Goal: Information Seeking & Learning: Understand process/instructions

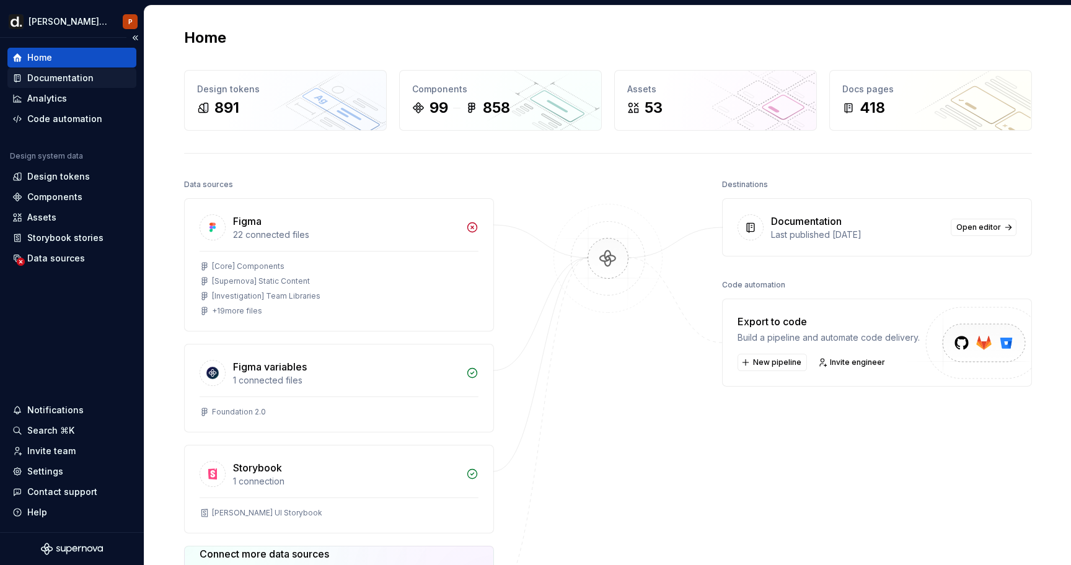
click at [75, 84] on div "Documentation" at bounding box center [60, 78] width 66 height 12
click at [75, 80] on div "Documentation" at bounding box center [60, 78] width 66 height 12
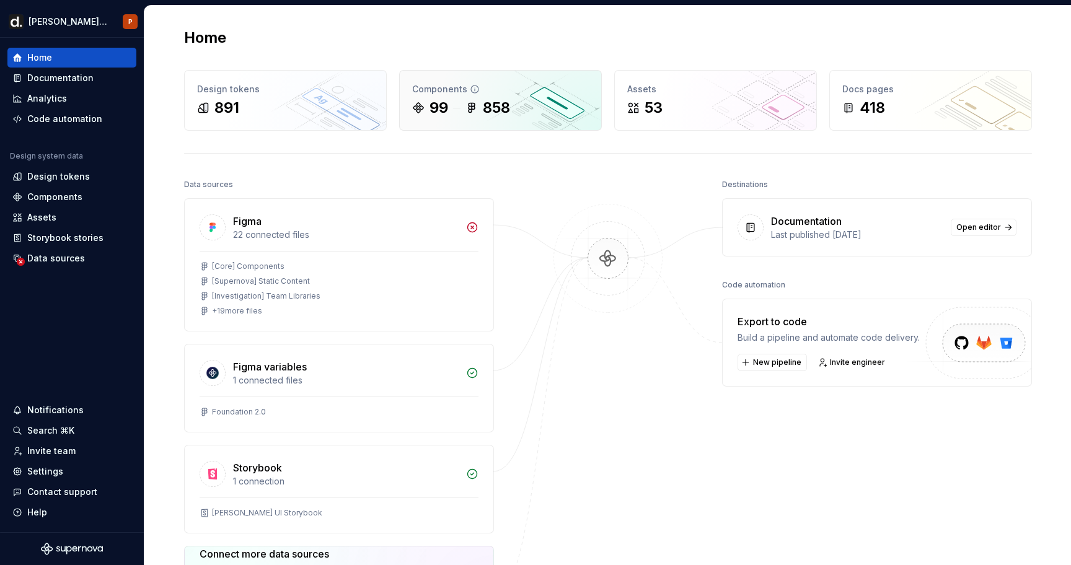
click at [518, 102] on div "99 858" at bounding box center [500, 108] width 177 height 20
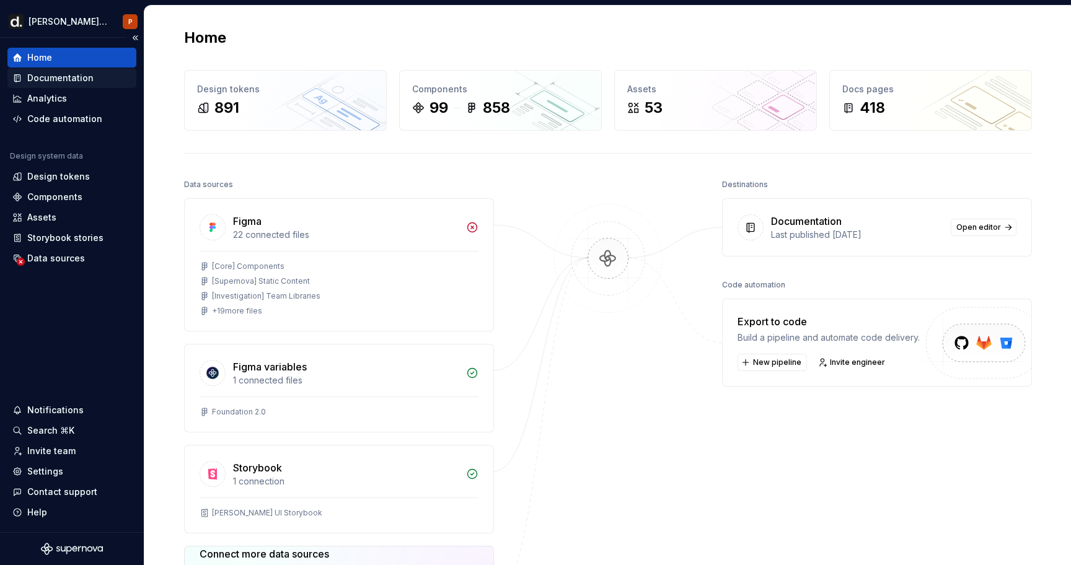
click at [69, 73] on div "Documentation" at bounding box center [60, 78] width 66 height 12
click at [73, 71] on div "Documentation" at bounding box center [71, 78] width 129 height 20
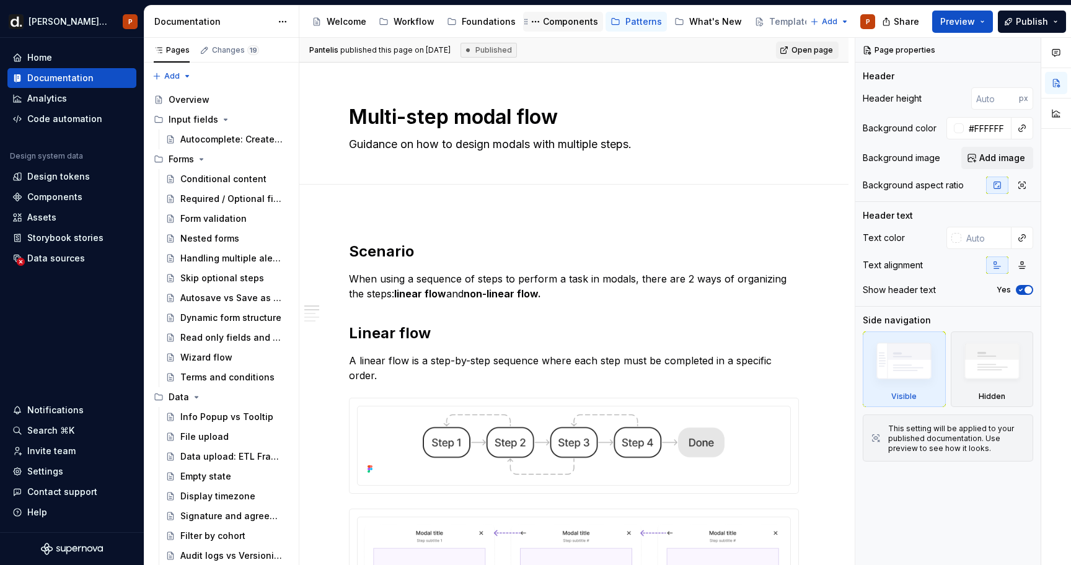
click at [552, 15] on div "Components" at bounding box center [570, 21] width 55 height 12
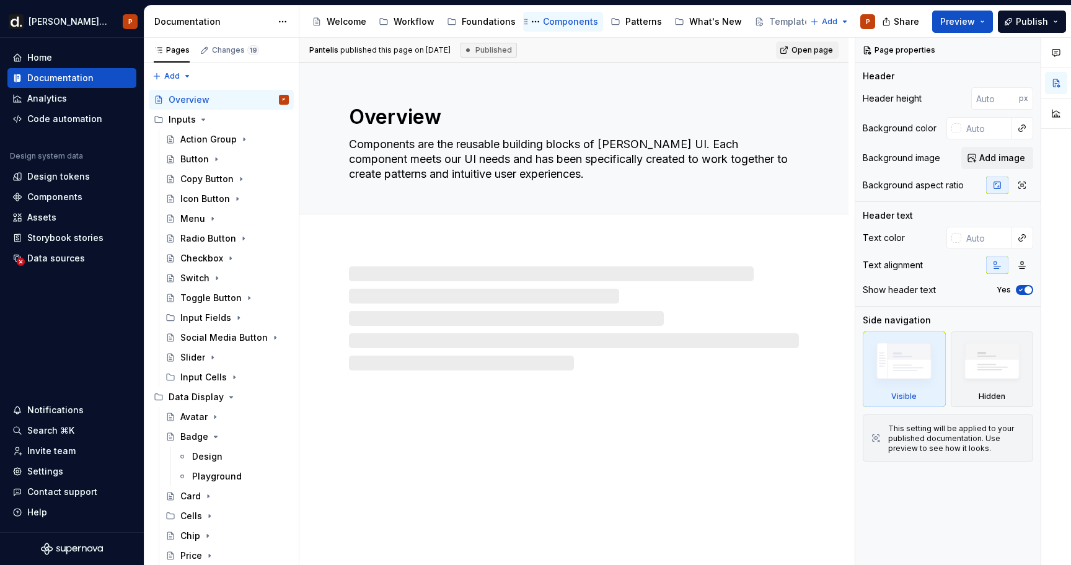
click at [552, 15] on div "Components" at bounding box center [570, 21] width 55 height 12
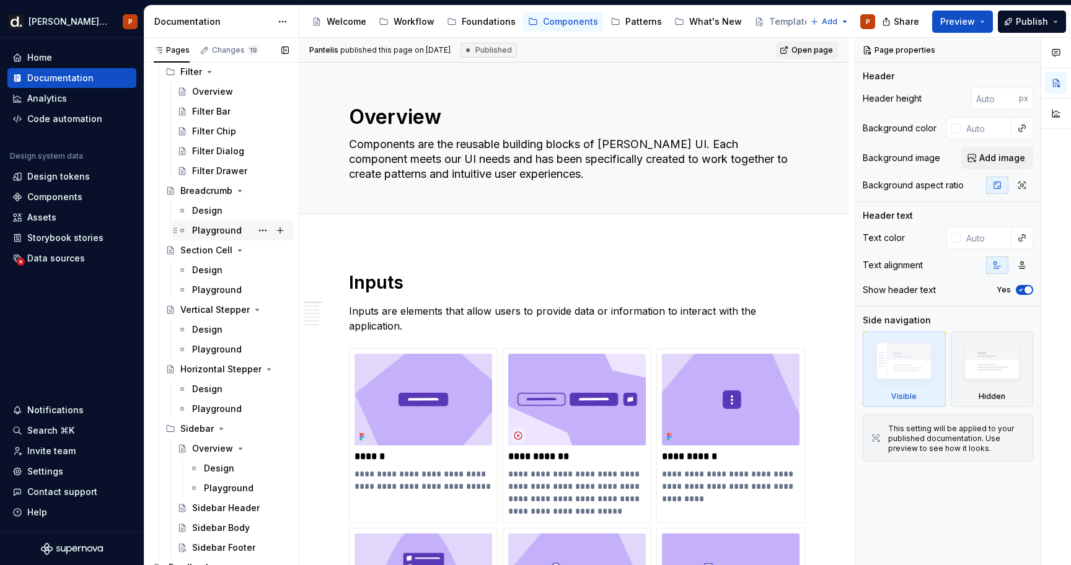
scroll to position [1753, 0]
click at [221, 472] on div "Design" at bounding box center [219, 469] width 30 height 12
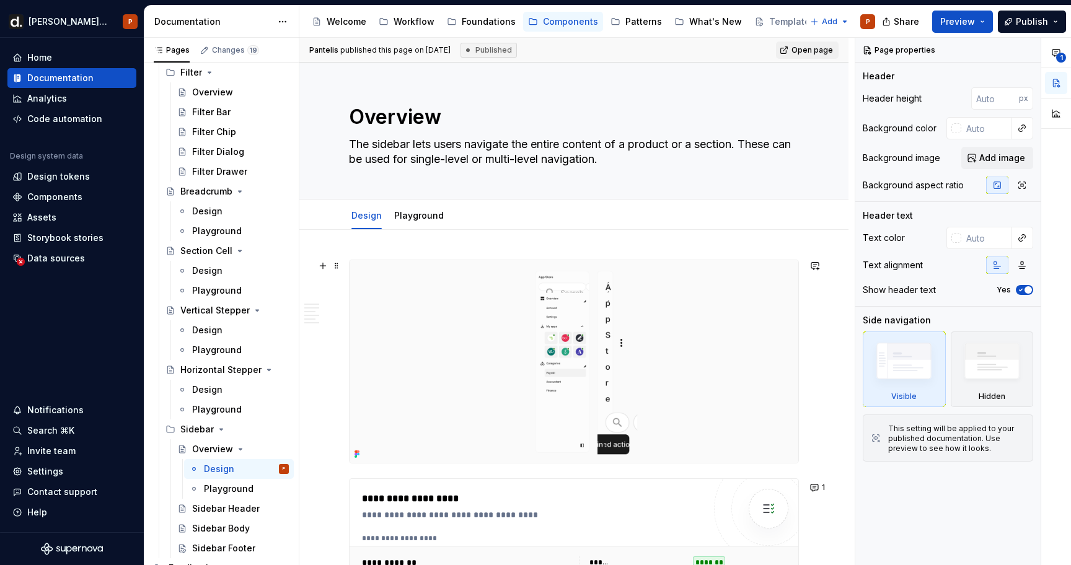
click at [645, 353] on img at bounding box center [574, 361] width 449 height 203
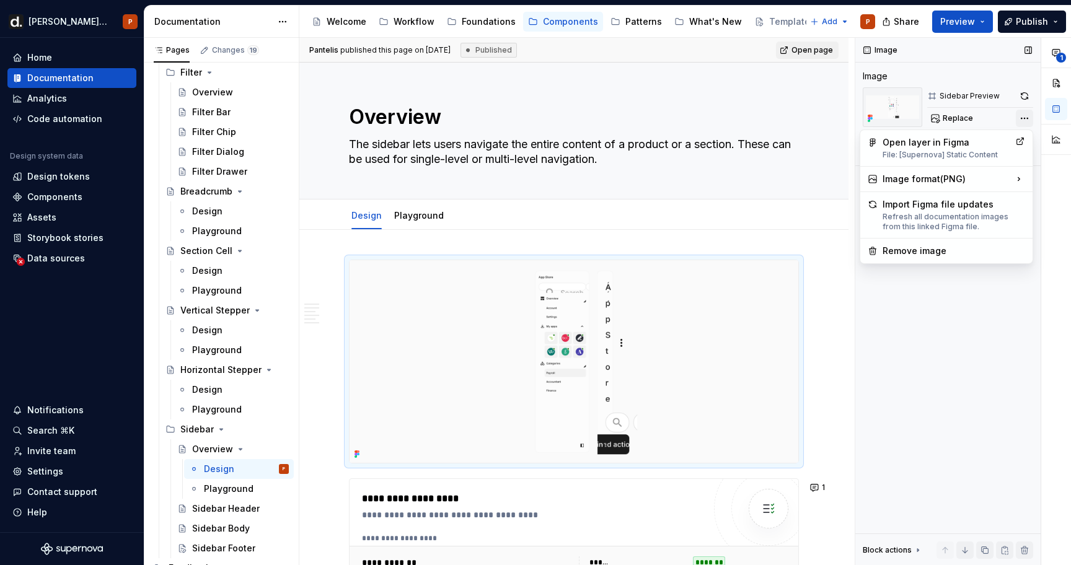
click at [1024, 113] on div "**********" at bounding box center [963, 302] width 216 height 528
click at [940, 152] on div "File: [Supernova] Static Content" at bounding box center [947, 155] width 128 height 10
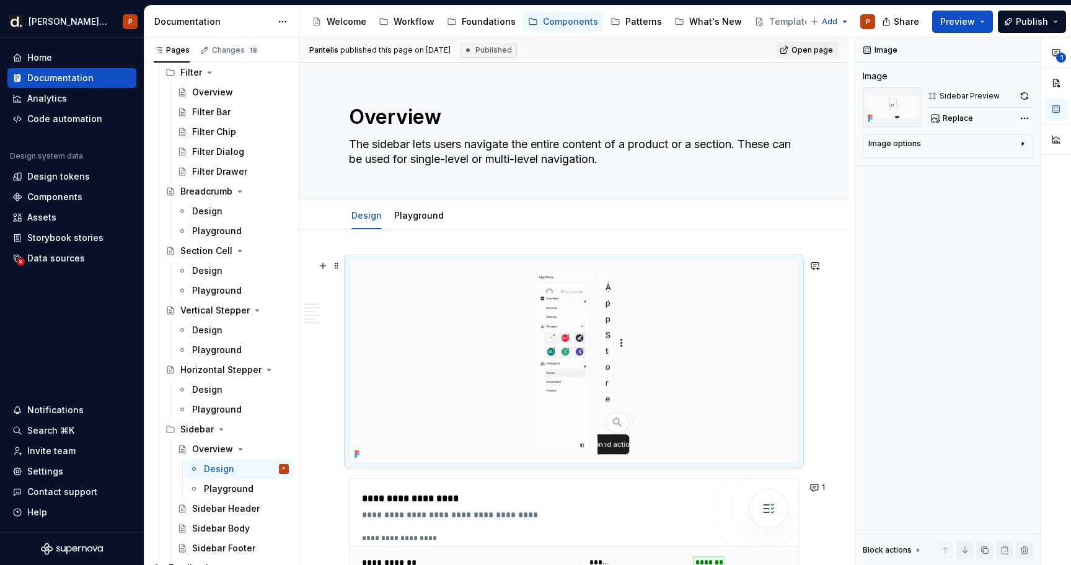
click at [604, 301] on img at bounding box center [574, 361] width 449 height 203
click at [1025, 97] on button "button" at bounding box center [1024, 95] width 17 height 17
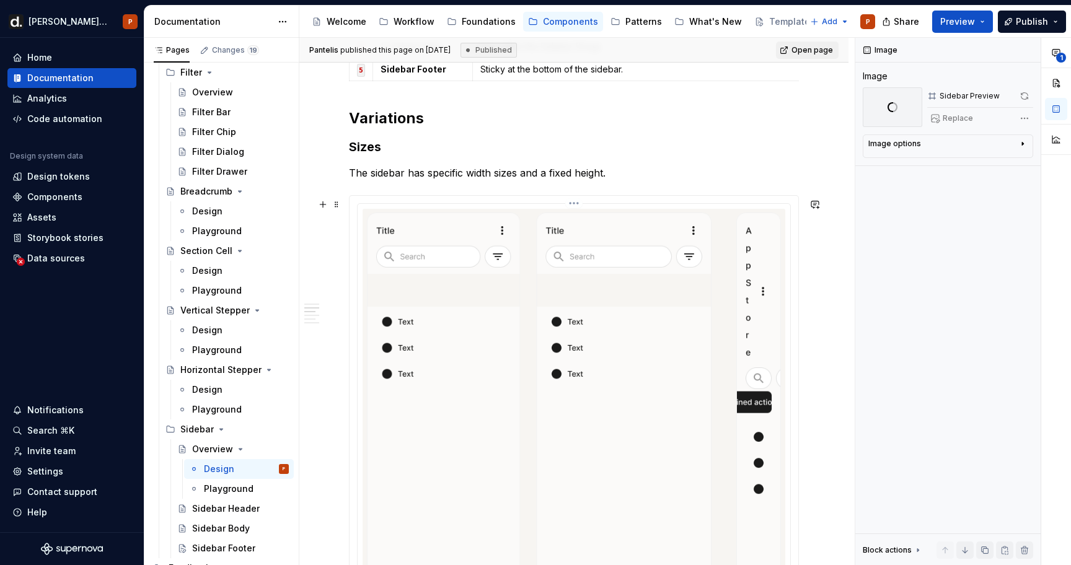
scroll to position [1400, 0]
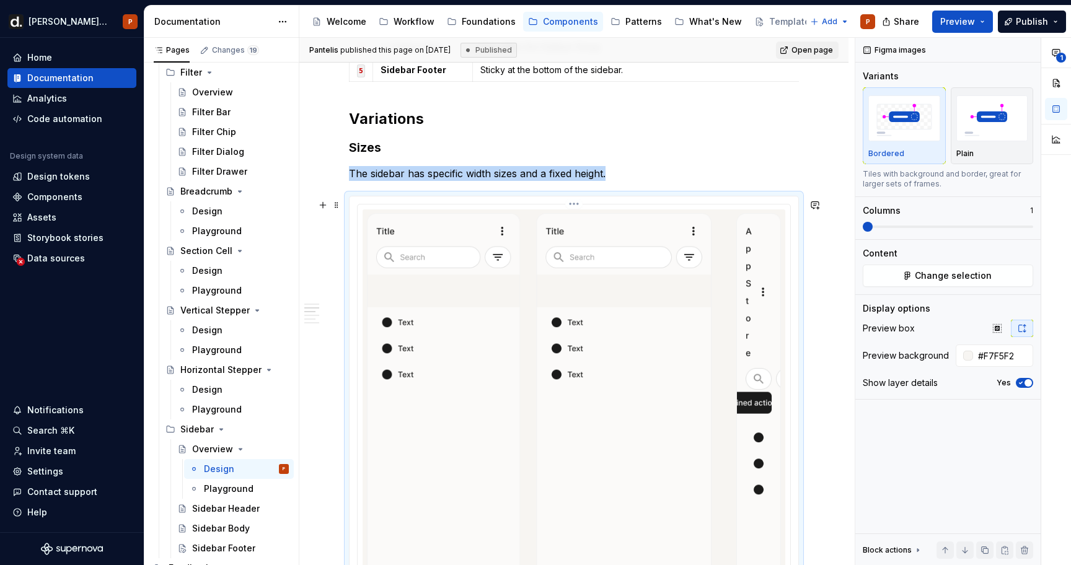
click at [638, 322] on img at bounding box center [574, 465] width 423 height 511
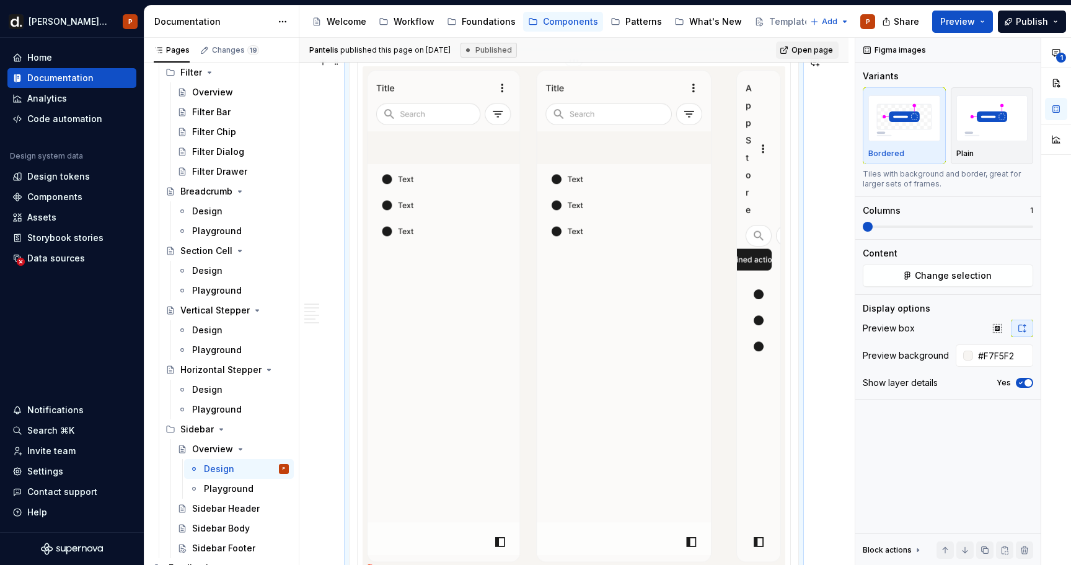
scroll to position [1531, 0]
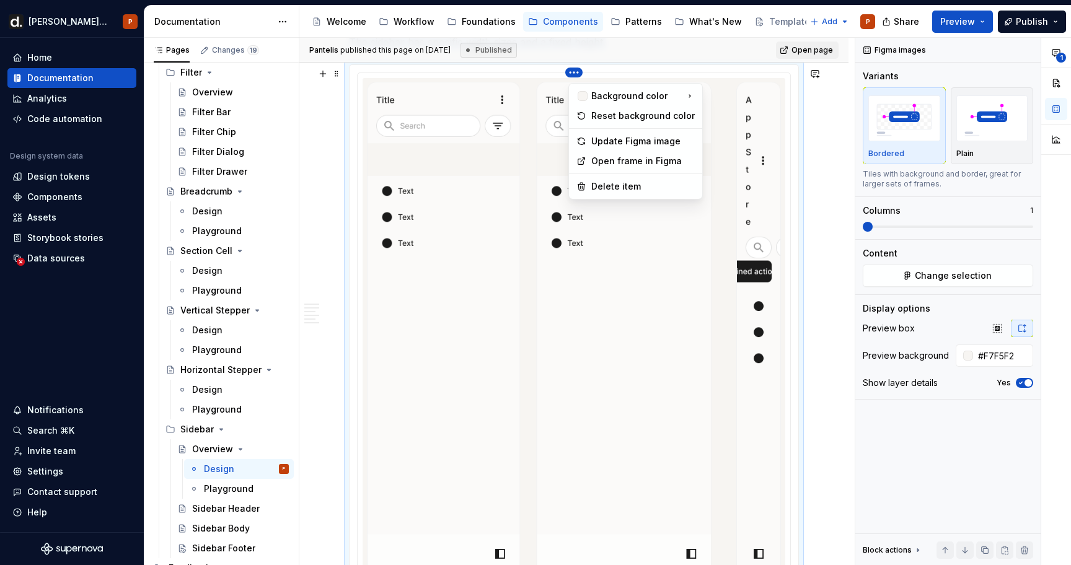
click at [578, 73] on html "[PERSON_NAME] UI P Home Documentation Analytics Code automation Design system d…" at bounding box center [535, 282] width 1071 height 565
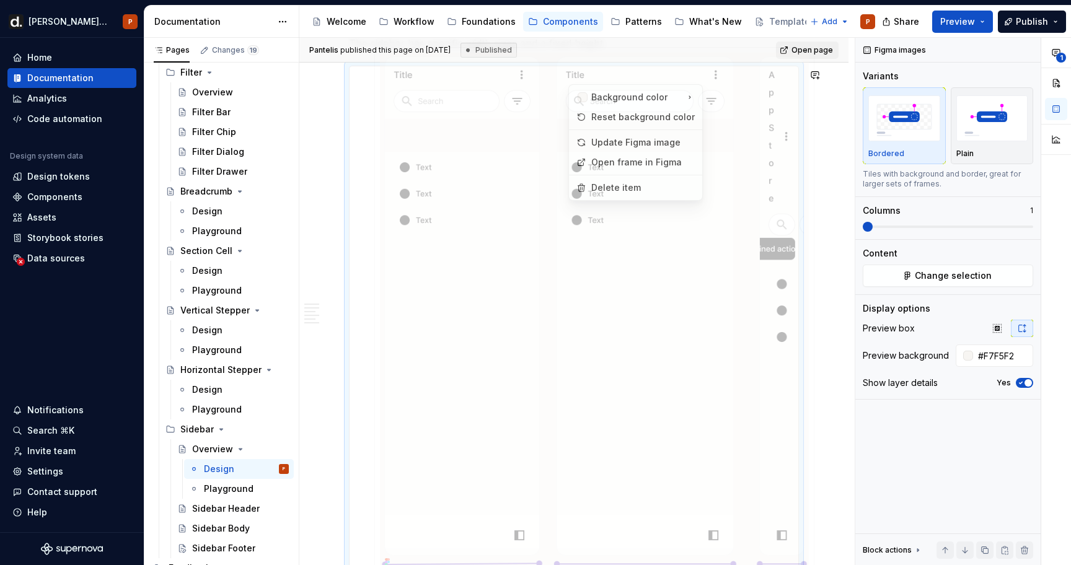
scroll to position [1504, 0]
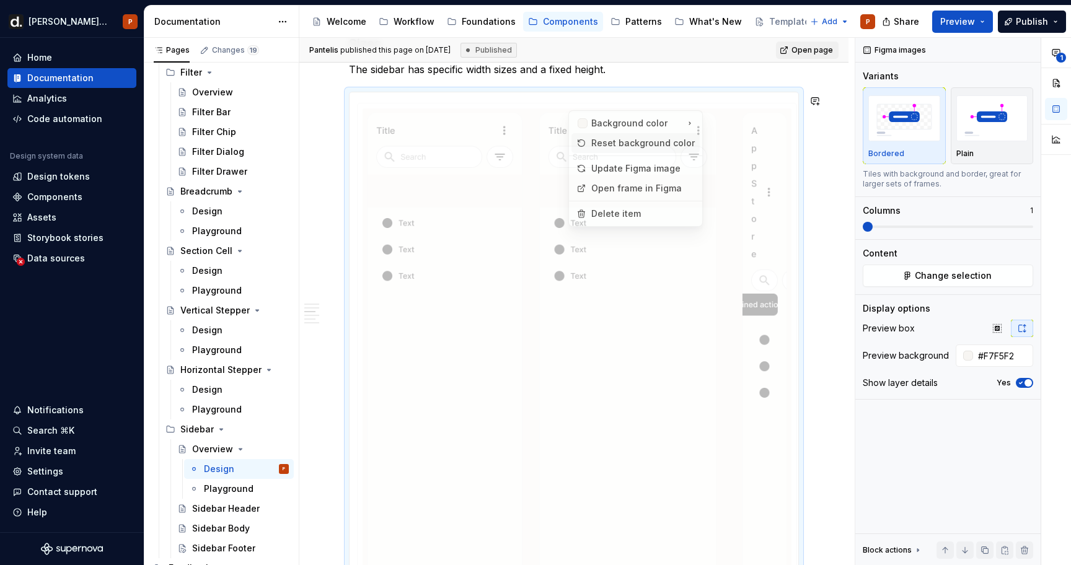
drag, startPoint x: 616, startPoint y: 140, endPoint x: 627, endPoint y: 152, distance: 16.2
click at [628, 152] on div "Background color Reset background color Update Figma image Open frame in Figma …" at bounding box center [635, 168] width 135 height 117
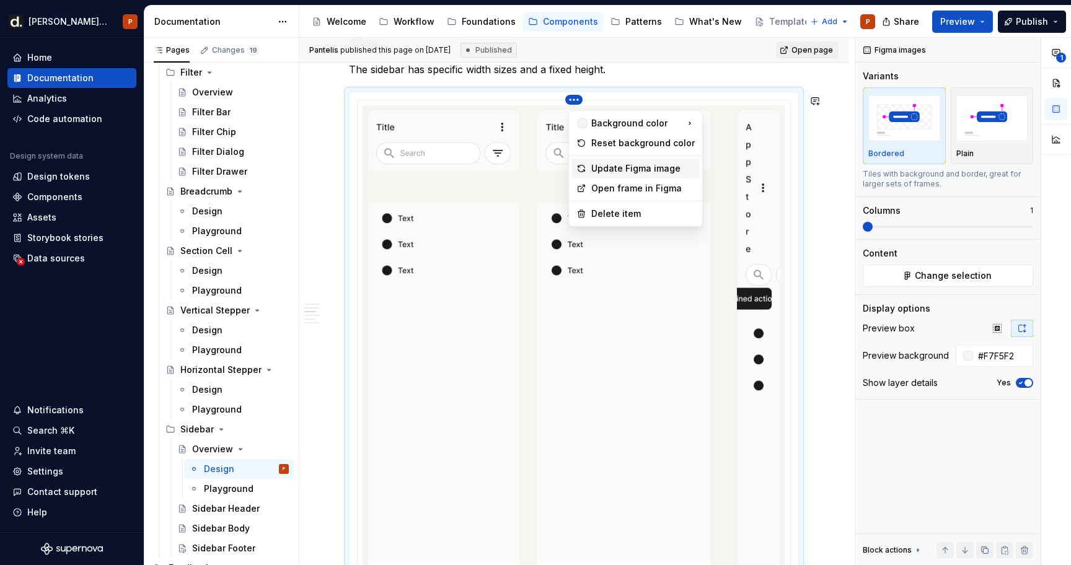
click at [629, 169] on div "Update Figma image" at bounding box center [643, 168] width 104 height 12
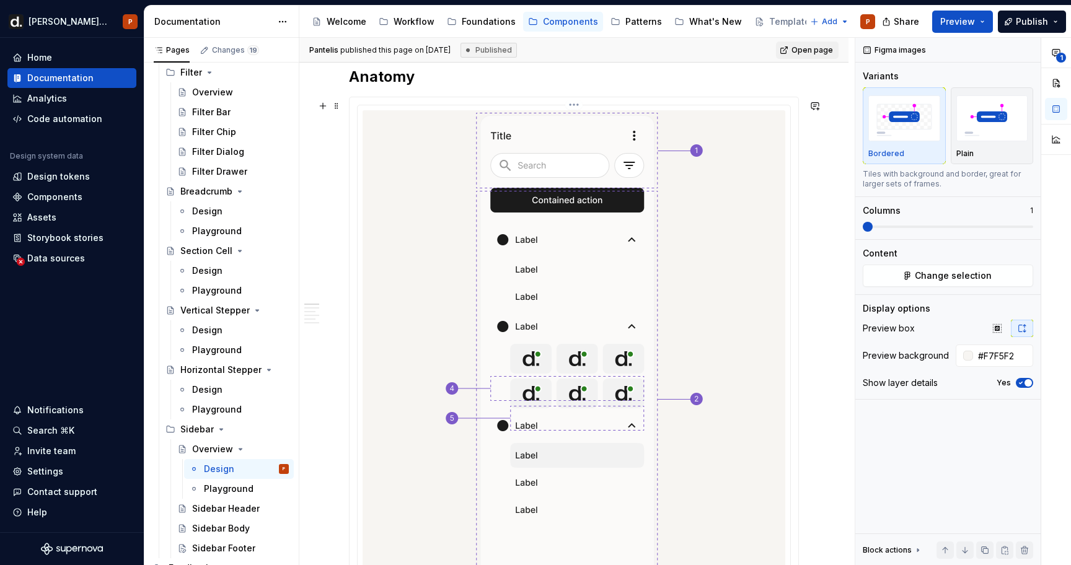
scroll to position [622, 0]
click at [581, 110] on html "[PERSON_NAME] UI P Home Documentation Analytics Code automation Design system d…" at bounding box center [535, 282] width 1071 height 565
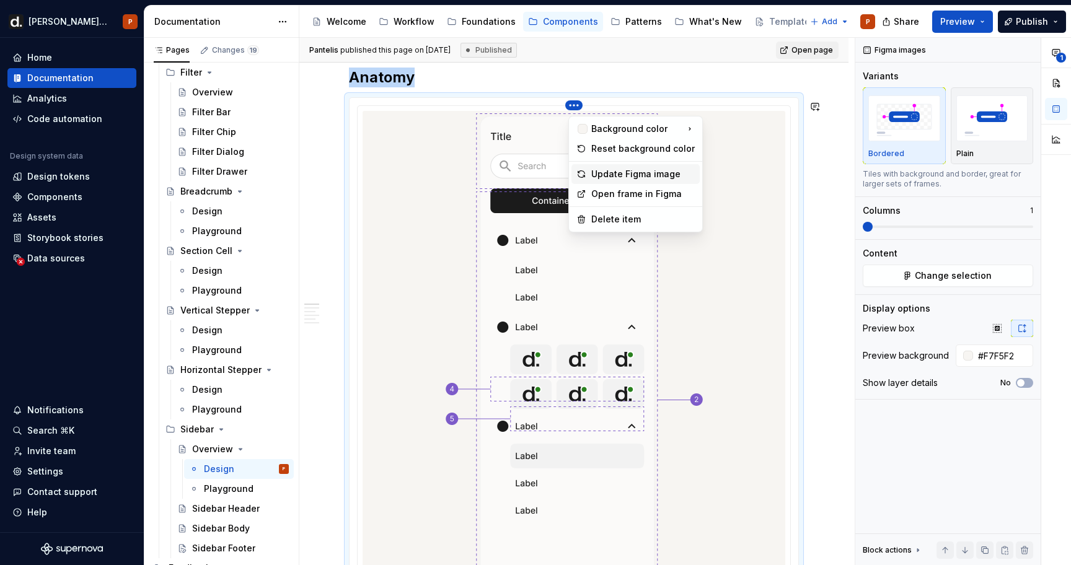
click at [599, 171] on div "Update Figma image" at bounding box center [643, 174] width 104 height 12
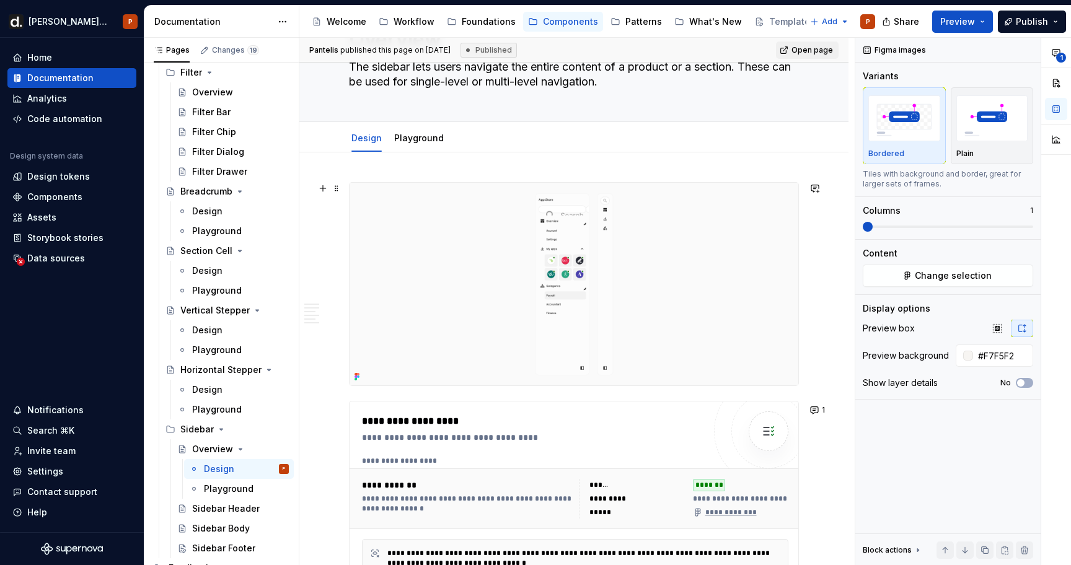
scroll to position [35, 0]
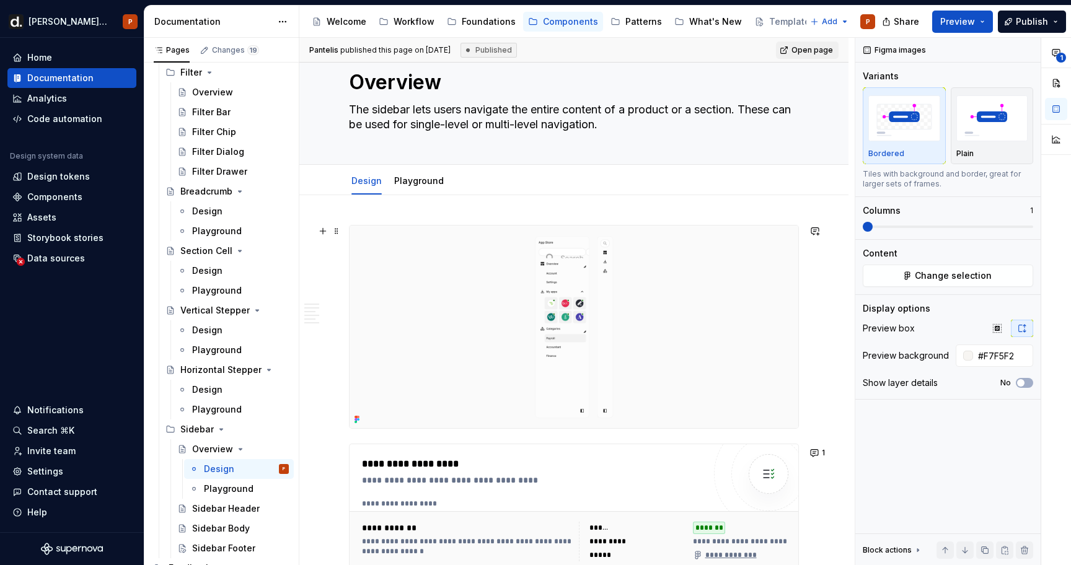
click at [577, 234] on img at bounding box center [574, 327] width 449 height 203
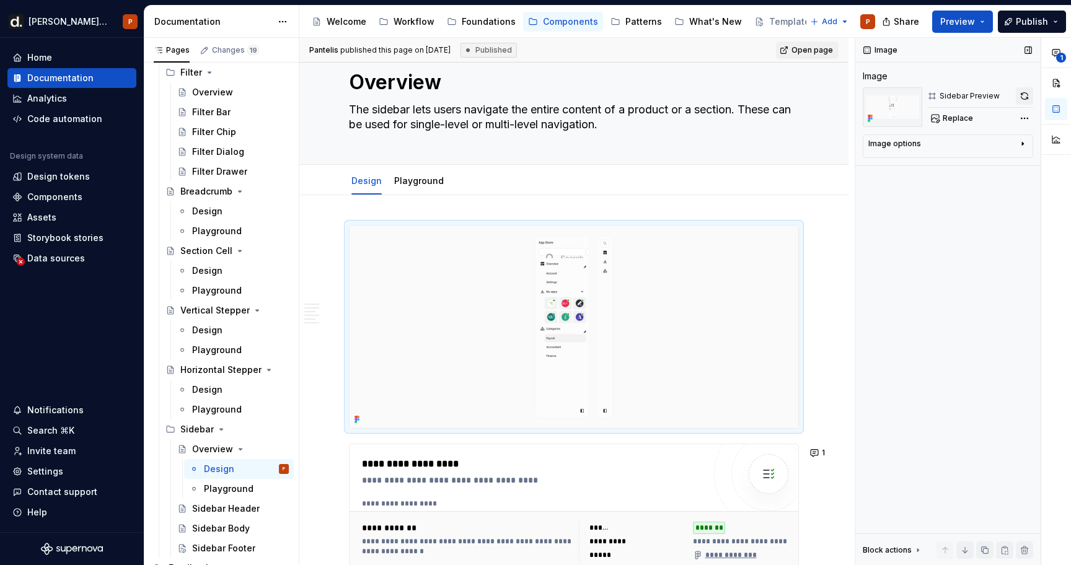
click at [1028, 97] on button "button" at bounding box center [1024, 95] width 17 height 17
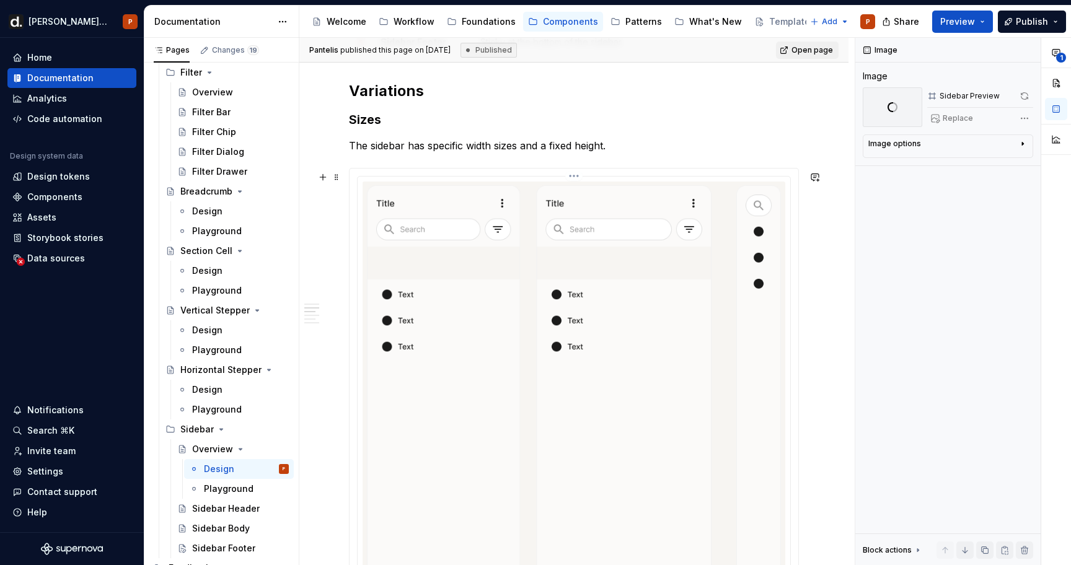
scroll to position [1431, 0]
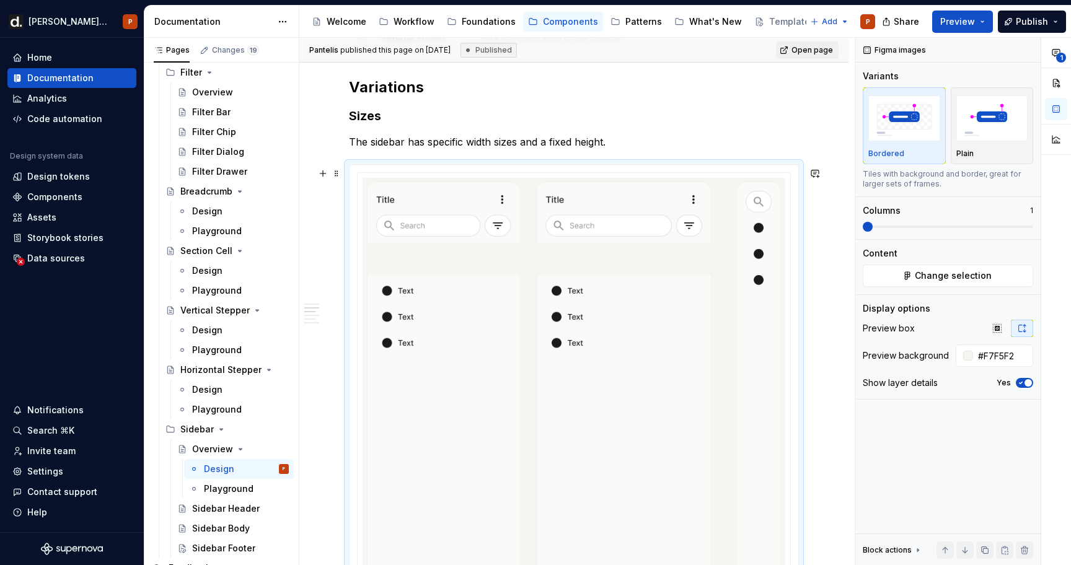
click at [576, 174] on div "**********" at bounding box center [574, 451] width 449 height 572
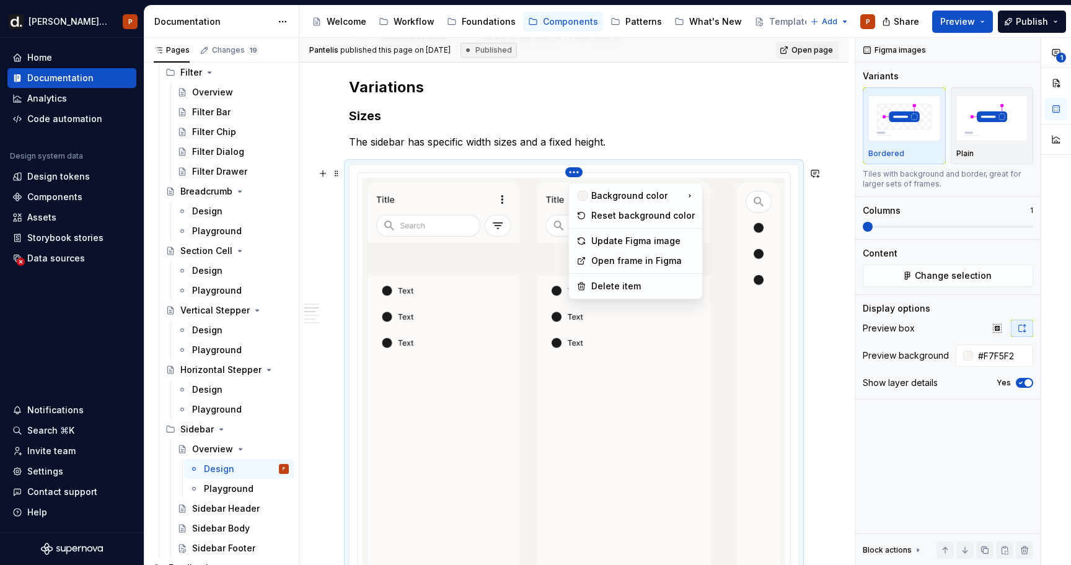
click at [576, 175] on html "[PERSON_NAME] UI P Home Documentation Analytics Code automation Design system d…" at bounding box center [535, 282] width 1071 height 565
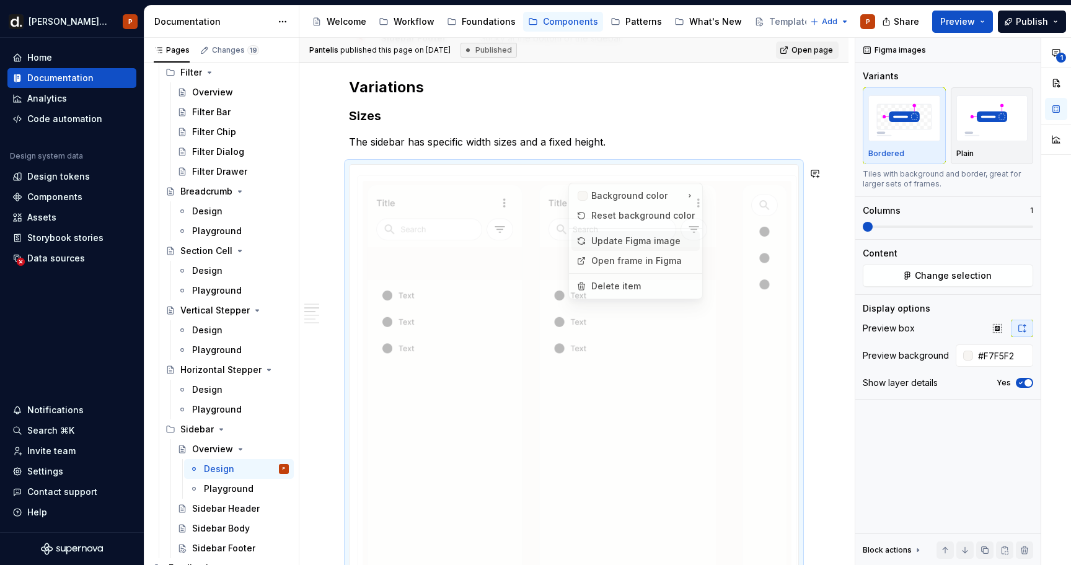
drag, startPoint x: 591, startPoint y: 217, endPoint x: 585, endPoint y: 244, distance: 28.0
click at [585, 244] on div "Background color Reset background color Update Figma image Open frame in Figma …" at bounding box center [635, 241] width 135 height 117
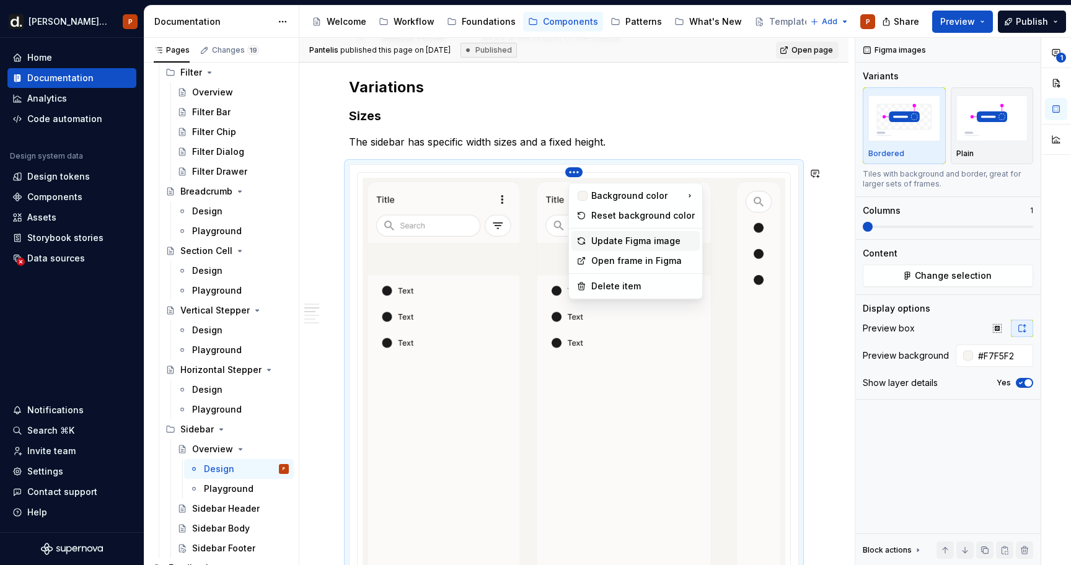
click at [585, 244] on icon at bounding box center [581, 241] width 10 height 10
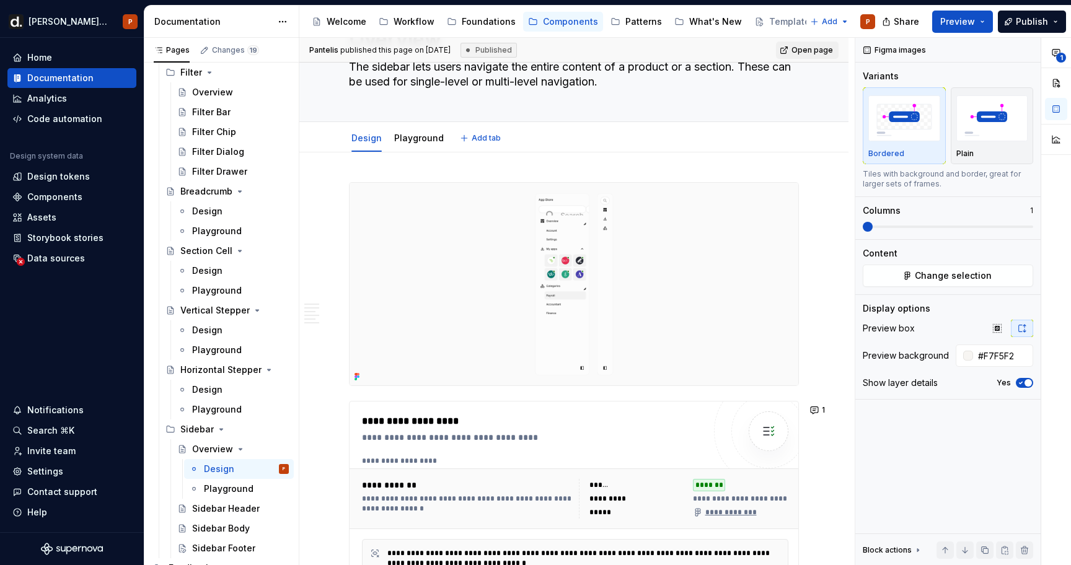
scroll to position [0, 0]
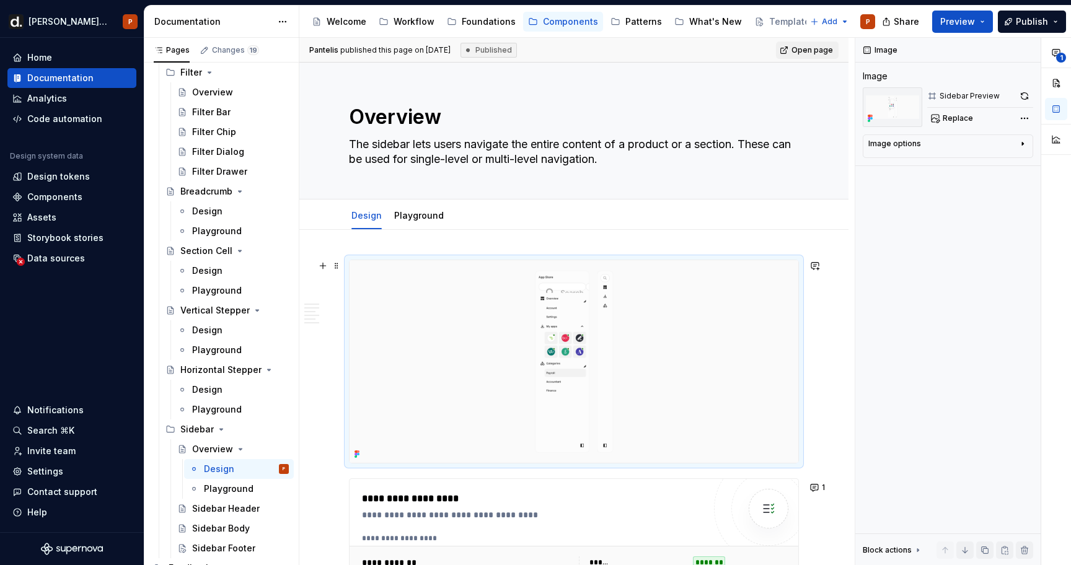
click at [567, 307] on img at bounding box center [574, 361] width 449 height 203
click at [965, 123] on button "Replace" at bounding box center [952, 118] width 51 height 17
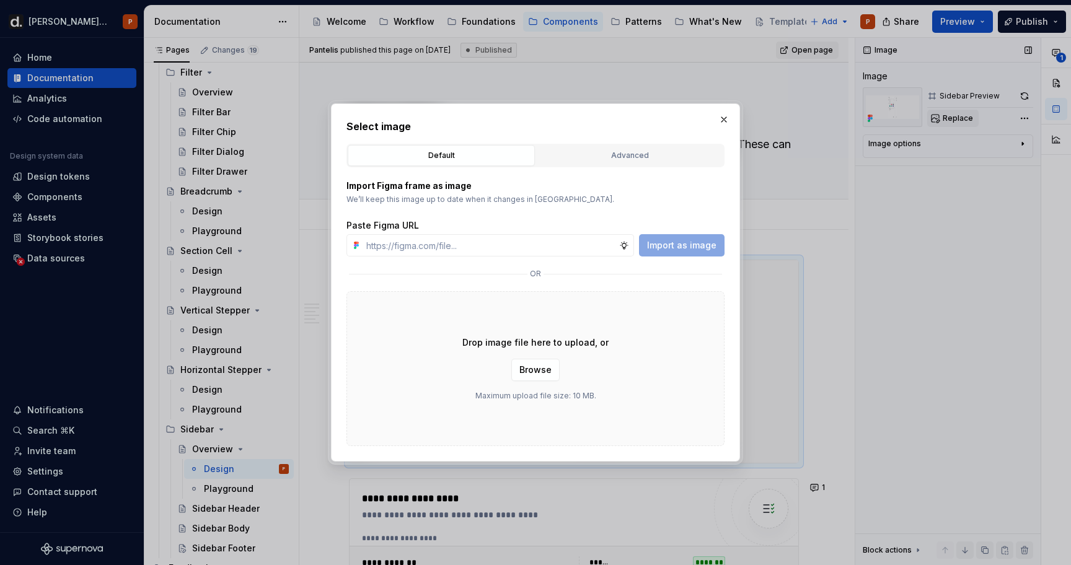
type textarea "*"
type input "https://www.figma.com/design/aNoWnYnNDaGH7x9Abg4ZMA/-Supernova--Static-Content?…"
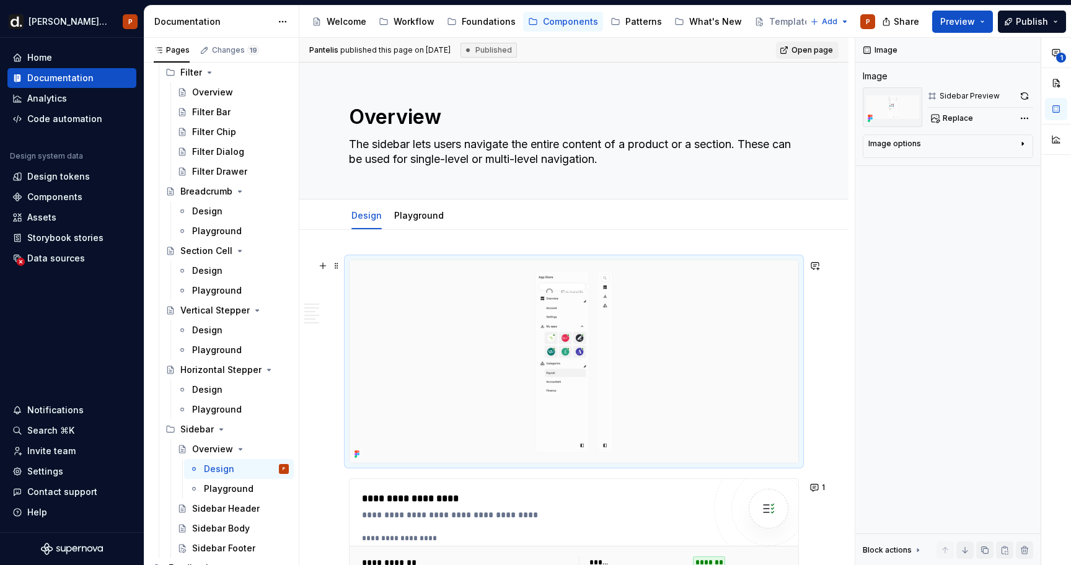
scroll to position [45, 0]
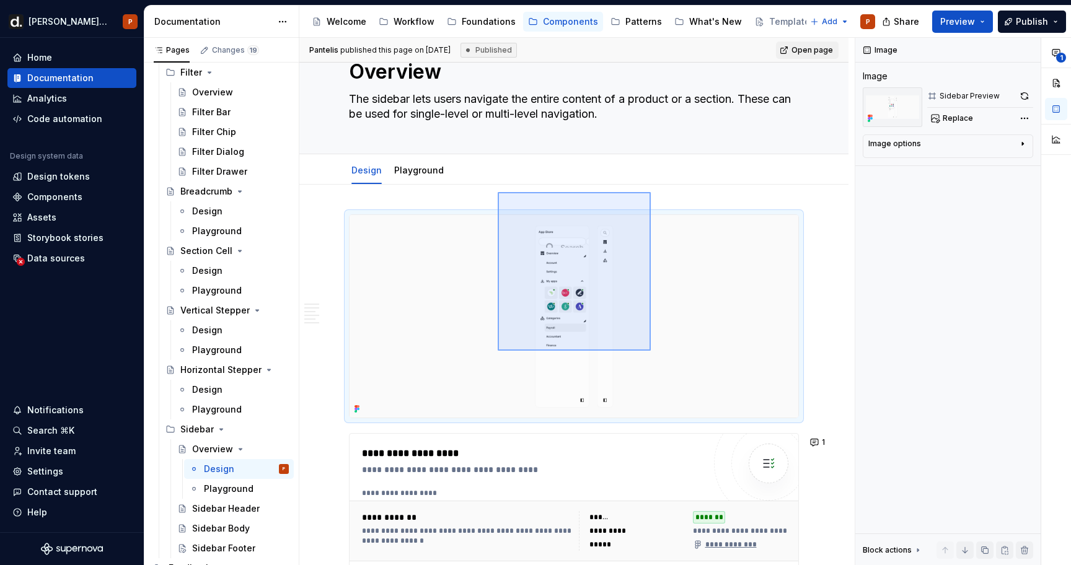
drag, startPoint x: 648, startPoint y: 345, endPoint x: 651, endPoint y: 351, distance: 6.7
click at [665, 377] on div "**********" at bounding box center [576, 302] width 555 height 528
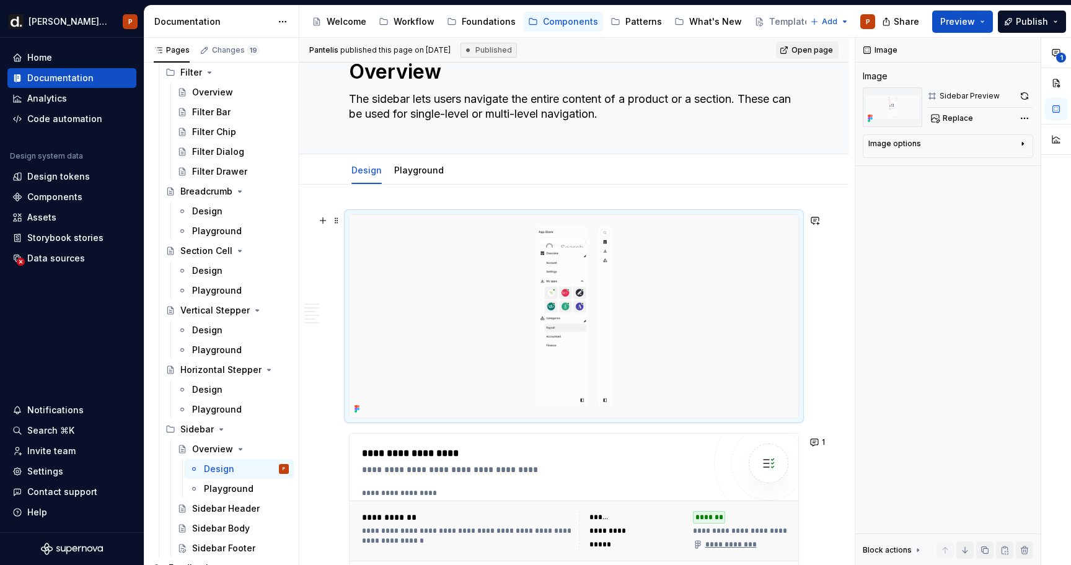
click at [680, 263] on img at bounding box center [574, 316] width 449 height 203
click at [1025, 95] on button "button" at bounding box center [1024, 95] width 17 height 17
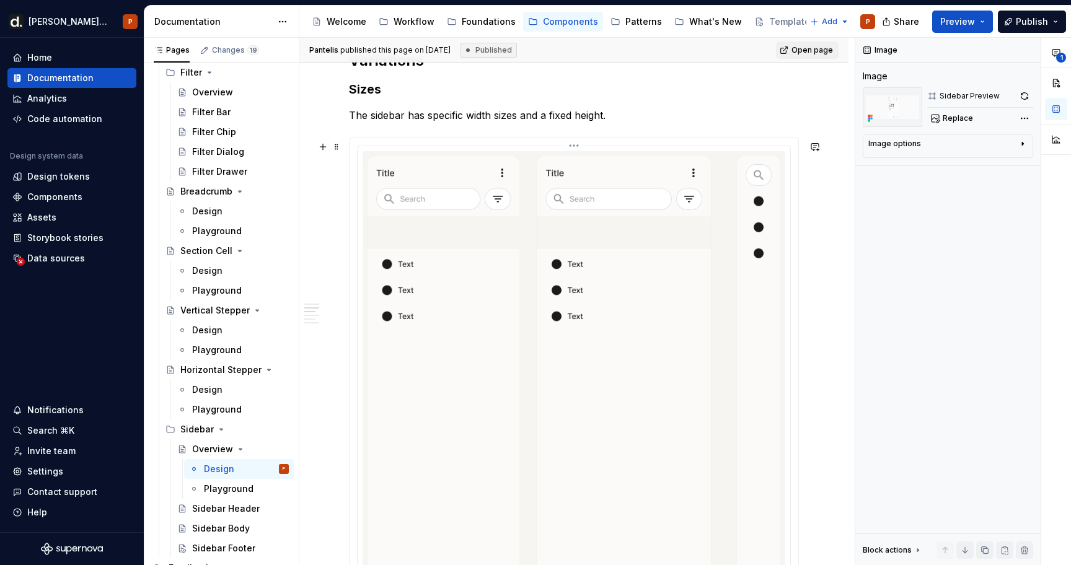
scroll to position [1452, 0]
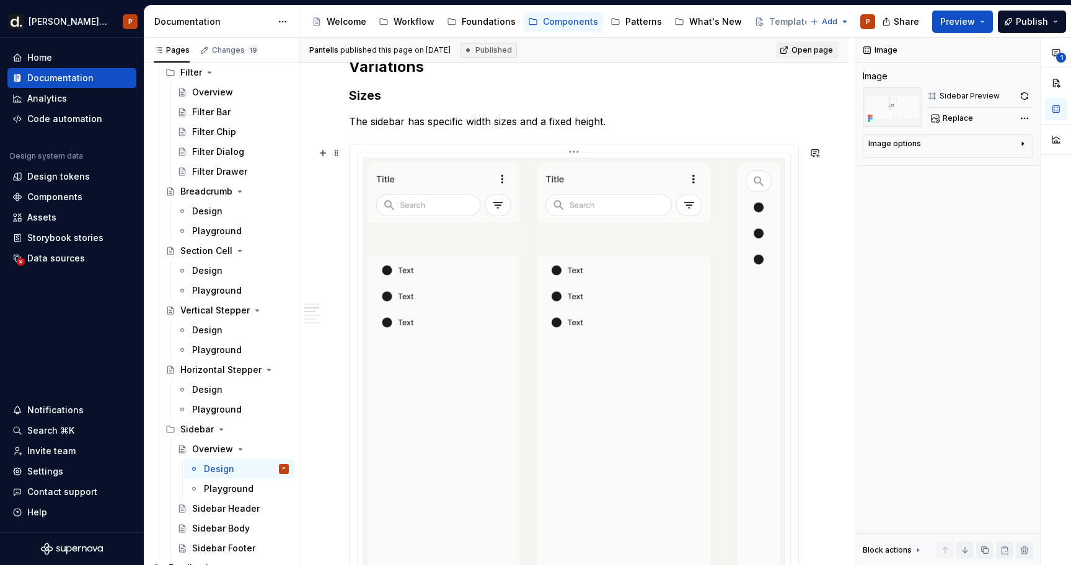
click at [578, 154] on html "Deel UI P Home Documentation Analytics Code automation Design system data Desig…" at bounding box center [535, 282] width 1071 height 565
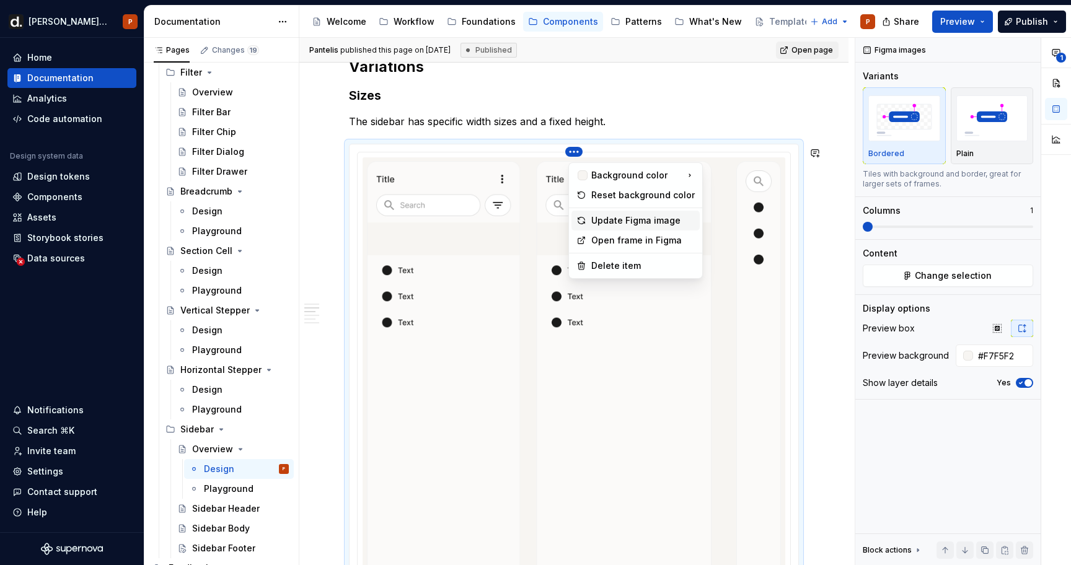
click at [611, 216] on div "Update Figma image" at bounding box center [643, 220] width 104 height 12
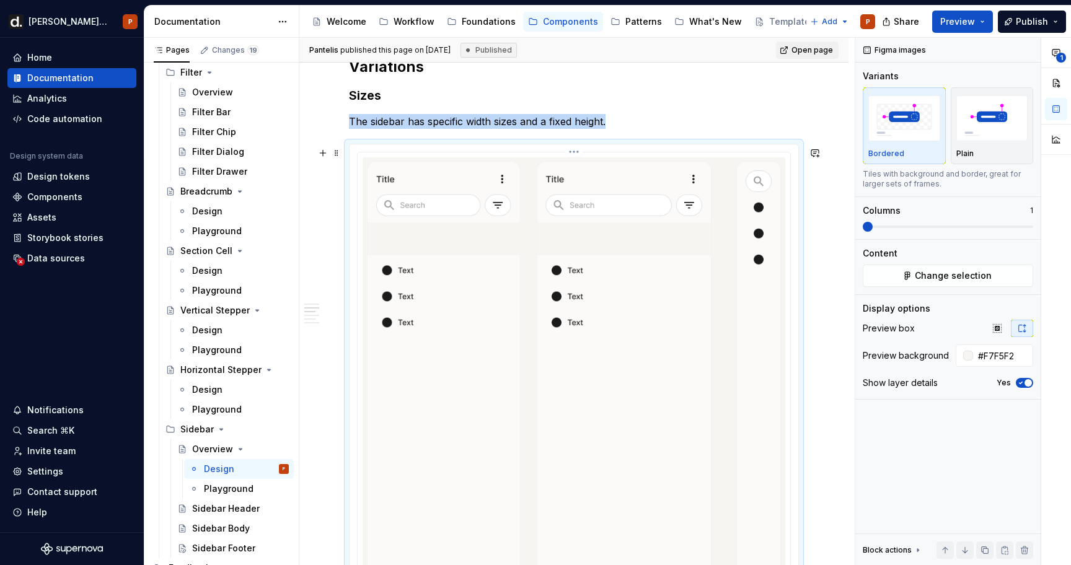
click at [572, 151] on html "Deel UI P Home Documentation Analytics Code automation Design system data Desig…" at bounding box center [535, 282] width 1071 height 565
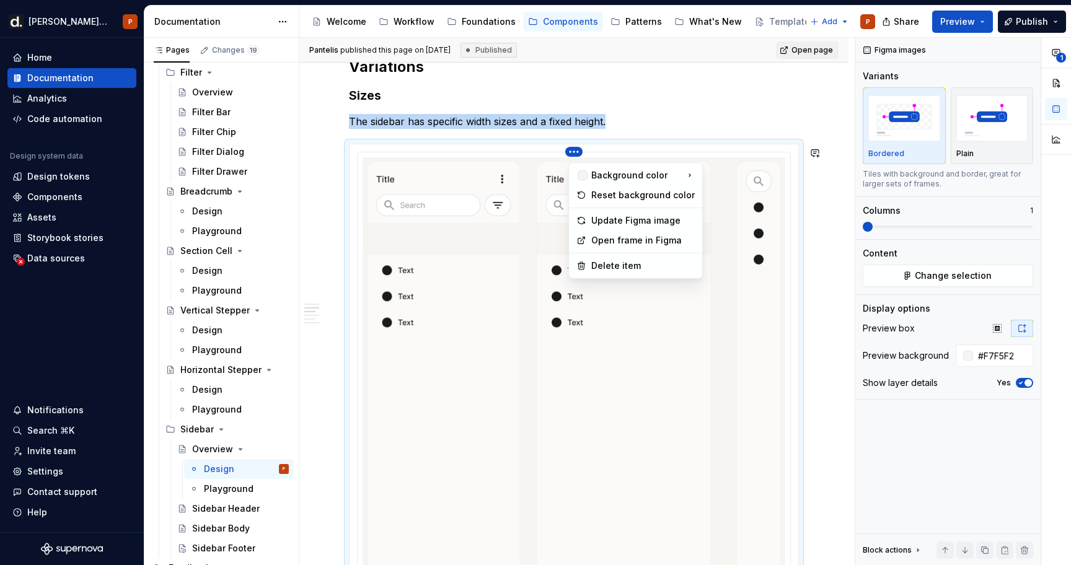
click at [451, 422] on html "Deel UI P Home Documentation Analytics Code automation Design system data Desig…" at bounding box center [535, 282] width 1071 height 565
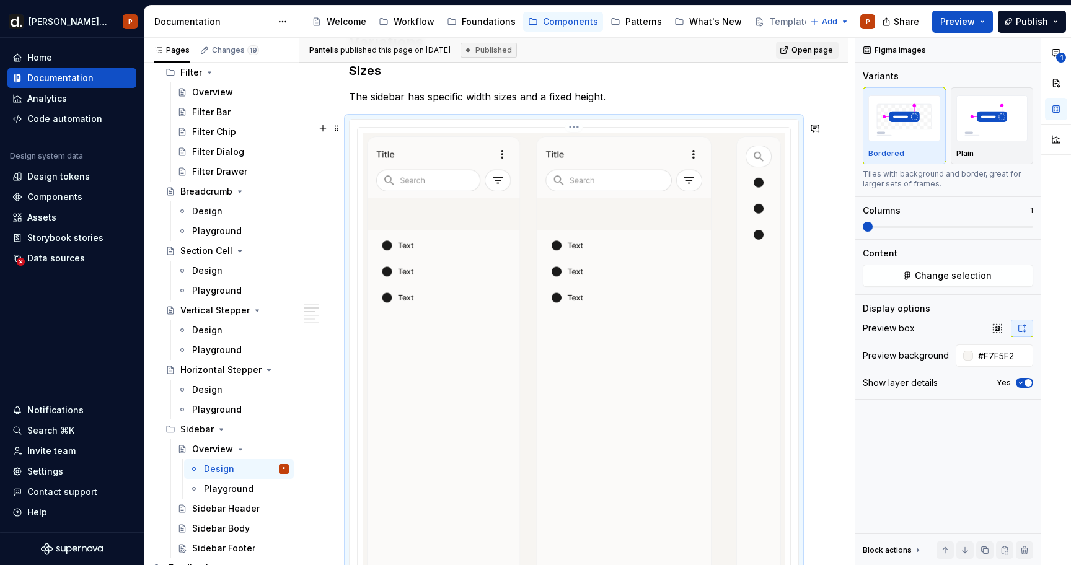
scroll to position [1485, 0]
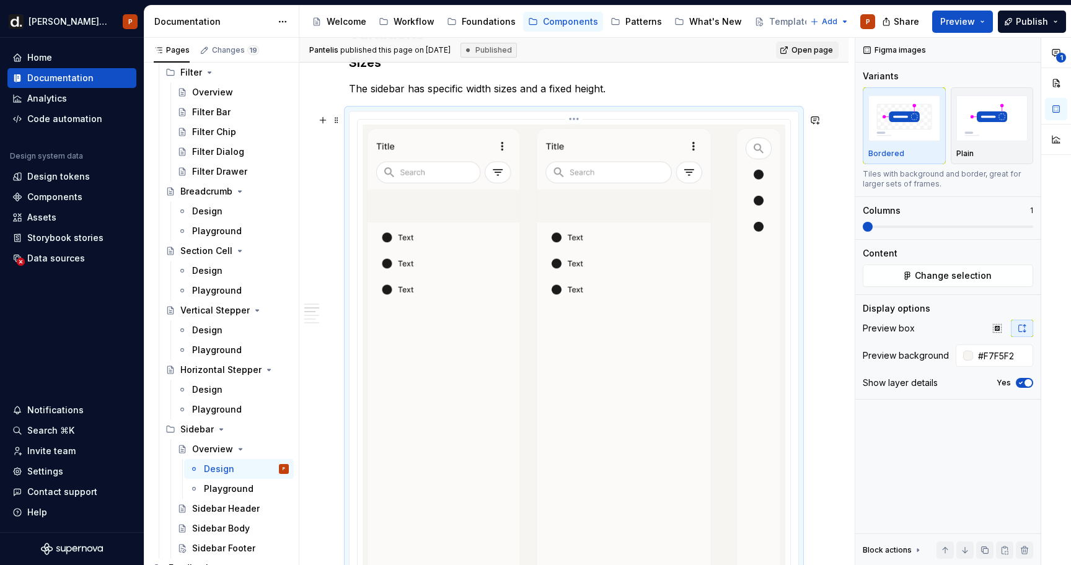
click at [577, 119] on html "Deel UI P Home Documentation Analytics Code automation Design system data Desig…" at bounding box center [535, 282] width 1071 height 565
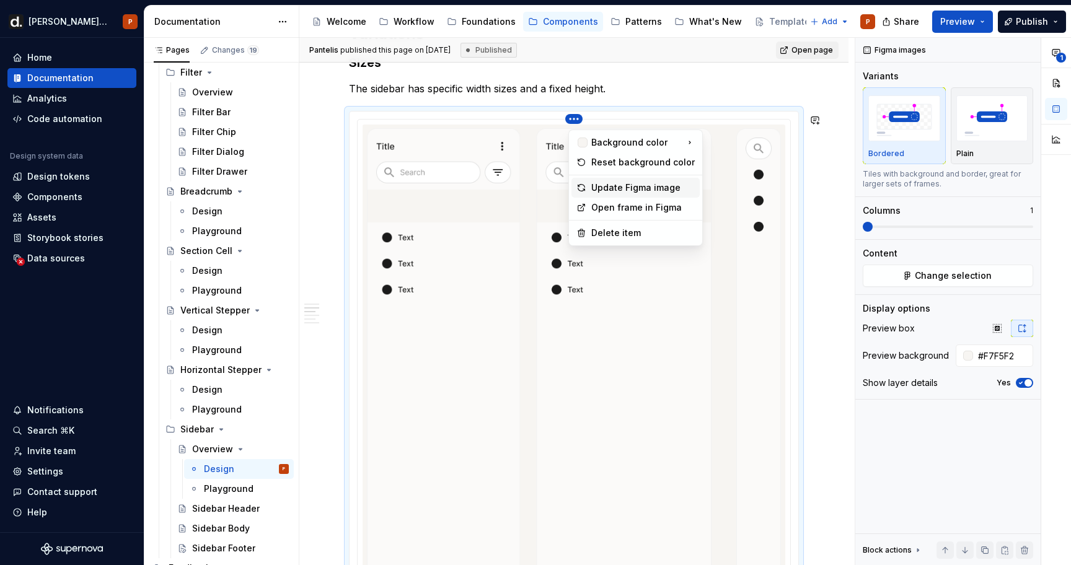
click at [601, 185] on div "Update Figma image" at bounding box center [643, 188] width 104 height 12
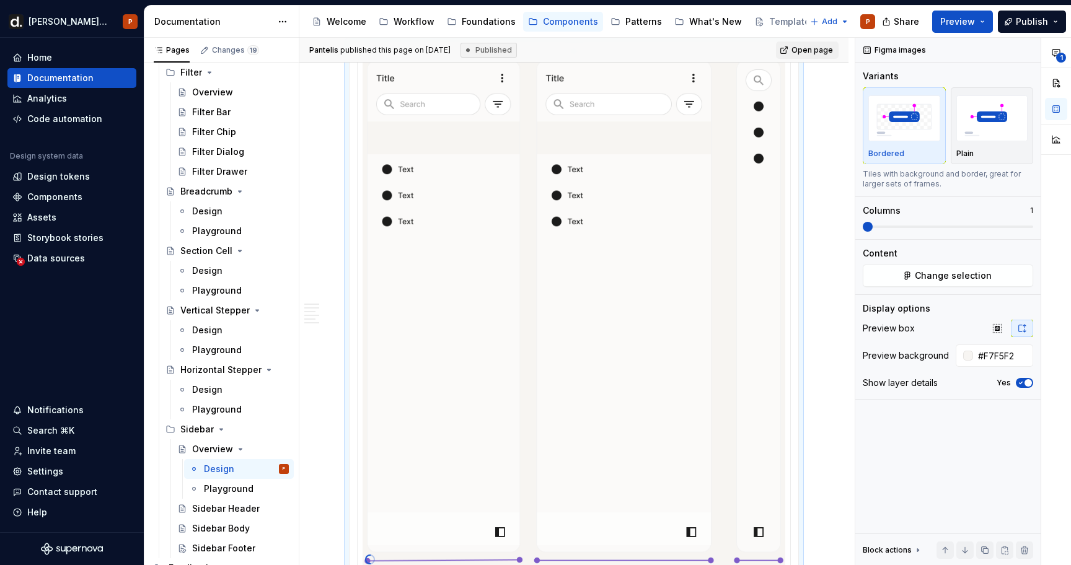
scroll to position [1550, 0]
click at [558, 231] on img at bounding box center [574, 314] width 423 height 511
click at [903, 280] on button "Change selection" at bounding box center [948, 276] width 170 height 22
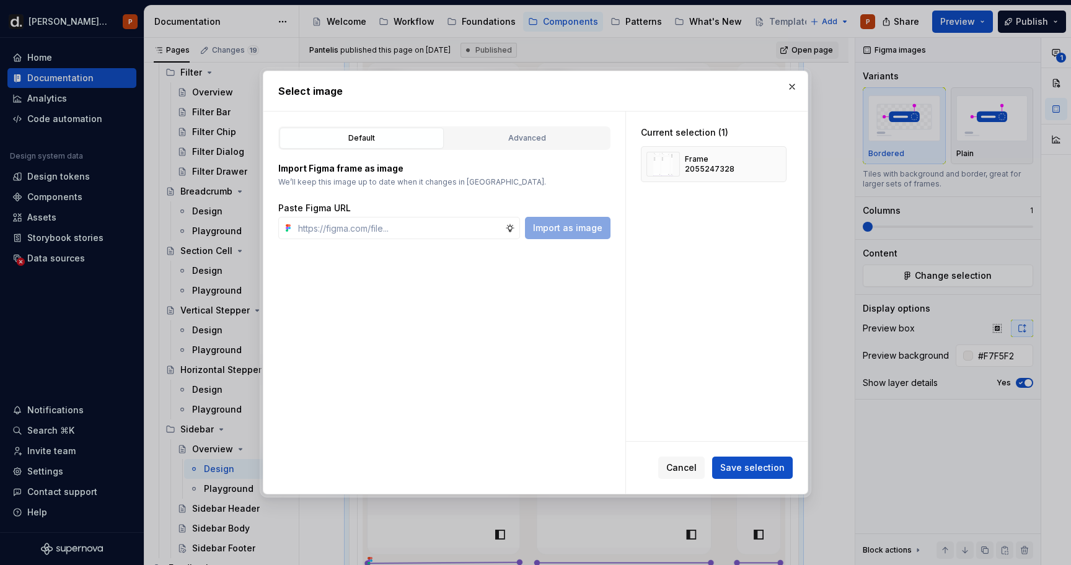
type textarea "*"
type input "[URL][DOMAIN_NAME]"
type textarea "*"
type input "[URL][DOMAIN_NAME]"
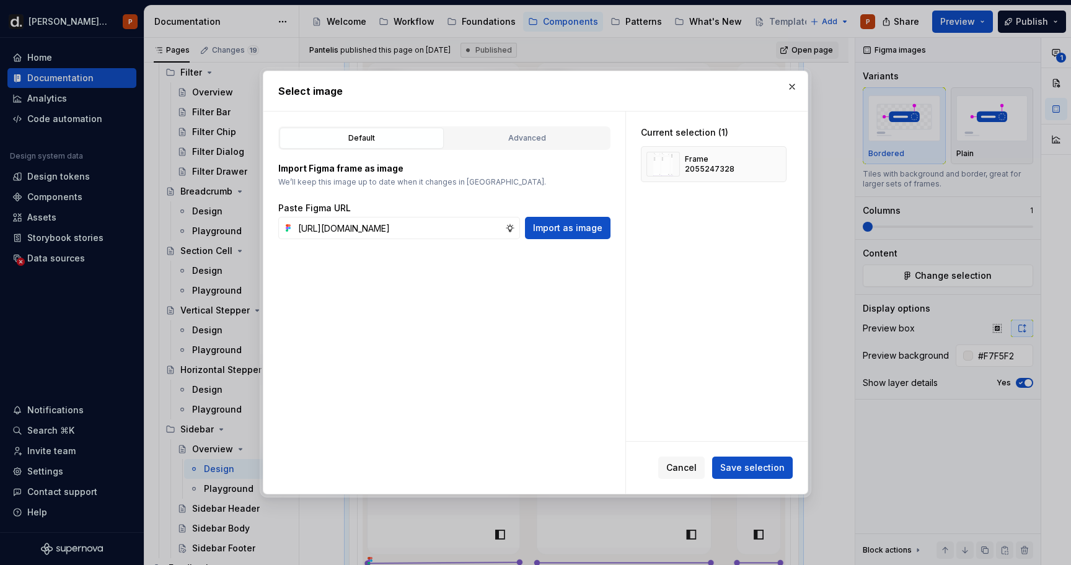
scroll to position [0, 0]
click at [581, 248] on div "Default Advanced Import Figma frame as image We’ll keep this image up to date w…" at bounding box center [444, 303] width 362 height 382
click at [581, 226] on span "Import as image" at bounding box center [567, 228] width 69 height 12
click at [751, 458] on button "Save selection" at bounding box center [752, 468] width 81 height 22
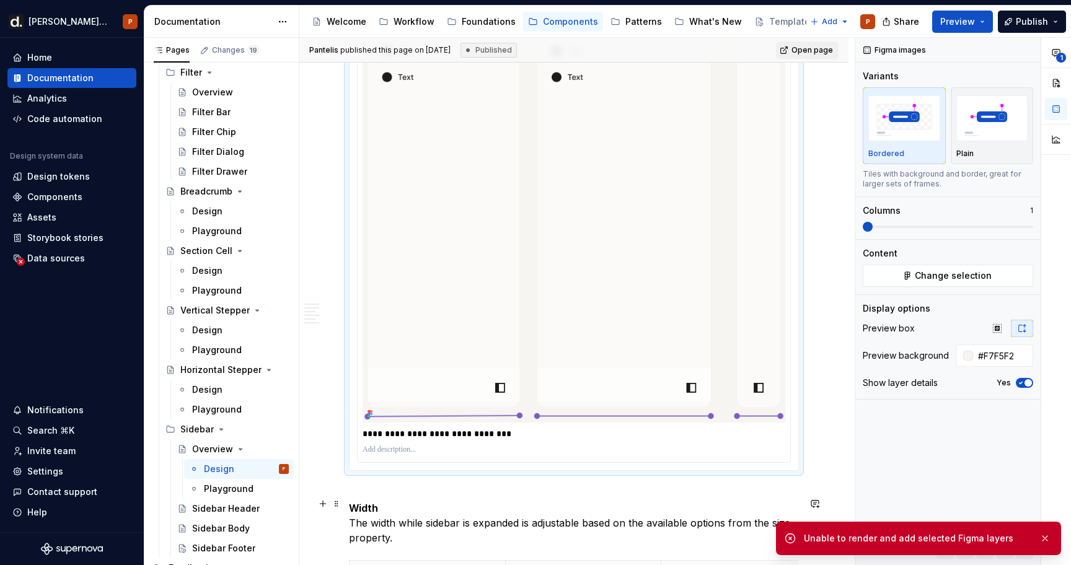
scroll to position [1708, 0]
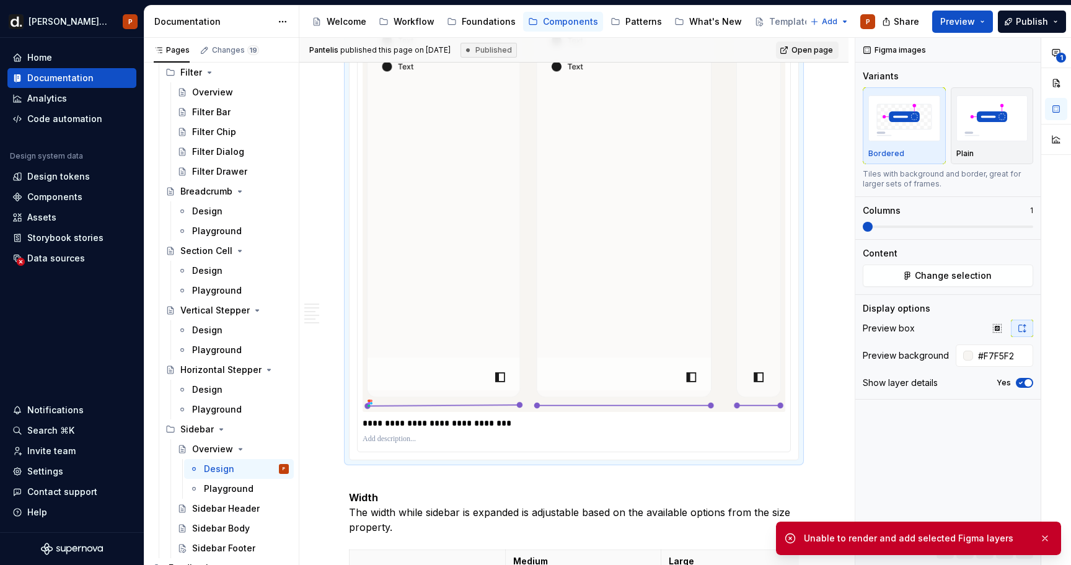
click at [476, 430] on p "**********" at bounding box center [577, 423] width 429 height 12
click at [416, 489] on p "Width The width while sidebar is expanded is adjustable based on the available …" at bounding box center [574, 505] width 450 height 60
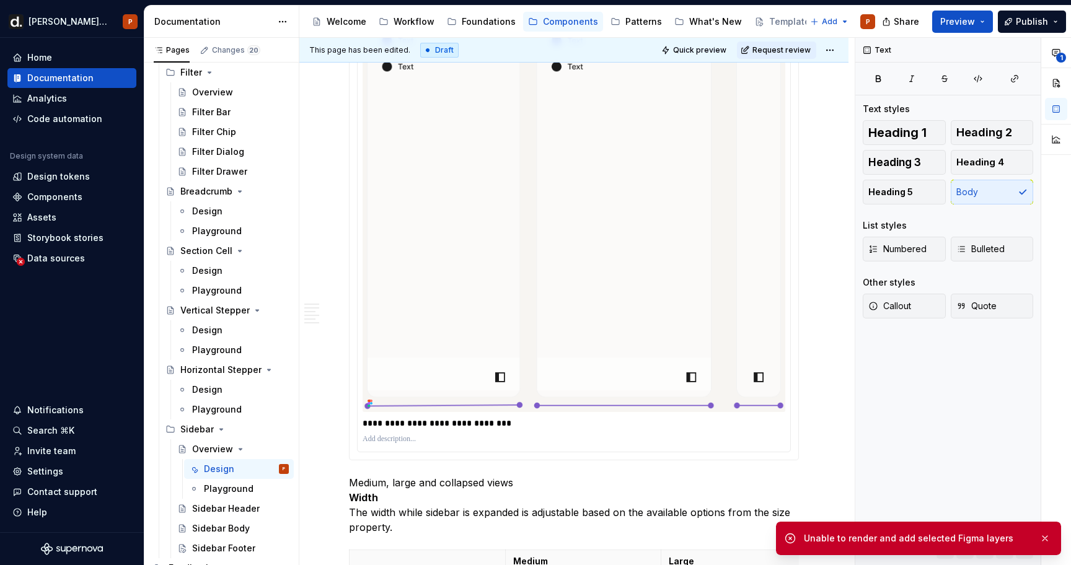
click at [461, 406] on img at bounding box center [574, 156] width 423 height 511
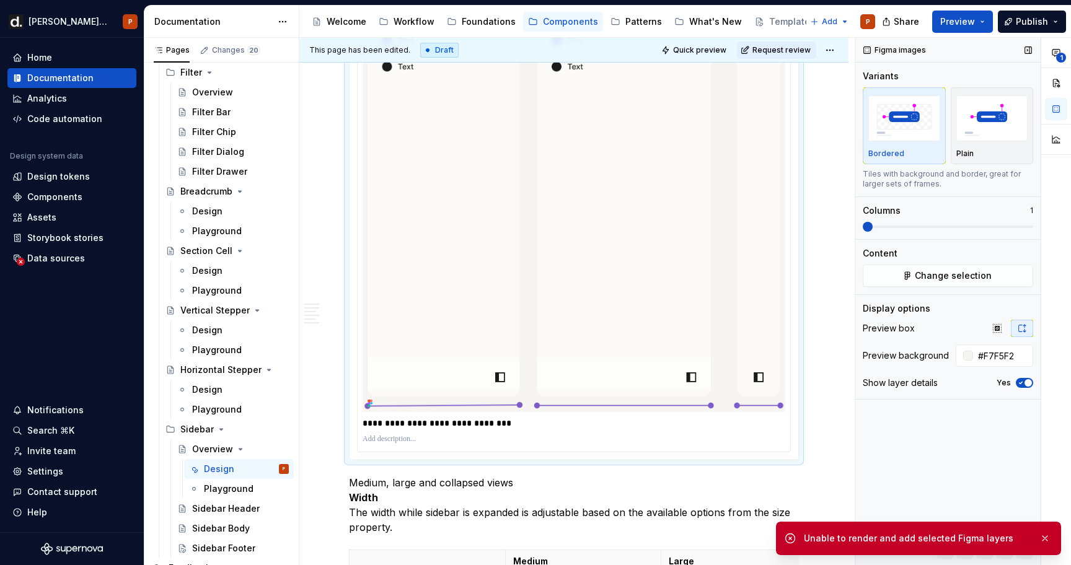
click at [974, 258] on div "Content" at bounding box center [948, 253] width 170 height 12
click at [968, 273] on span "Change selection" at bounding box center [953, 276] width 77 height 12
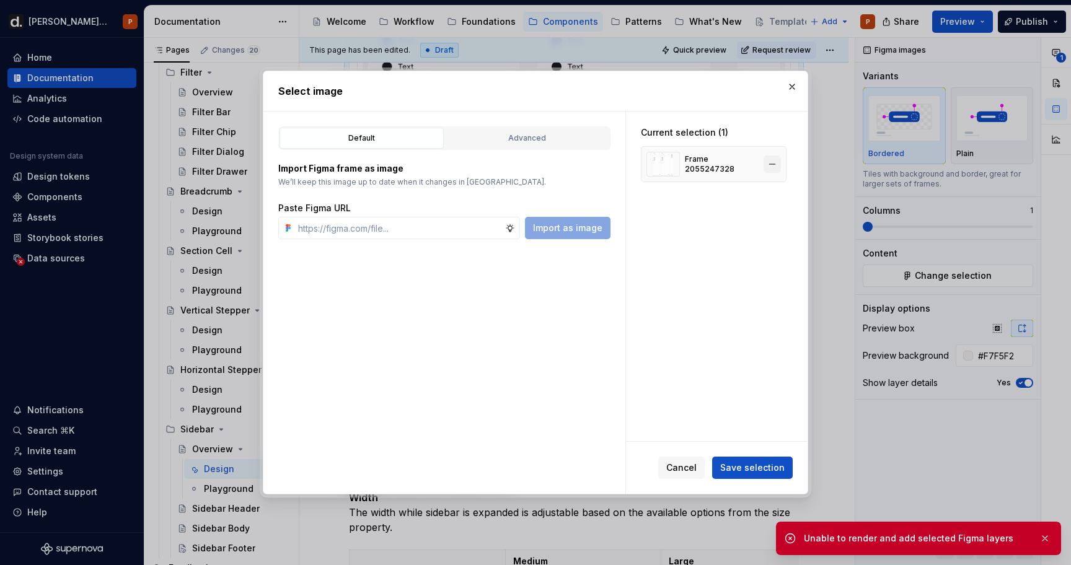
click at [780, 161] on button "button" at bounding box center [772, 164] width 17 height 17
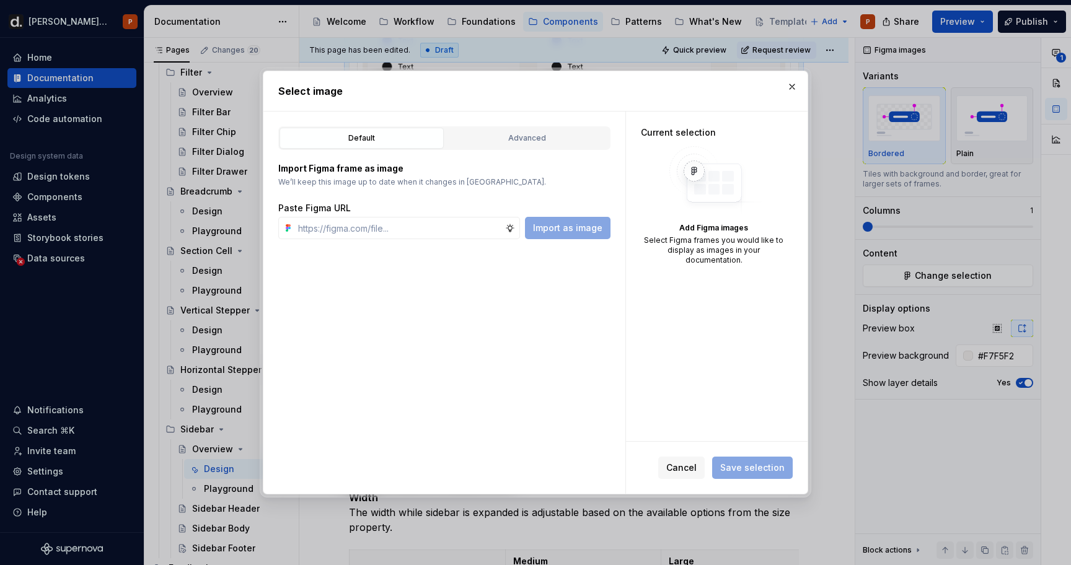
type textarea "*"
click at [526, 227] on div "Import as image" at bounding box center [444, 228] width 332 height 22
click at [461, 227] on input "text" at bounding box center [399, 228] width 212 height 22
paste input "[URL][DOMAIN_NAME]"
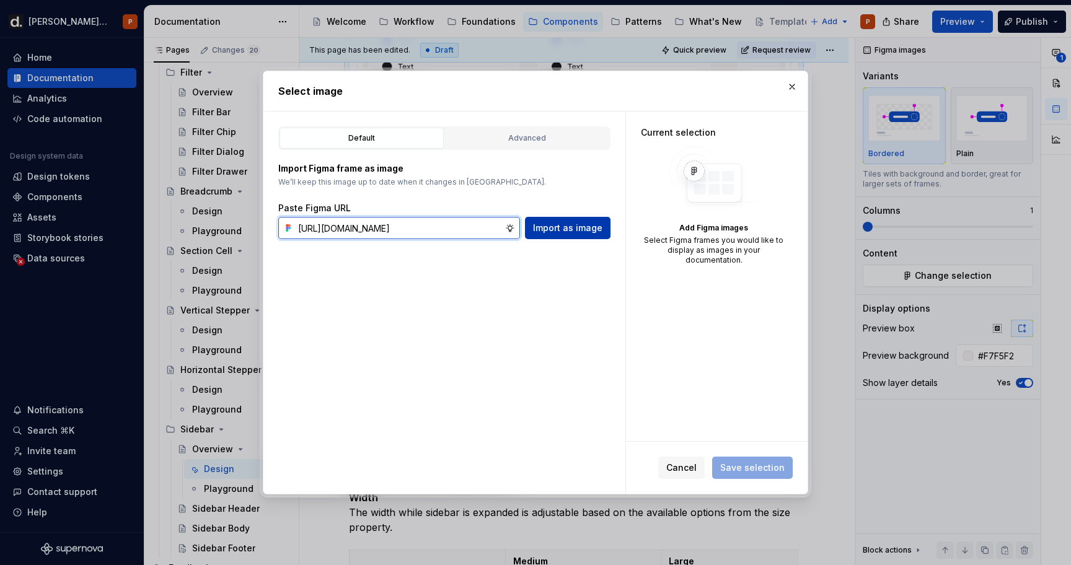
type input "[URL][DOMAIN_NAME]"
click at [576, 224] on span "Import as image" at bounding box center [567, 228] width 69 height 12
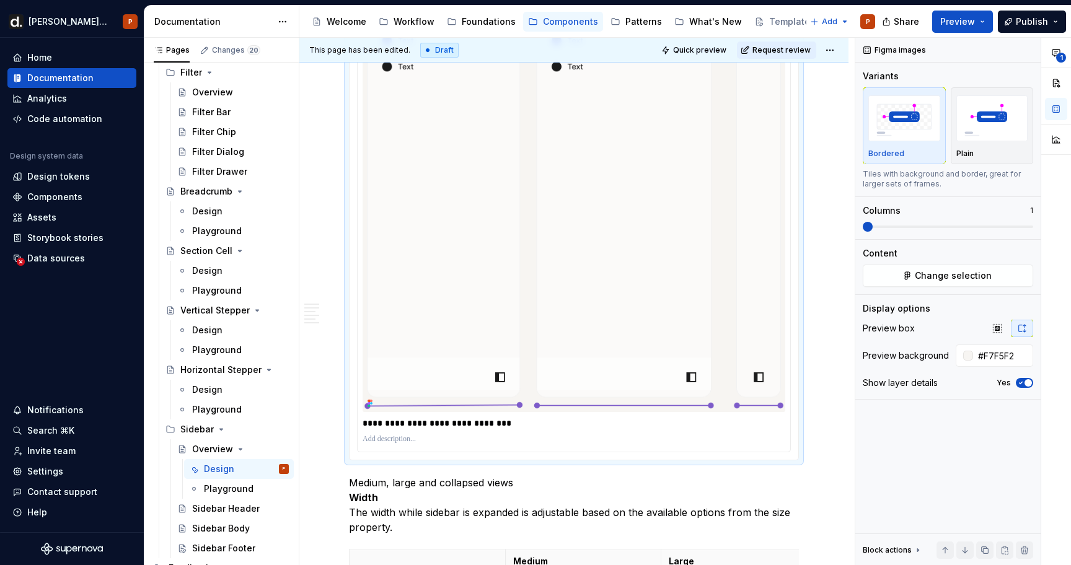
click at [679, 318] on img at bounding box center [574, 156] width 423 height 511
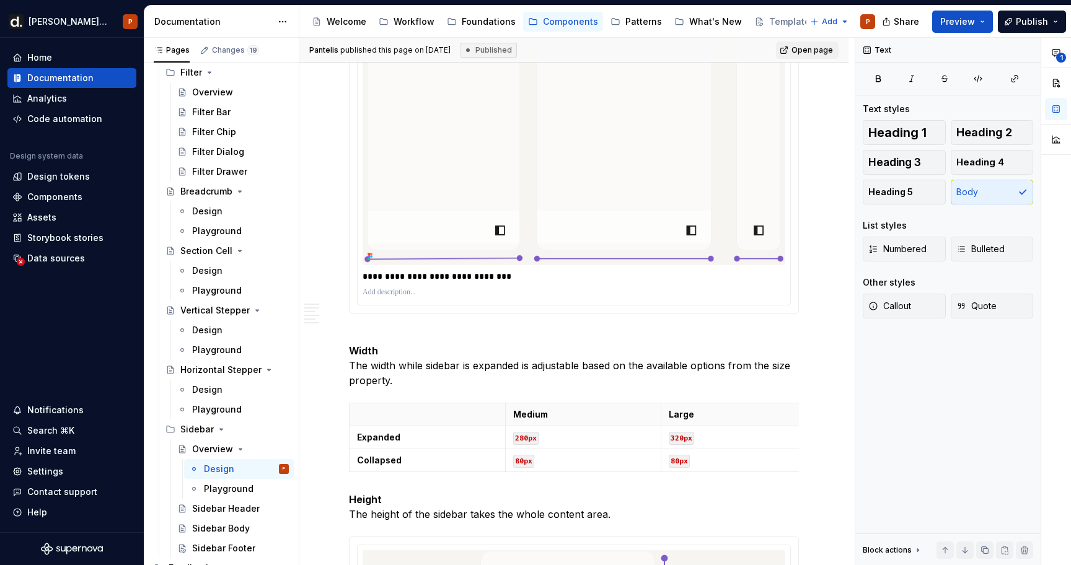
scroll to position [1850, 0]
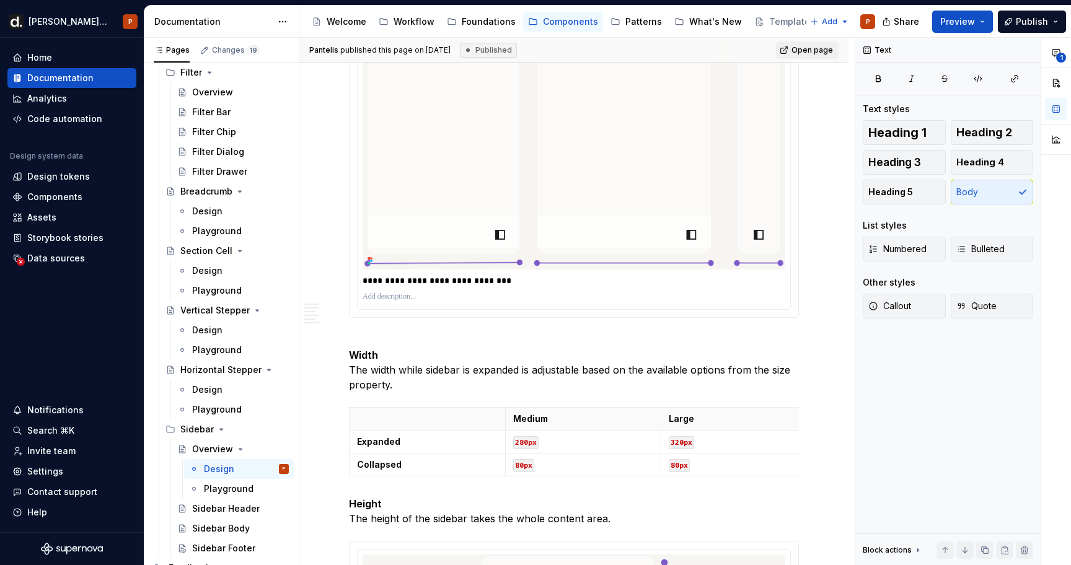
click at [611, 234] on img at bounding box center [574, 14] width 423 height 511
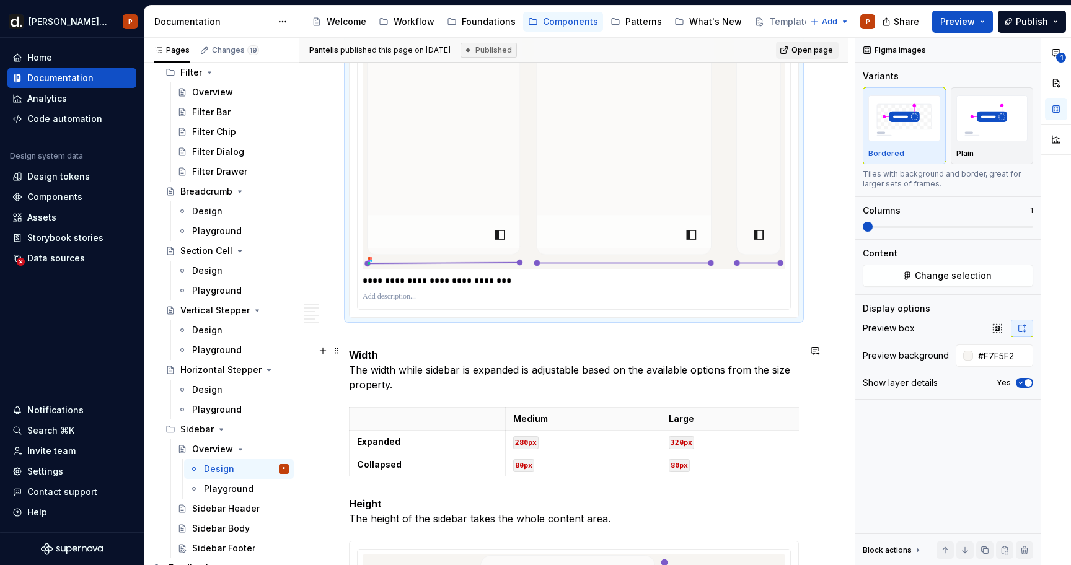
click at [401, 349] on p "Width The width while sidebar is expanded is adjustable based on the available …" at bounding box center [574, 363] width 450 height 60
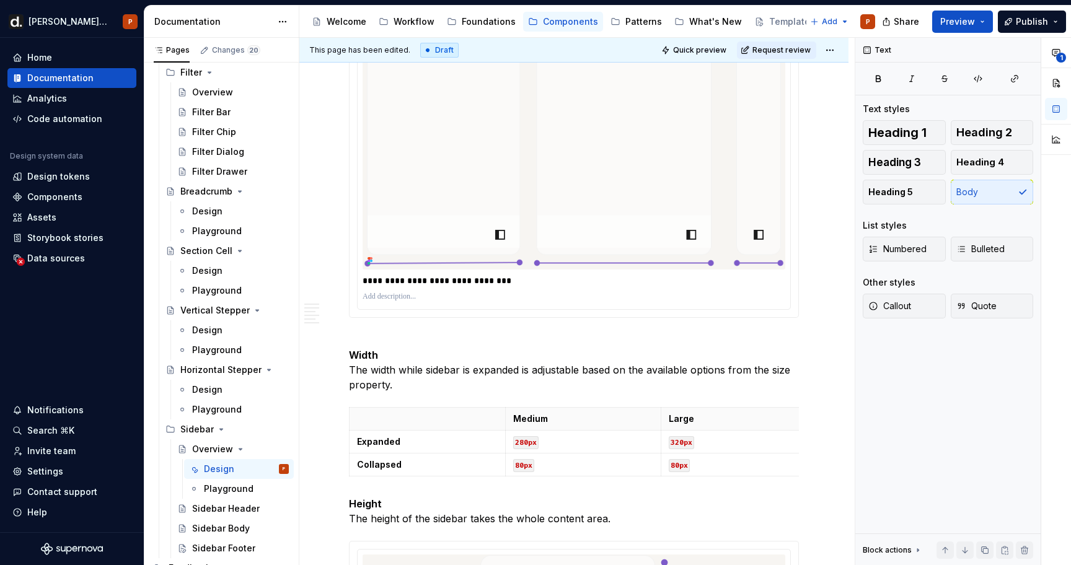
click at [416, 287] on p "**********" at bounding box center [577, 281] width 429 height 12
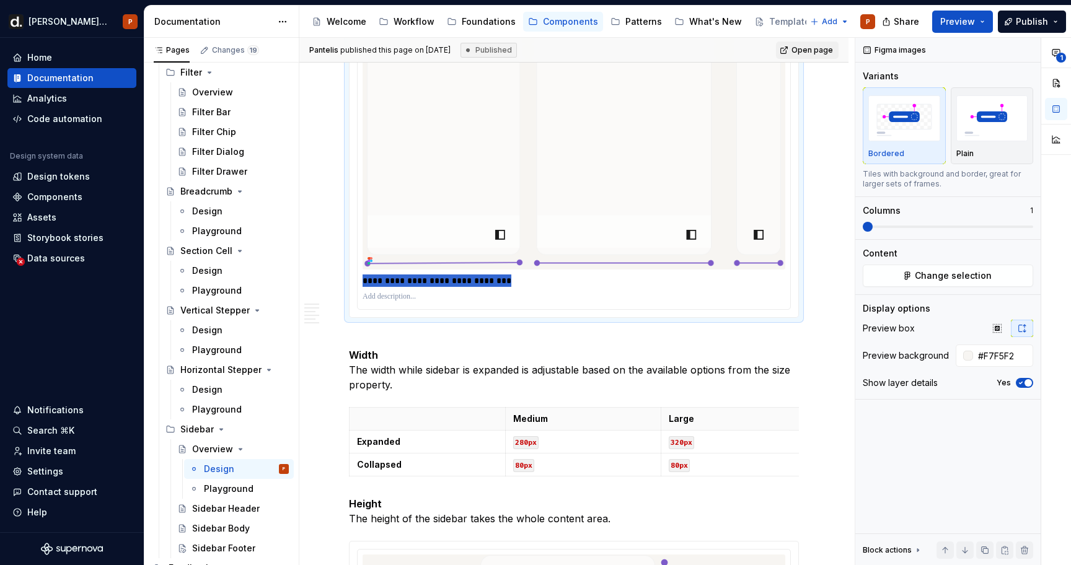
click at [416, 287] on p "**********" at bounding box center [577, 281] width 429 height 12
click at [386, 343] on p "Width The width while sidebar is expanded is adjustable based on the available …" at bounding box center [574, 363] width 450 height 60
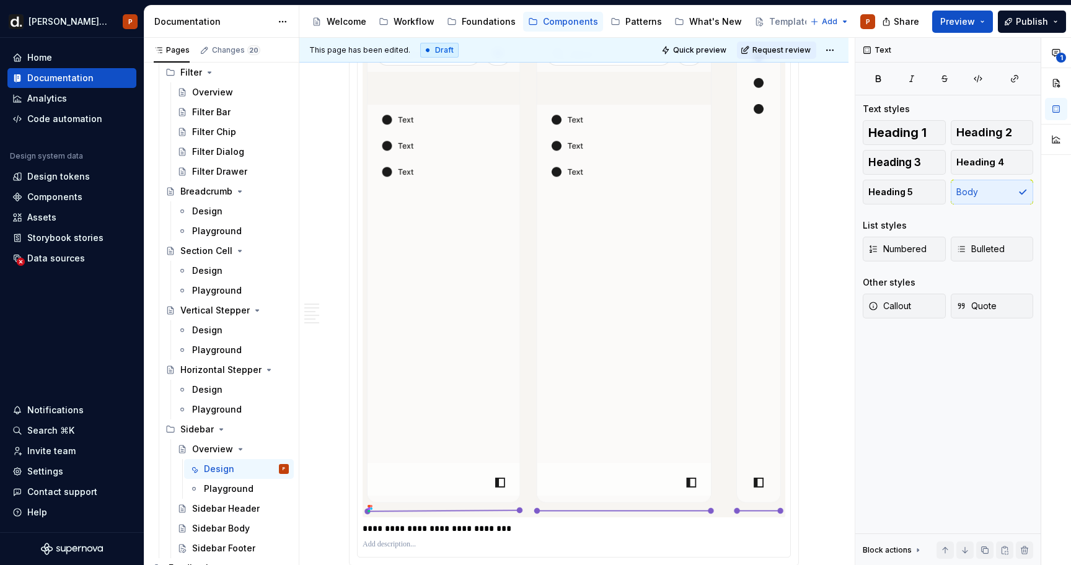
scroll to position [1586, 0]
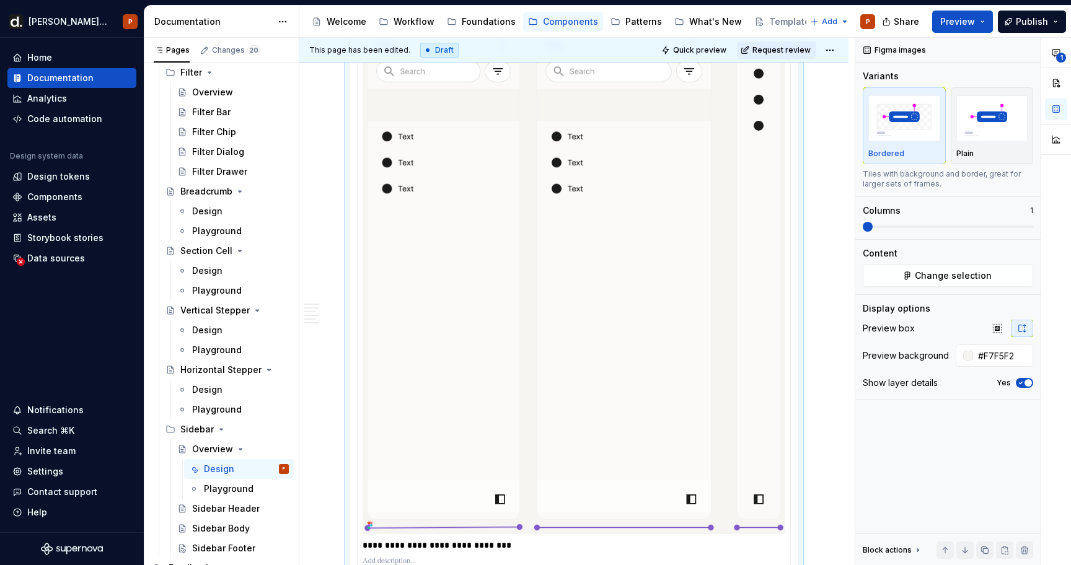
click at [439, 330] on img at bounding box center [574, 279] width 423 height 511
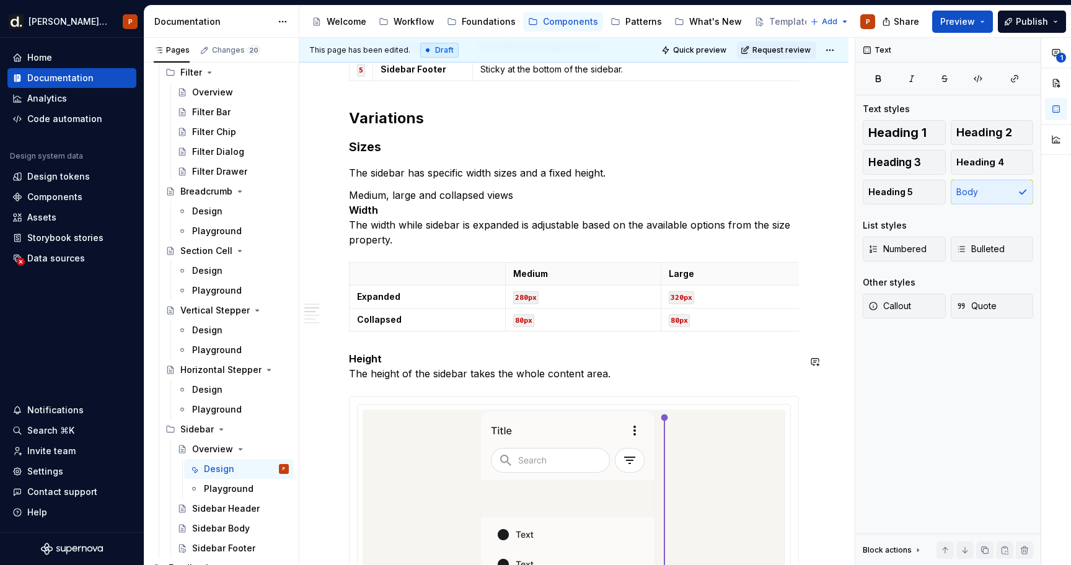
scroll to position [1399, 0]
click at [624, 172] on p "The sidebar has specific width sizes and a fixed height." at bounding box center [574, 174] width 450 height 15
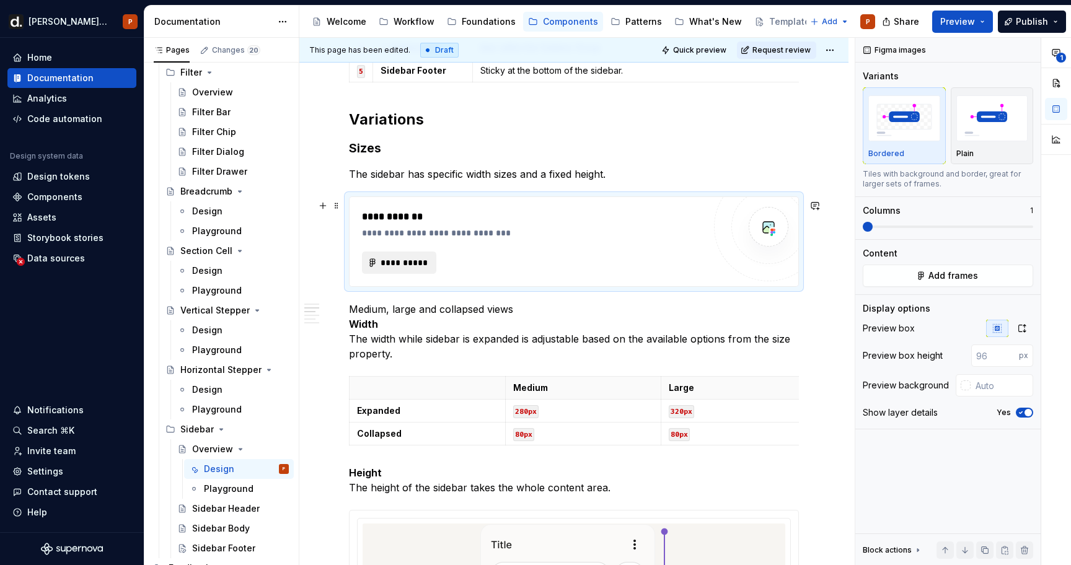
click at [396, 255] on button "**********" at bounding box center [399, 263] width 74 height 22
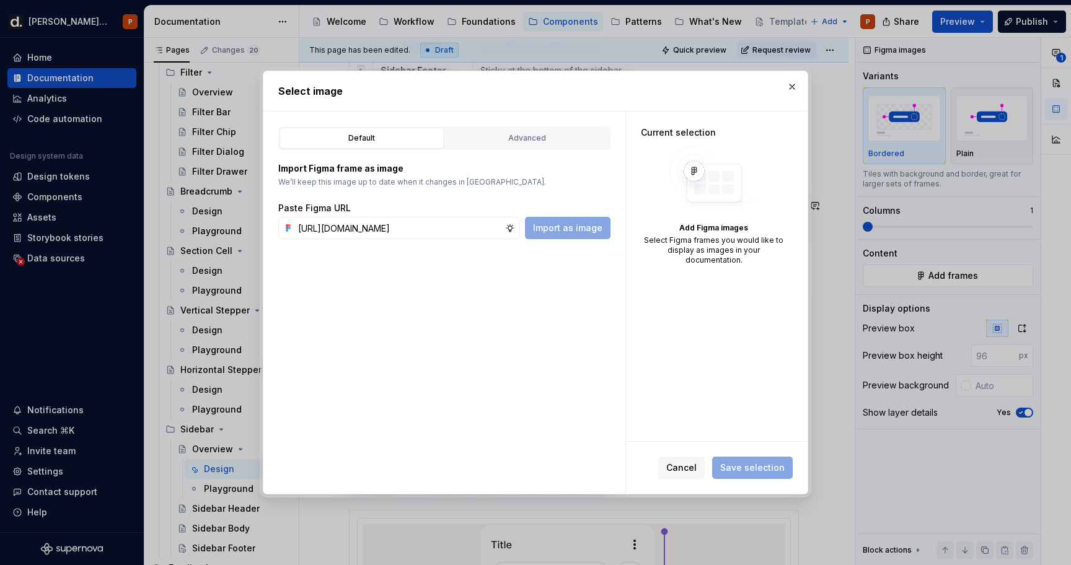
scroll to position [0, 374]
type input "[URL][DOMAIN_NAME]"
click at [541, 241] on div "Default Advanced Import Figma frame as image We’ll keep this image up to date w…" at bounding box center [444, 303] width 362 height 382
click at [552, 229] on span "Import as image" at bounding box center [567, 228] width 69 height 12
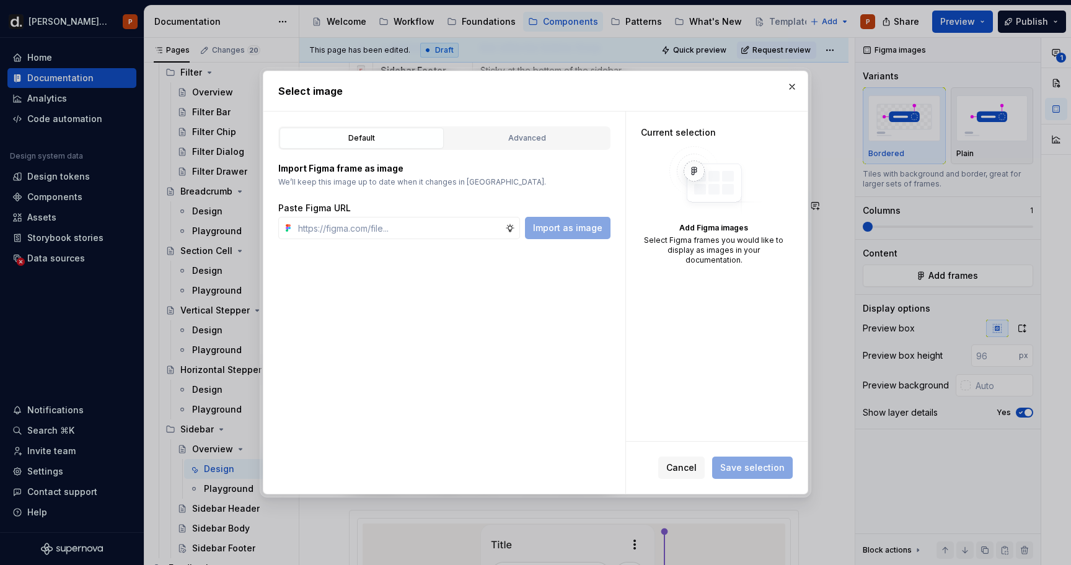
type textarea "*"
click at [436, 245] on div "Default Advanced Import Figma frame as image We’ll keep this image up to date w…" at bounding box center [444, 303] width 362 height 382
click at [448, 228] on input "text" at bounding box center [399, 228] width 212 height 22
paste input "[URL][DOMAIN_NAME]"
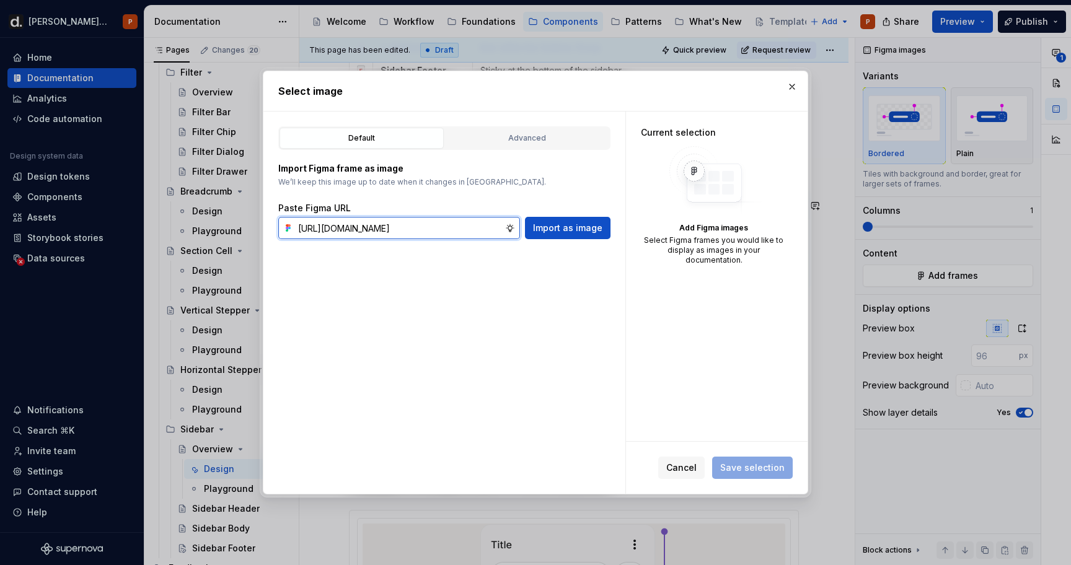
scroll to position [0, 374]
type input "[URL][DOMAIN_NAME]"
paste input "[URL][DOMAIN_NAME]"
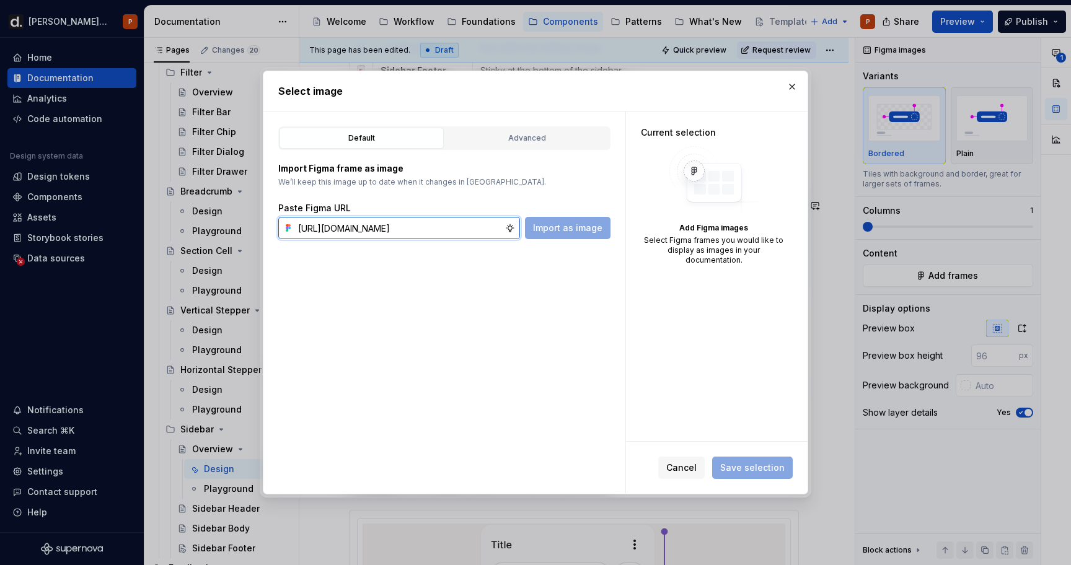
type input "[URL][DOMAIN_NAME]"
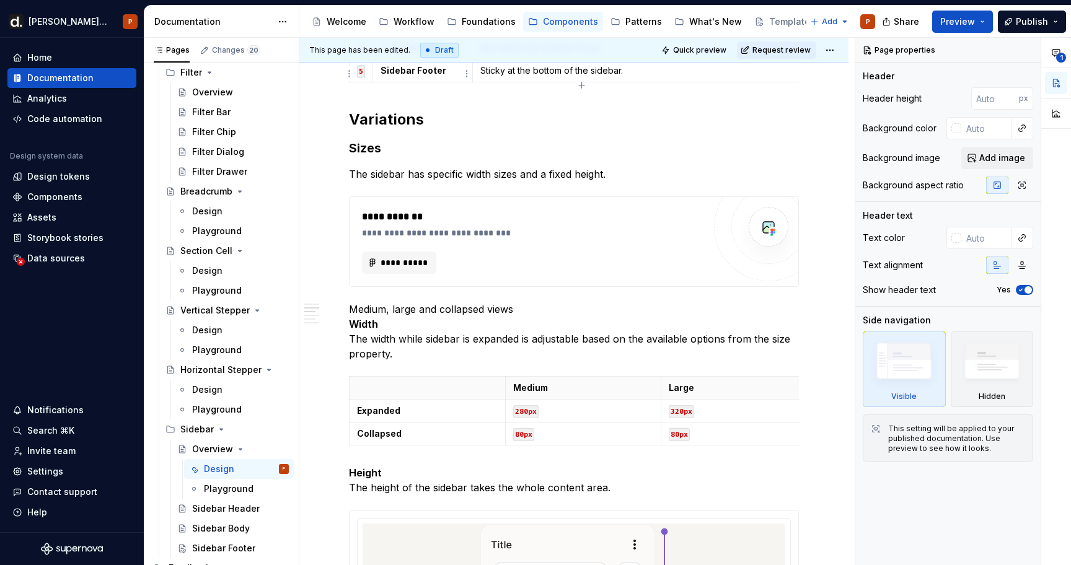
type textarea "*"
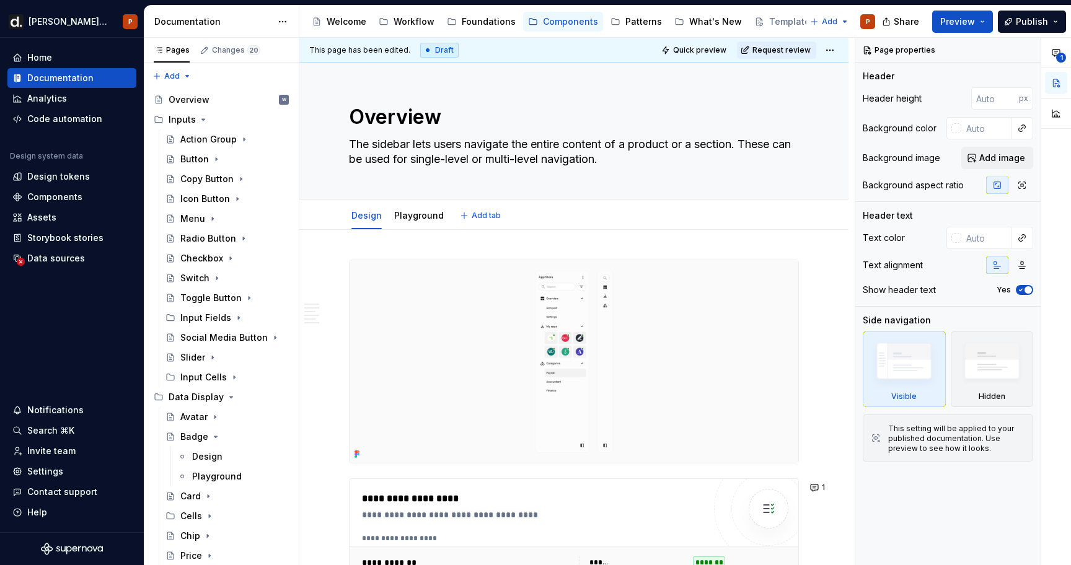
type textarea "*"
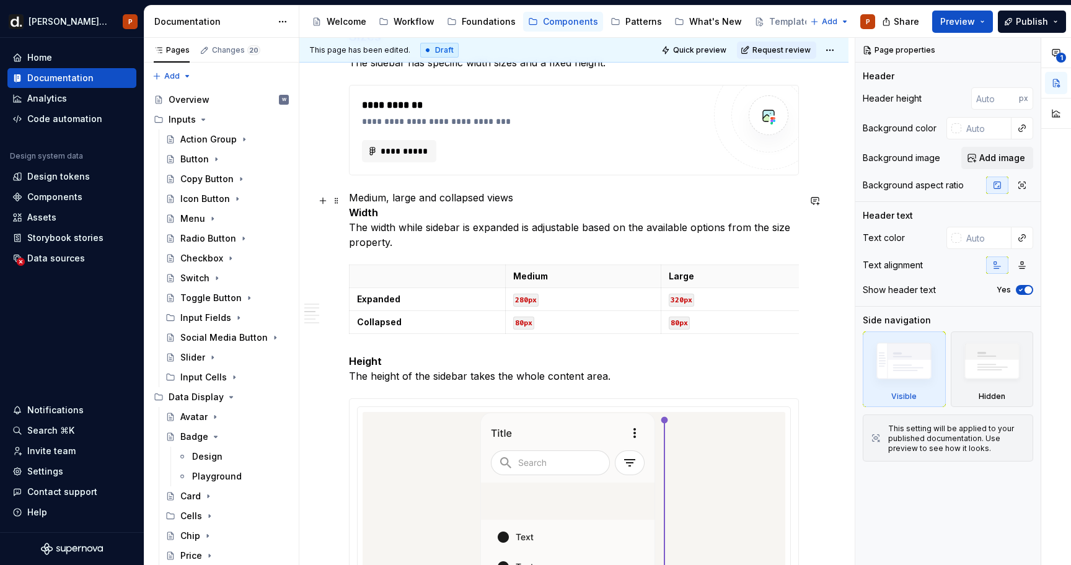
scroll to position [1505, 0]
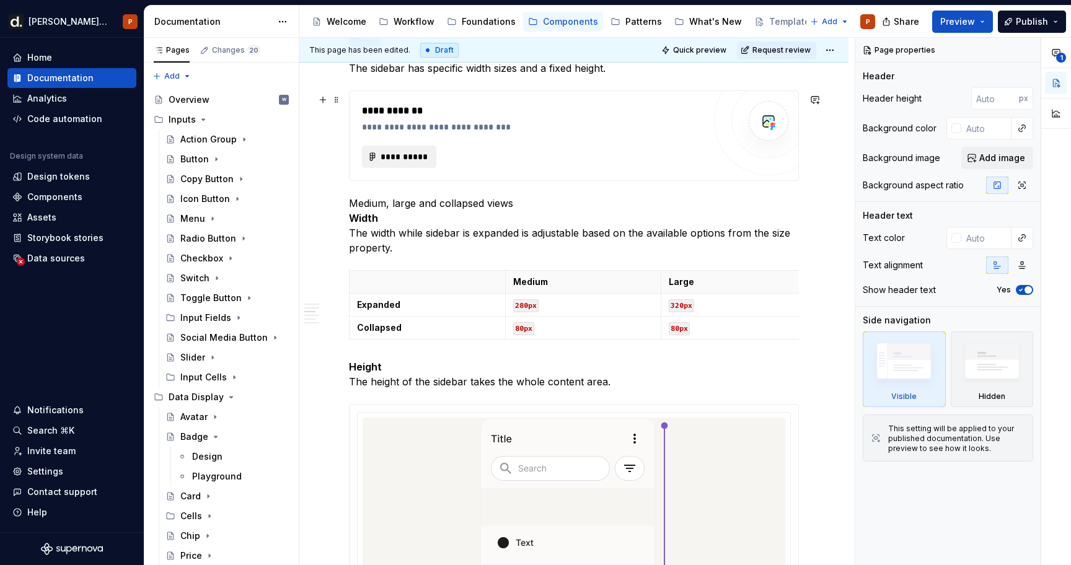
click at [387, 156] on span "**********" at bounding box center [404, 157] width 48 height 12
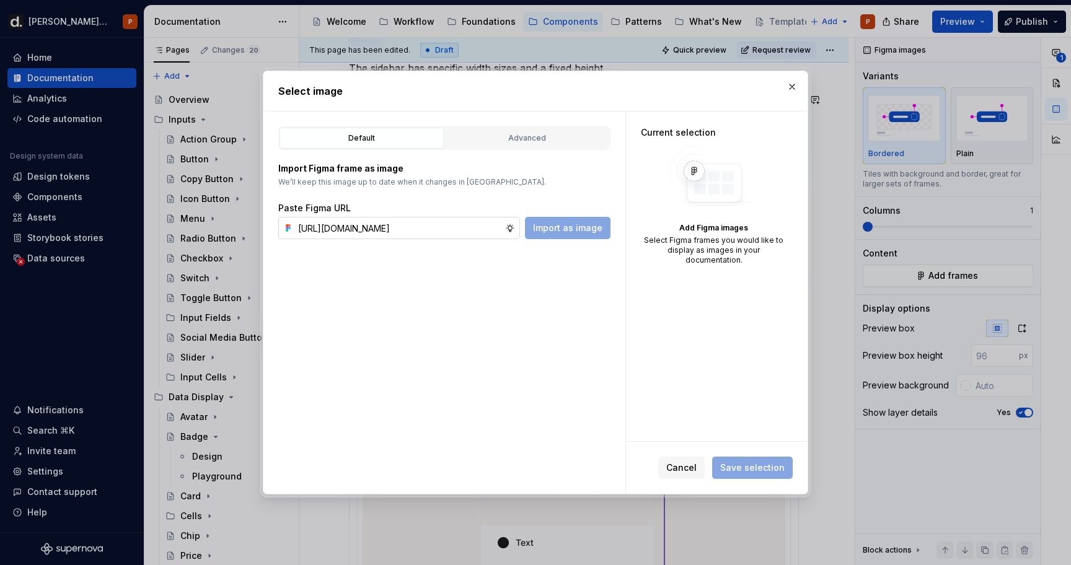
scroll to position [0, 374]
type input "[URL][DOMAIN_NAME]"
click at [559, 232] on span "Import as image" at bounding box center [567, 228] width 69 height 12
click at [466, 229] on input "text" at bounding box center [399, 228] width 212 height 22
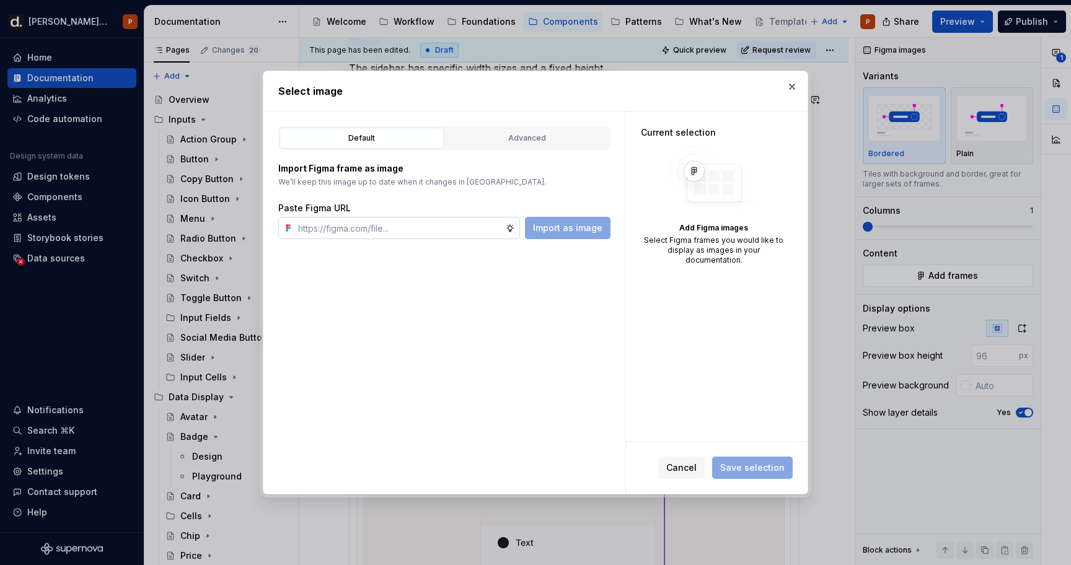
paste input "[URL][DOMAIN_NAME]"
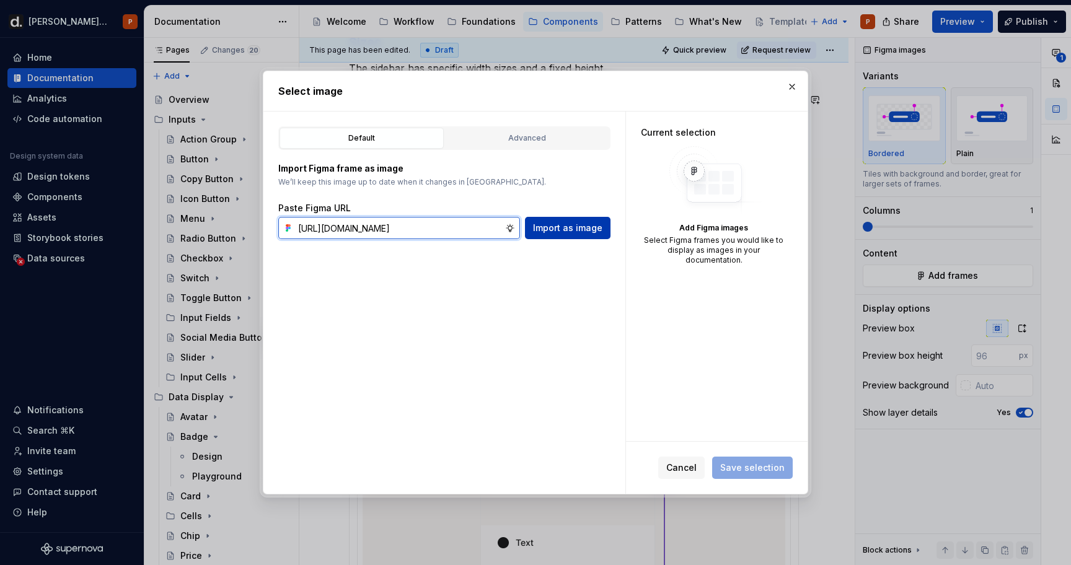
scroll to position [0, 374]
type input "[URL][DOMAIN_NAME]"
click at [545, 229] on span "Import as image" at bounding box center [567, 228] width 69 height 12
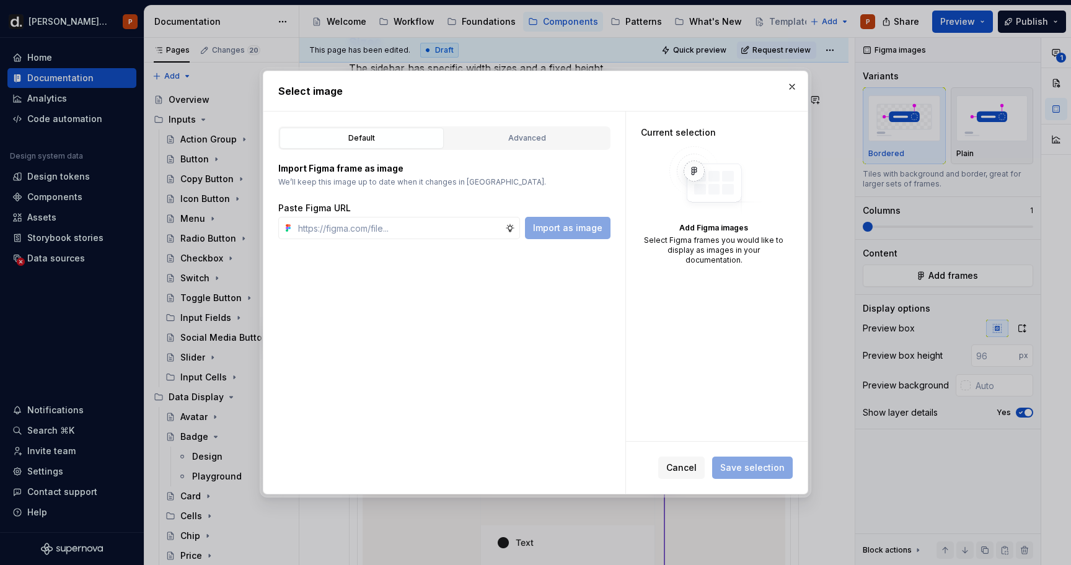
click at [532, 156] on div "Import Figma frame as image We’ll keep this image up to date when it changes in…" at bounding box center [444, 194] width 332 height 89
click at [537, 143] on div "Advanced" at bounding box center [527, 138] width 156 height 12
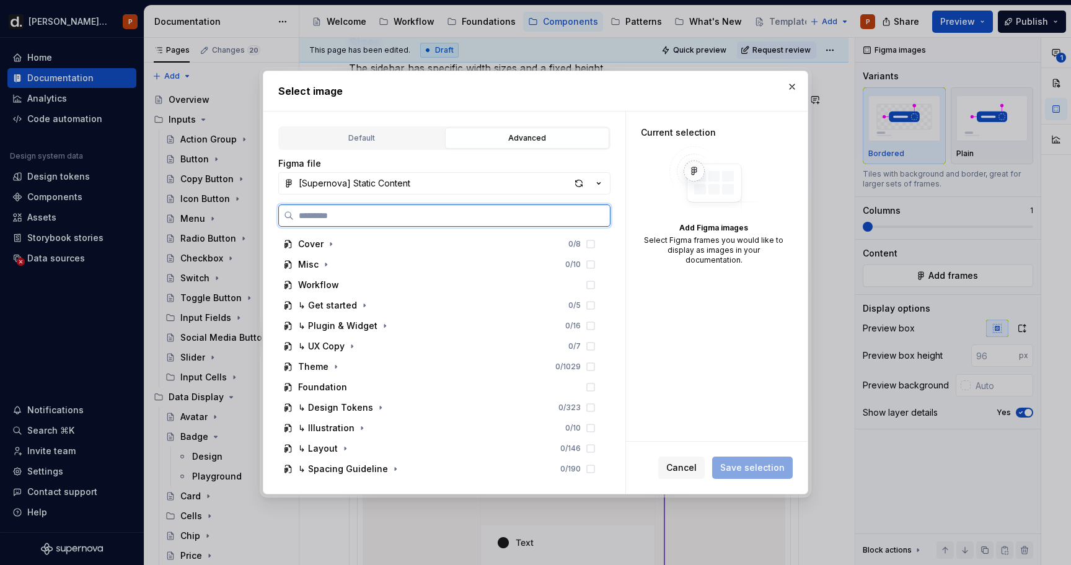
click at [386, 216] on input "search" at bounding box center [452, 216] width 316 height 12
paste input "**********"
type input "**********"
click at [576, 177] on div "button" at bounding box center [578, 183] width 17 height 17
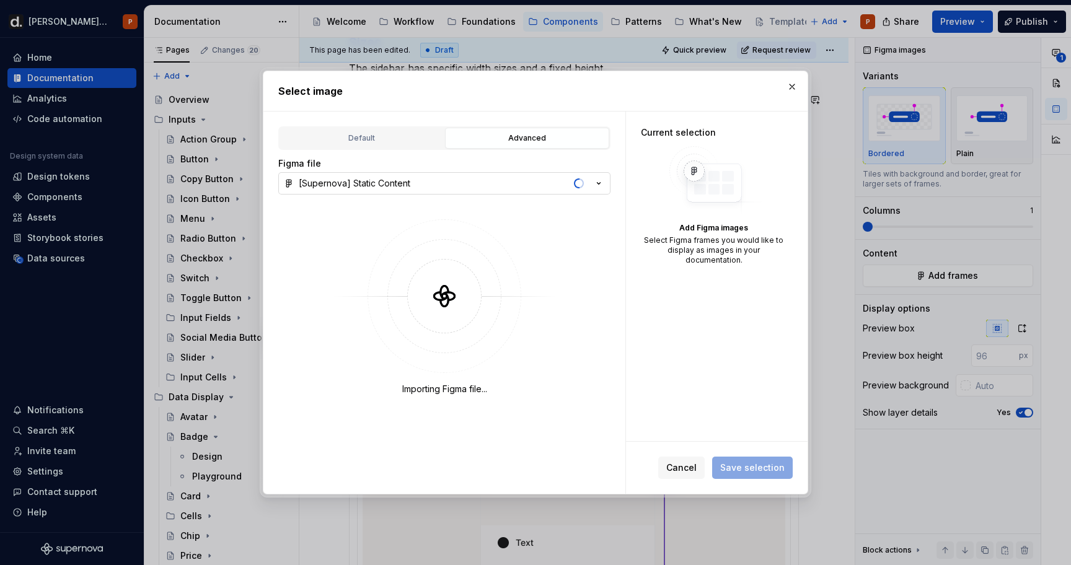
type textarea "*"
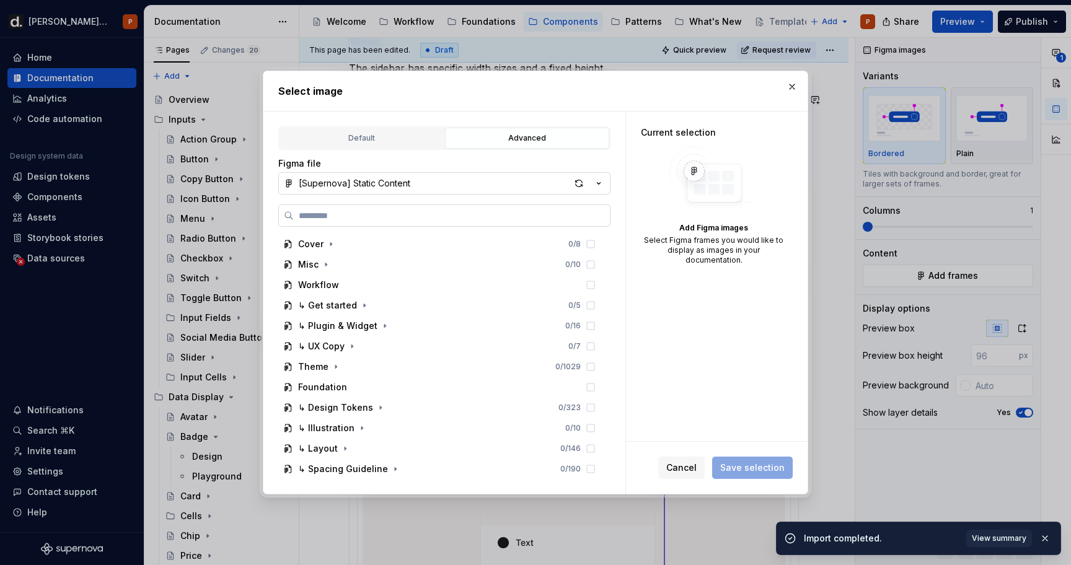
click at [452, 221] on input "search" at bounding box center [452, 216] width 316 height 12
paste input "**********"
type input "**********"
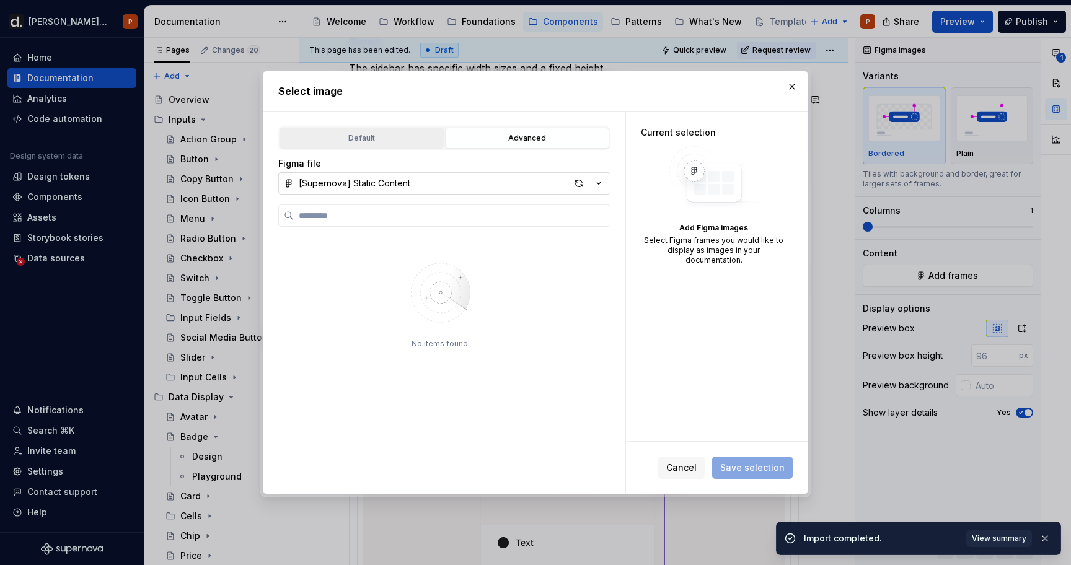
click at [392, 144] on div "Default" at bounding box center [362, 138] width 156 height 12
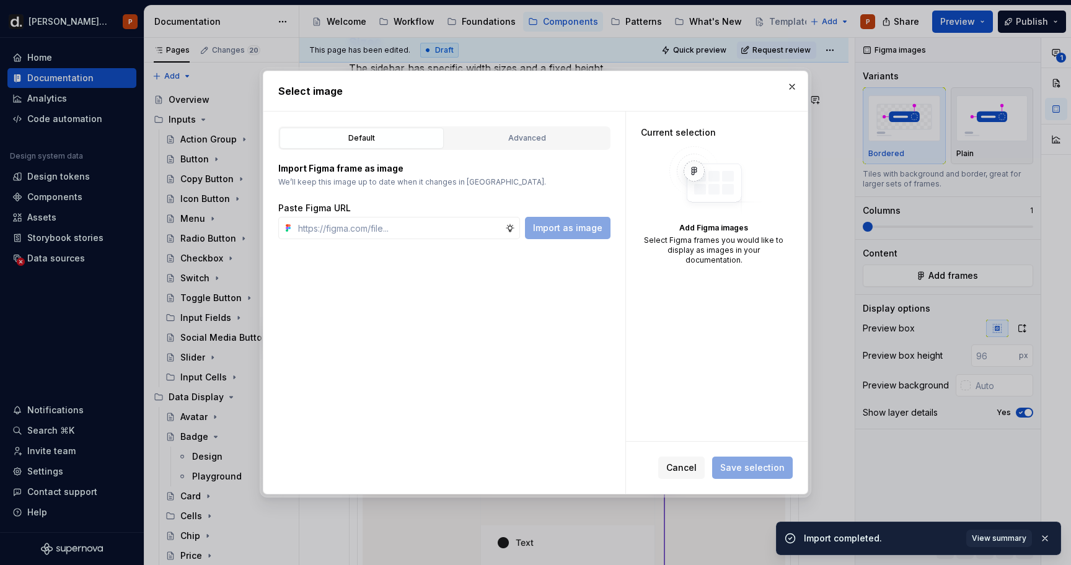
type textarea "*"
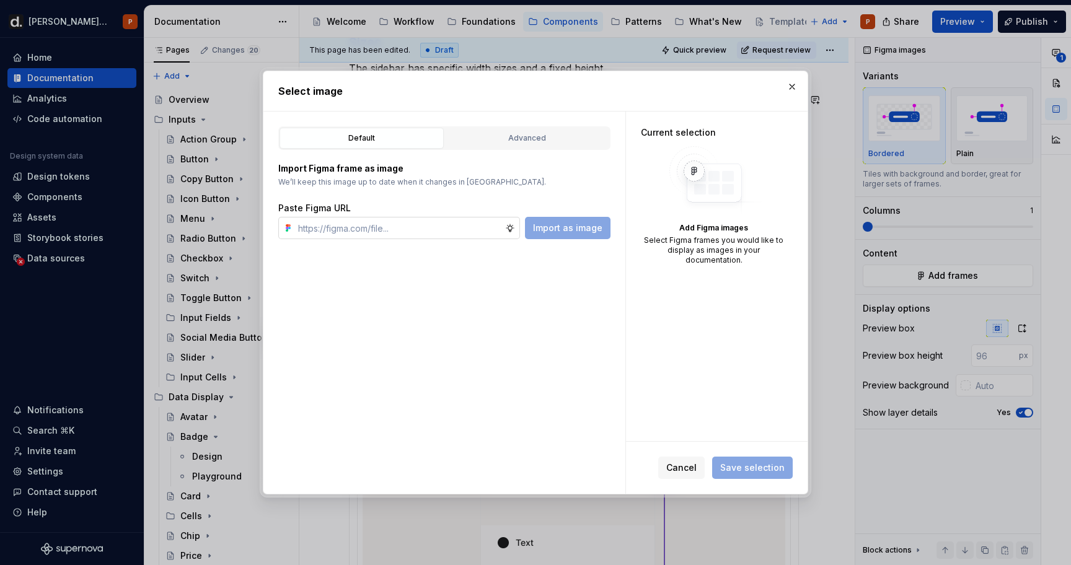
type textarea "*"
click at [442, 226] on input "text" at bounding box center [399, 228] width 212 height 22
paste input "[URL][DOMAIN_NAME]"
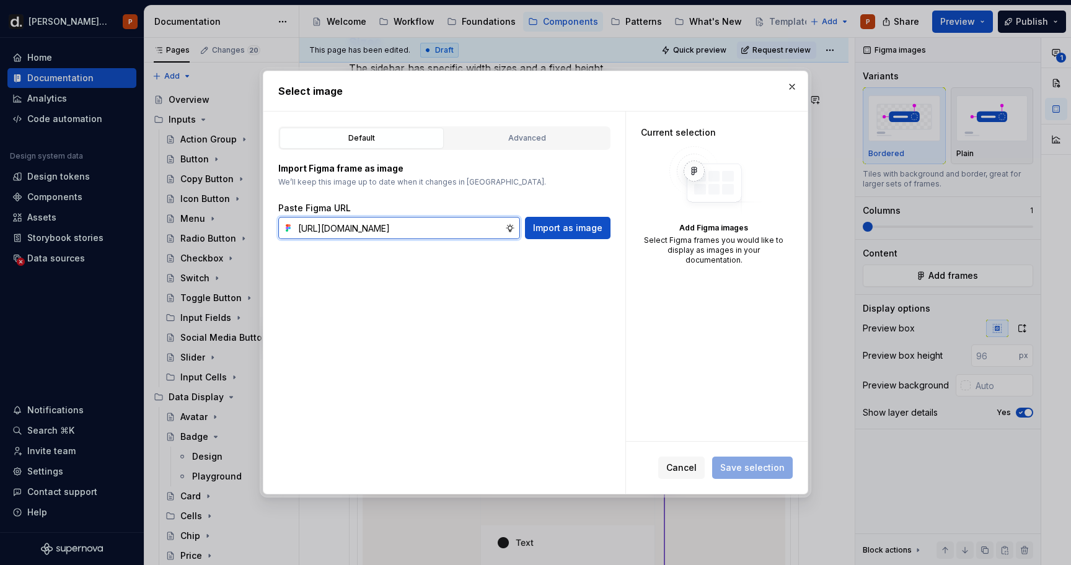
type input "[URL][DOMAIN_NAME]"
click at [579, 215] on div "Paste Figma URL [URL][DOMAIN_NAME] Import as image" at bounding box center [444, 220] width 332 height 37
click at [581, 227] on span "Import as image" at bounding box center [567, 228] width 69 height 12
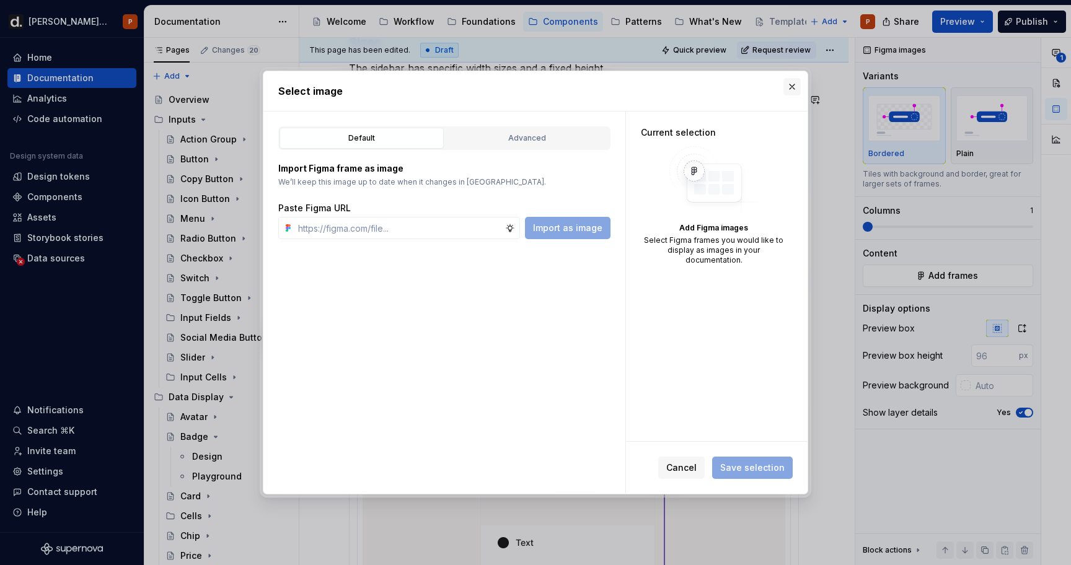
click at [790, 88] on button "button" at bounding box center [791, 86] width 17 height 17
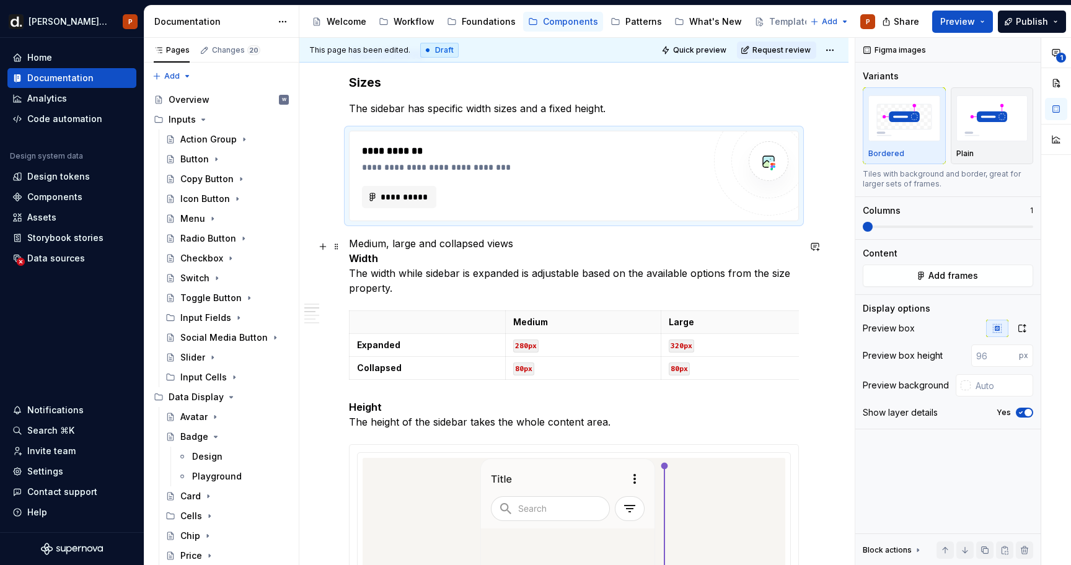
scroll to position [1466, 0]
type textarea "*"
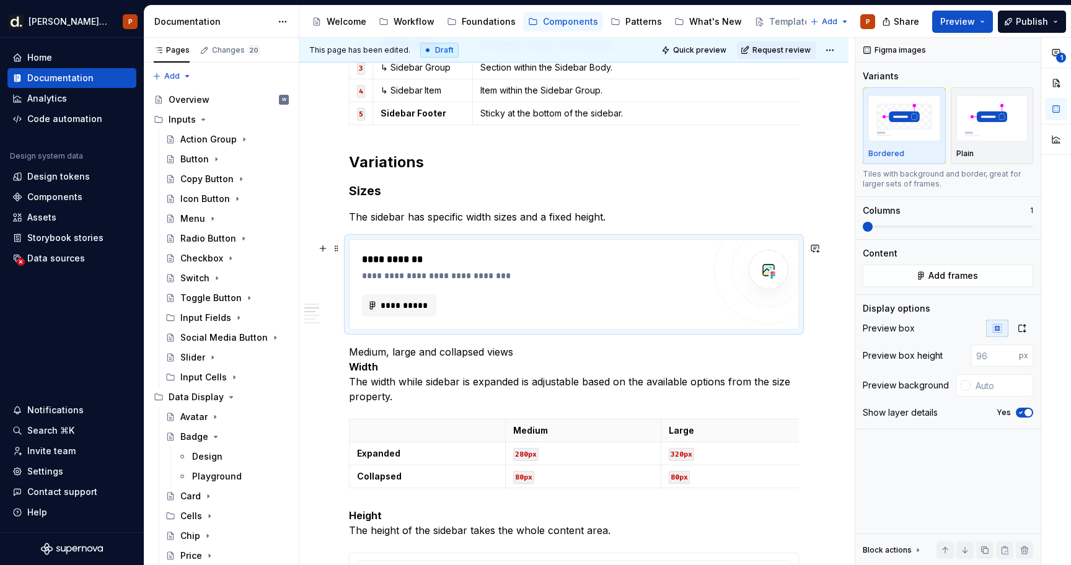
scroll to position [1352, 0]
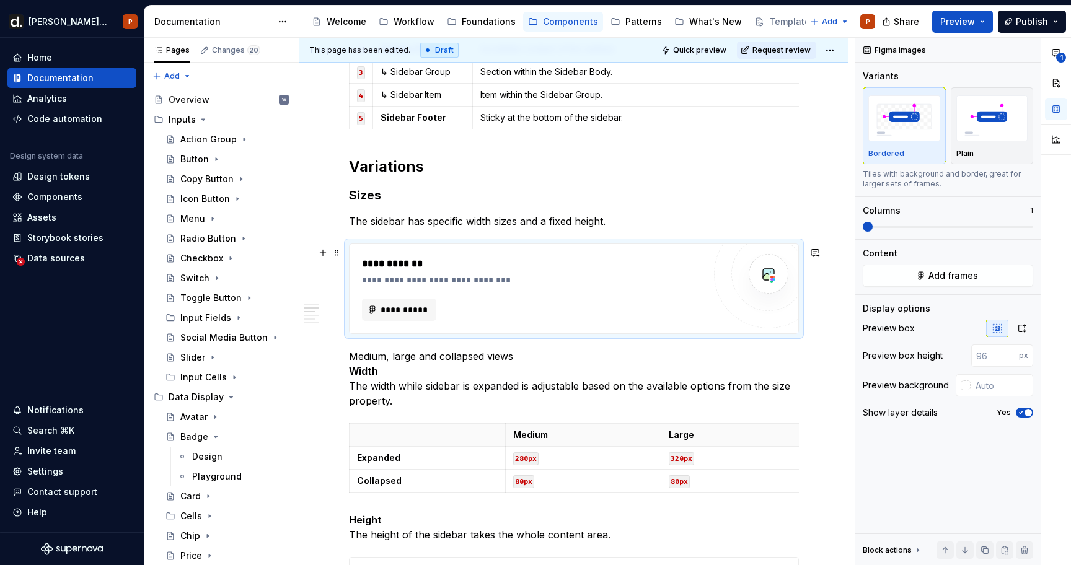
click at [743, 278] on div at bounding box center [768, 274] width 74 height 74
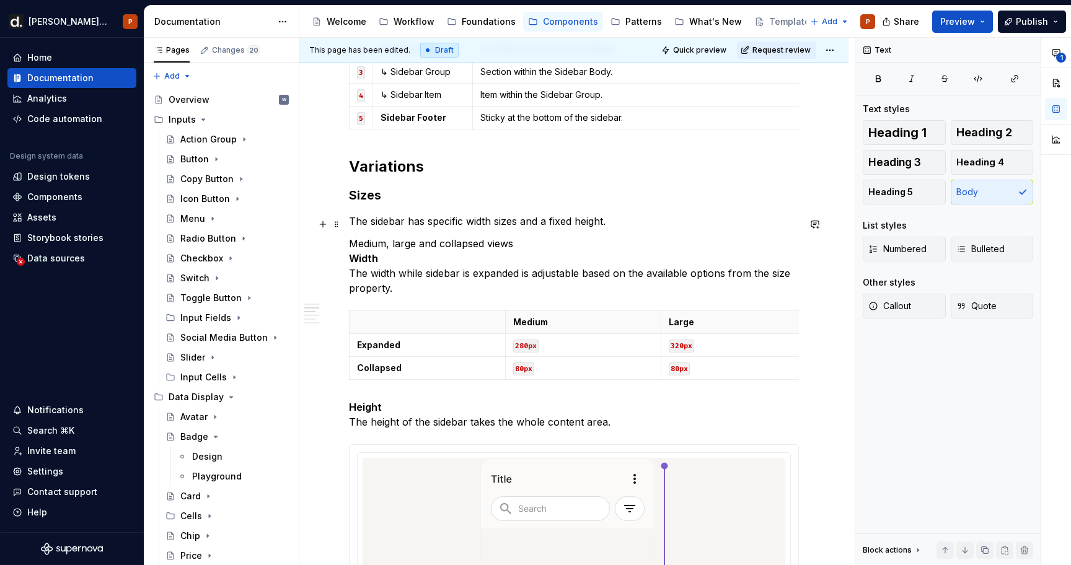
click at [663, 227] on p "The sidebar has specific width sizes and a fixed height." at bounding box center [574, 221] width 450 height 15
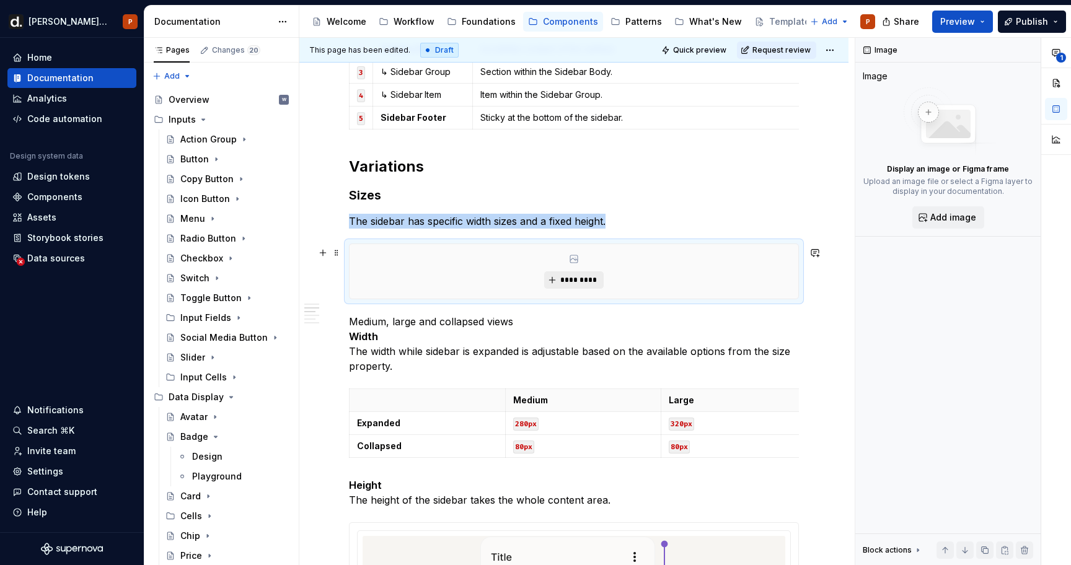
click at [584, 278] on span "*********" at bounding box center [579, 280] width 38 height 10
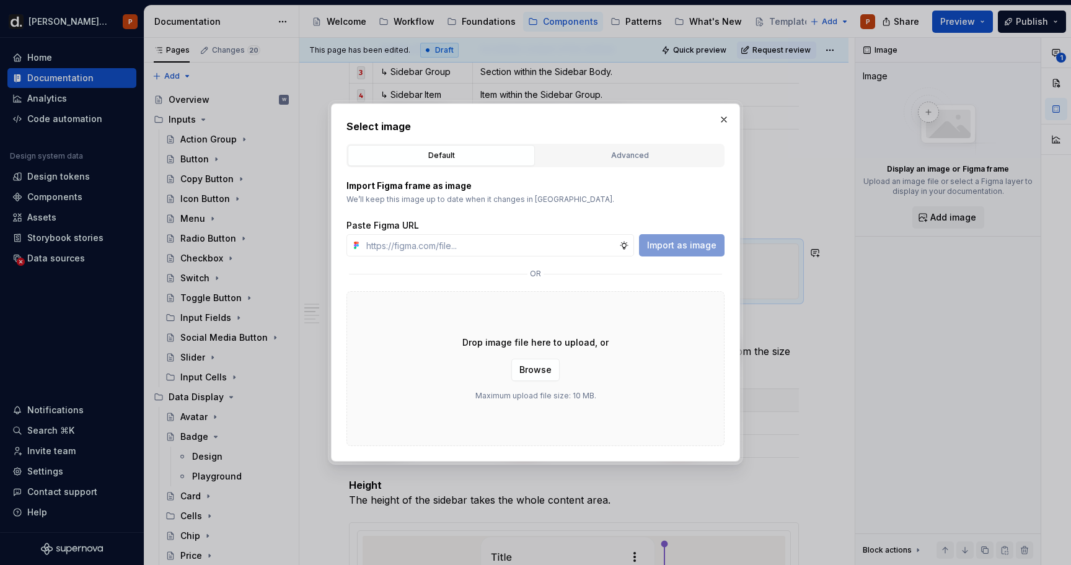
type textarea "*"
type input "[URL][DOMAIN_NAME]"
type textarea "*"
type input "[URL][DOMAIN_NAME]"
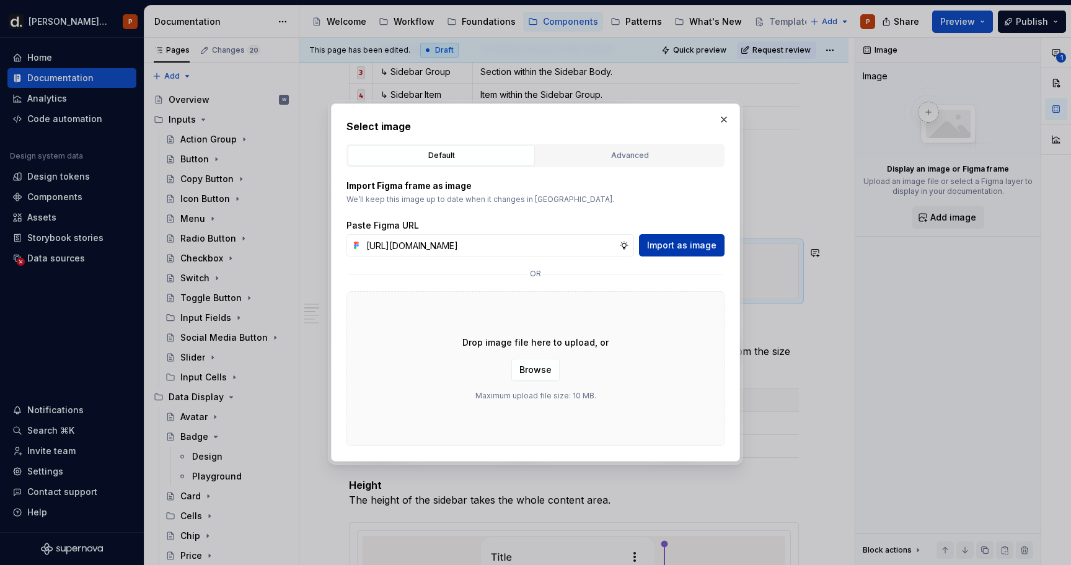
click at [686, 246] on span "Import as image" at bounding box center [681, 245] width 69 height 12
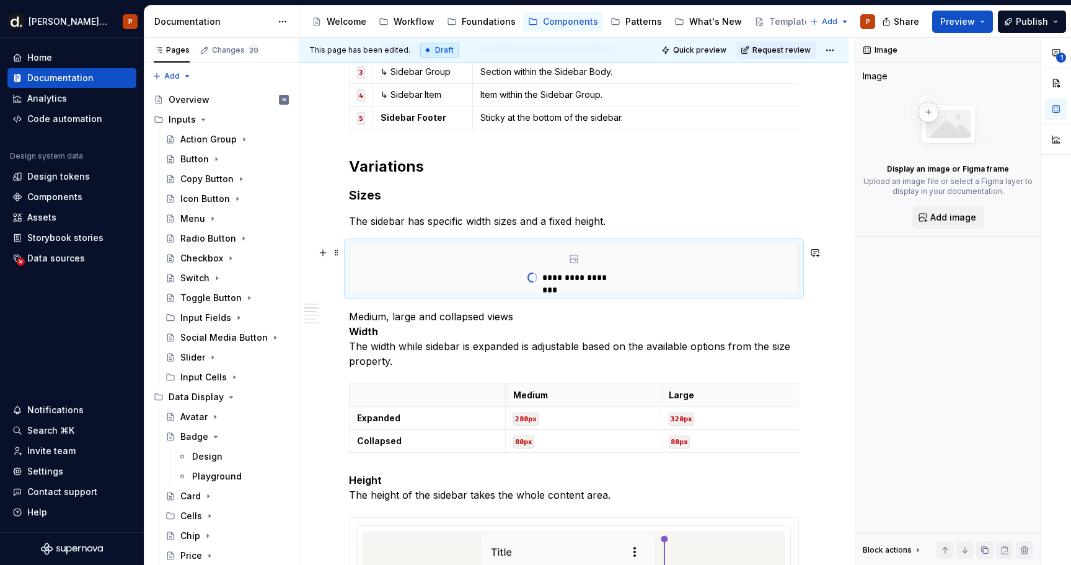
type textarea "*"
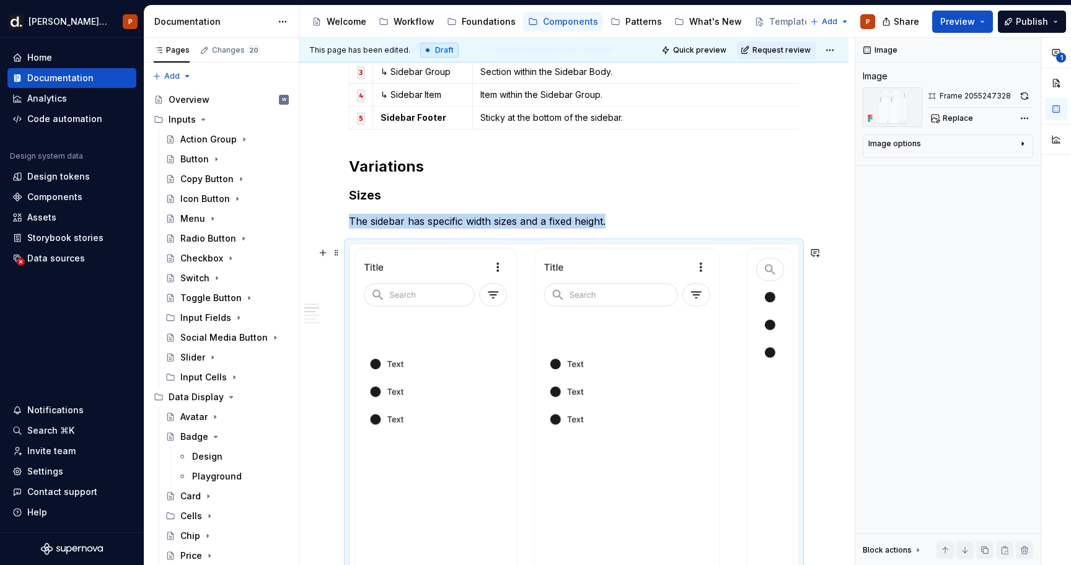
scroll to position [1561, 0]
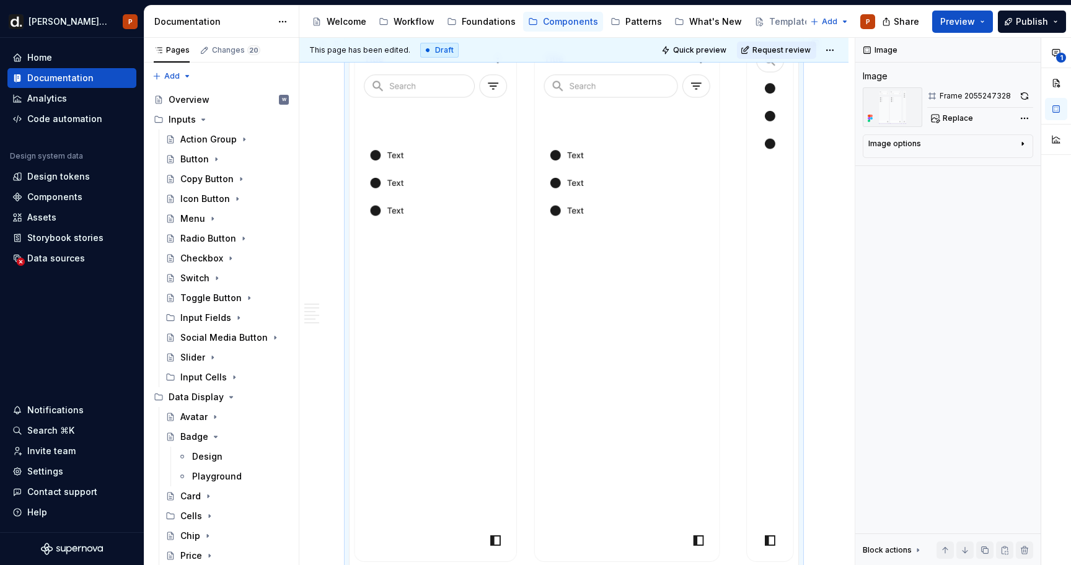
click at [681, 247] on img at bounding box center [574, 306] width 449 height 542
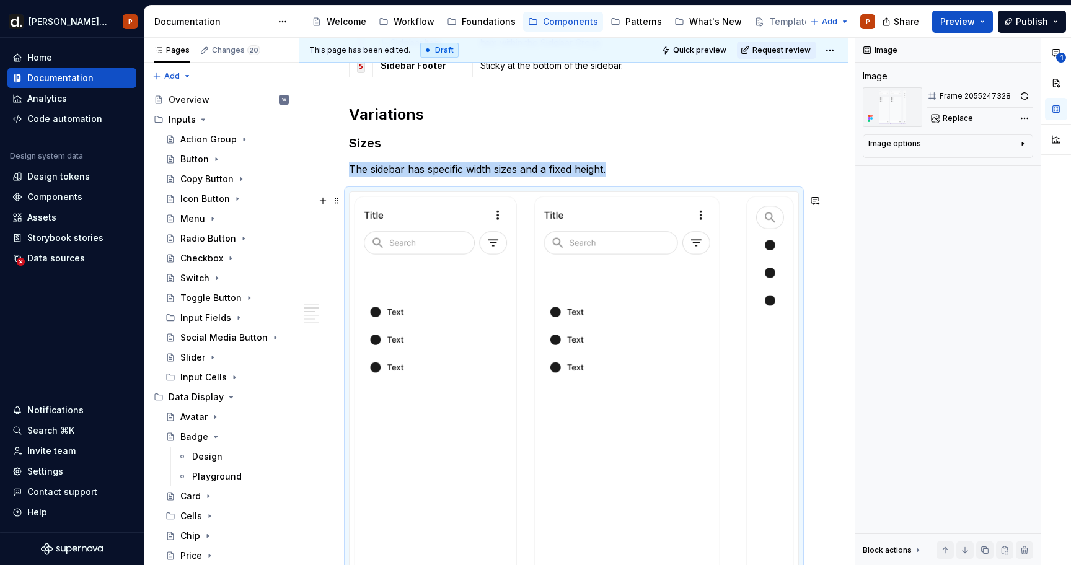
scroll to position [1397, 0]
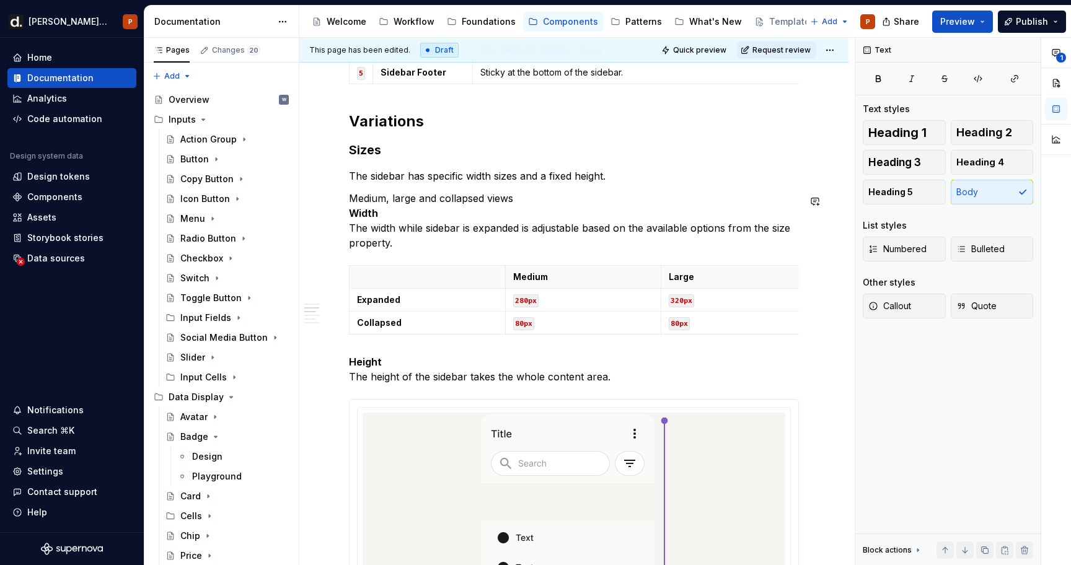
click at [558, 187] on div "**********" at bounding box center [574, 104] width 450 height 2483
click at [623, 187] on div "**********" at bounding box center [574, 104] width 450 height 2483
click at [629, 178] on p "The sidebar has specific width sizes and a fixed height." at bounding box center [574, 176] width 450 height 15
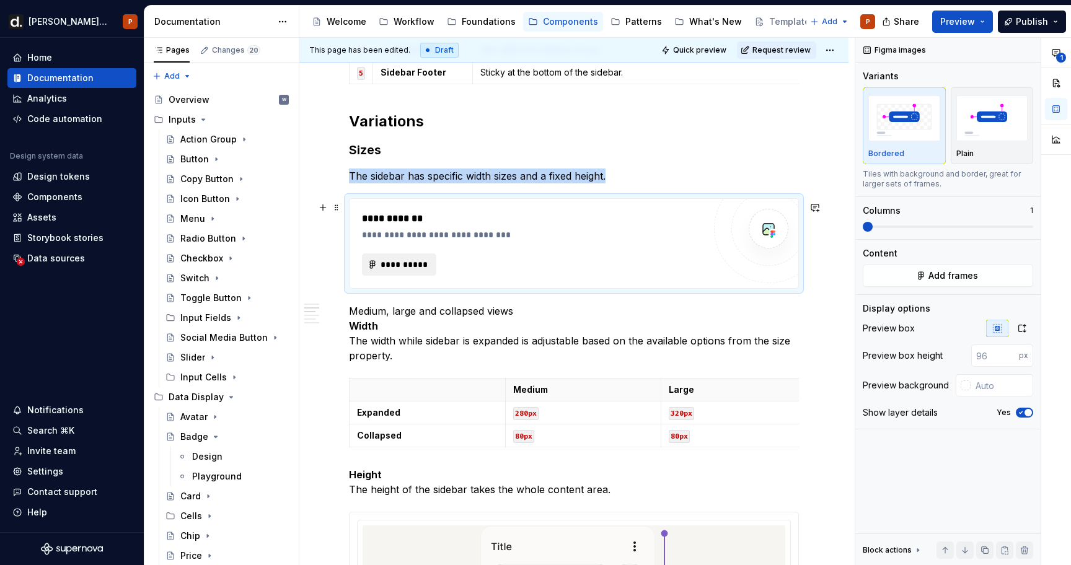
click at [410, 268] on span "**********" at bounding box center [404, 264] width 48 height 12
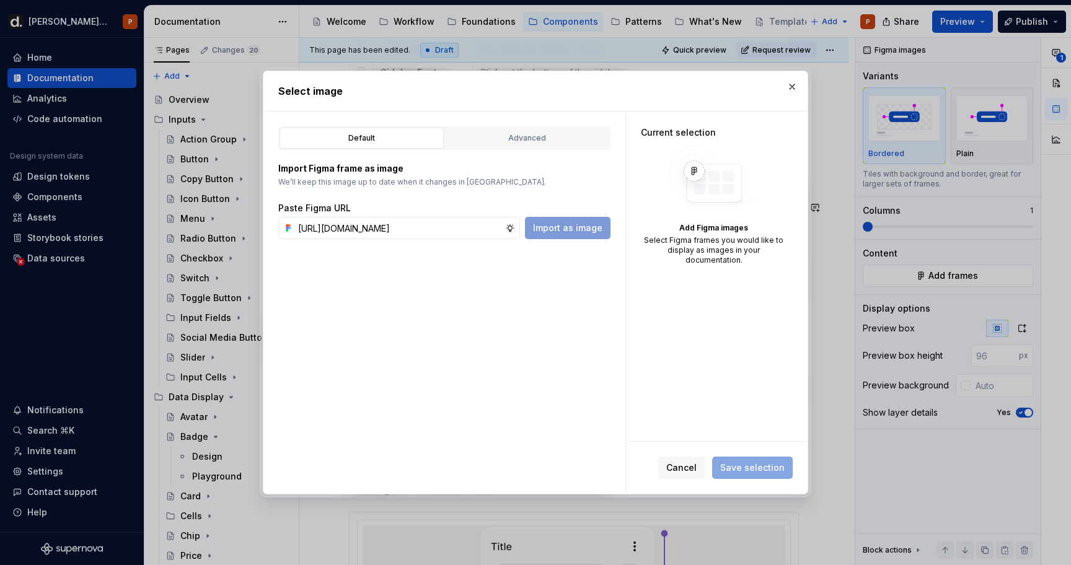
scroll to position [0, 374]
type input "[URL][DOMAIN_NAME]"
click at [567, 230] on span "Import as image" at bounding box center [567, 228] width 69 height 12
click at [499, 138] on div "Advanced" at bounding box center [527, 138] width 156 height 12
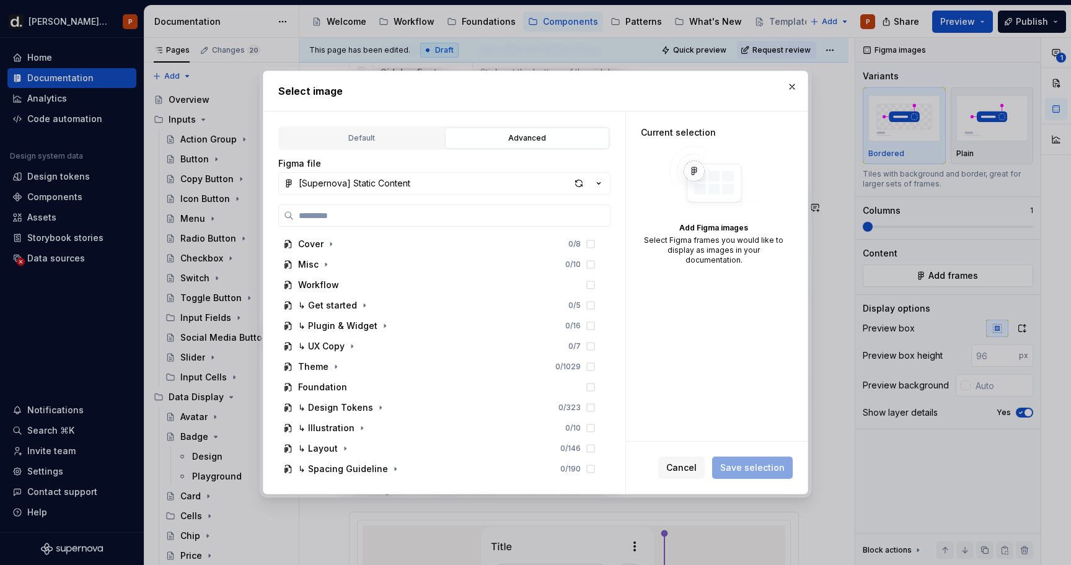
click at [397, 150] on div "Figma file [Supernova] Static Content Cover 0 / 8 Misc 0 / 10 Workflow ↳ Get st…" at bounding box center [444, 313] width 332 height 327
click at [395, 138] on div "Default" at bounding box center [362, 138] width 156 height 12
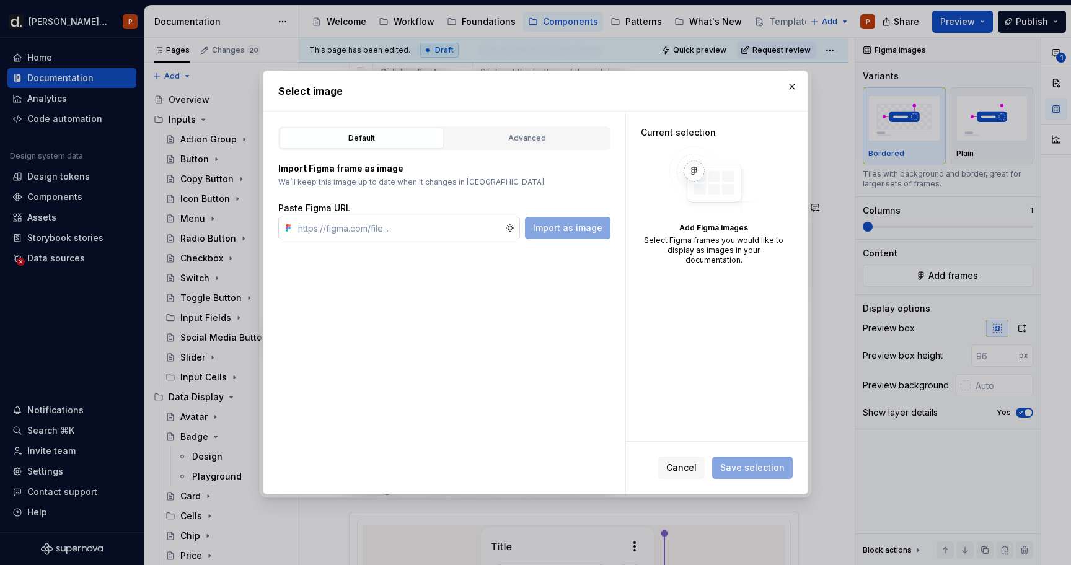
click at [399, 234] on input "text" at bounding box center [399, 228] width 212 height 22
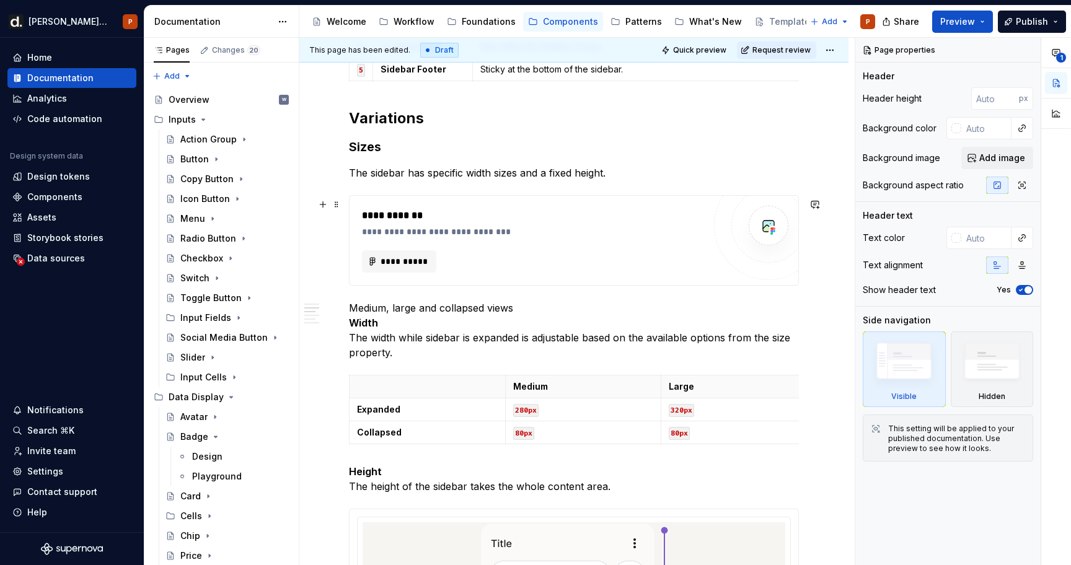
scroll to position [1400, 0]
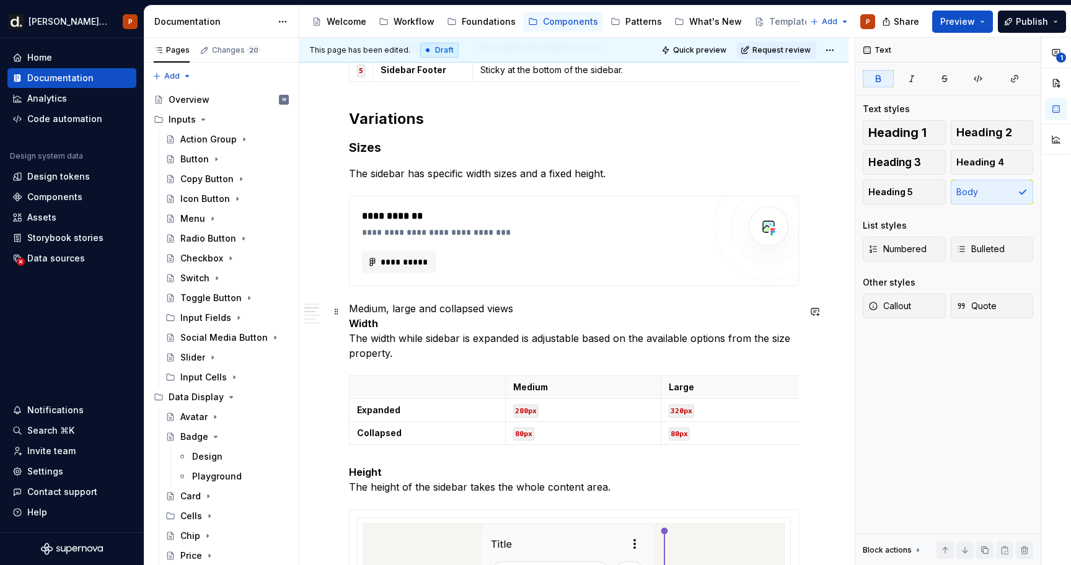
click at [532, 329] on p "Medium, large and collapsed views Width The width while sidebar is expanded is …" at bounding box center [574, 331] width 450 height 60
click at [534, 316] on p "Medium, large and collapsed views Width The width while sidebar is expanded is …" at bounding box center [574, 331] width 450 height 60
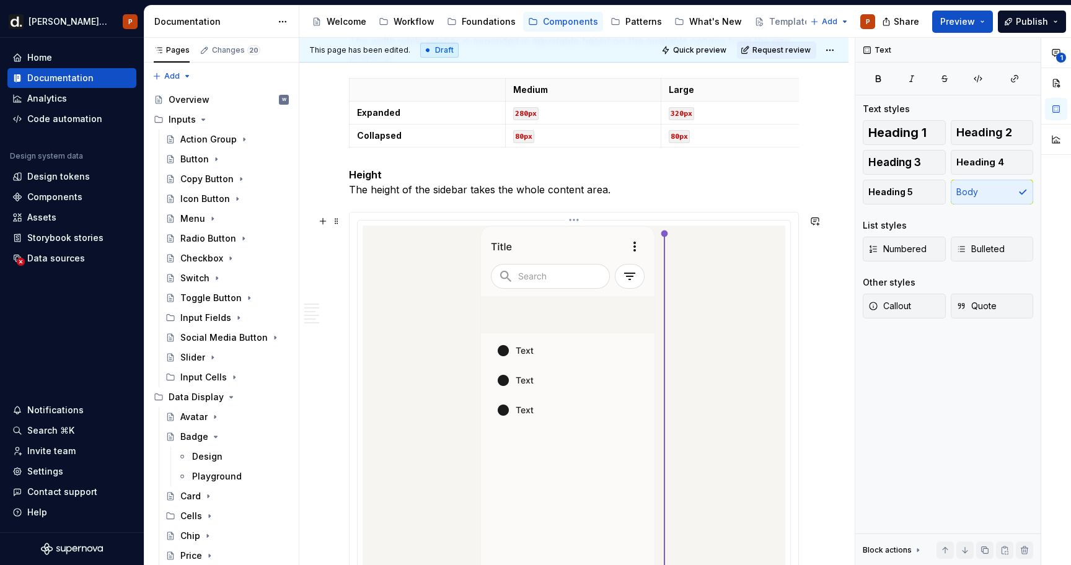
scroll to position [1718, 0]
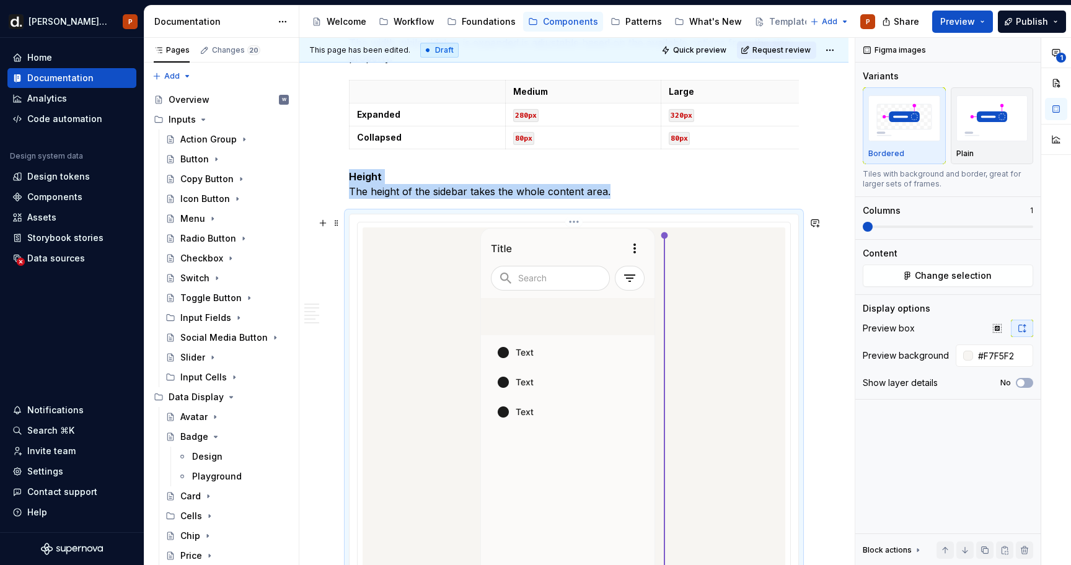
click at [588, 376] on img at bounding box center [574, 511] width 188 height 568
click at [581, 226] on html "[PERSON_NAME] UI P Home Documentation Analytics Code automation Design system d…" at bounding box center [535, 282] width 1071 height 565
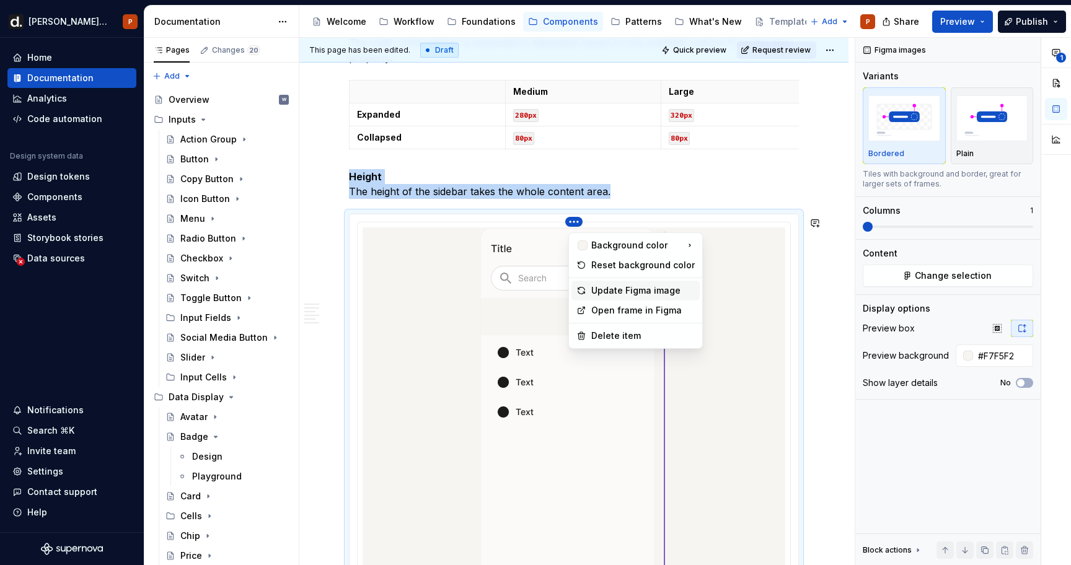
click at [611, 286] on div "Update Figma image" at bounding box center [643, 291] width 104 height 12
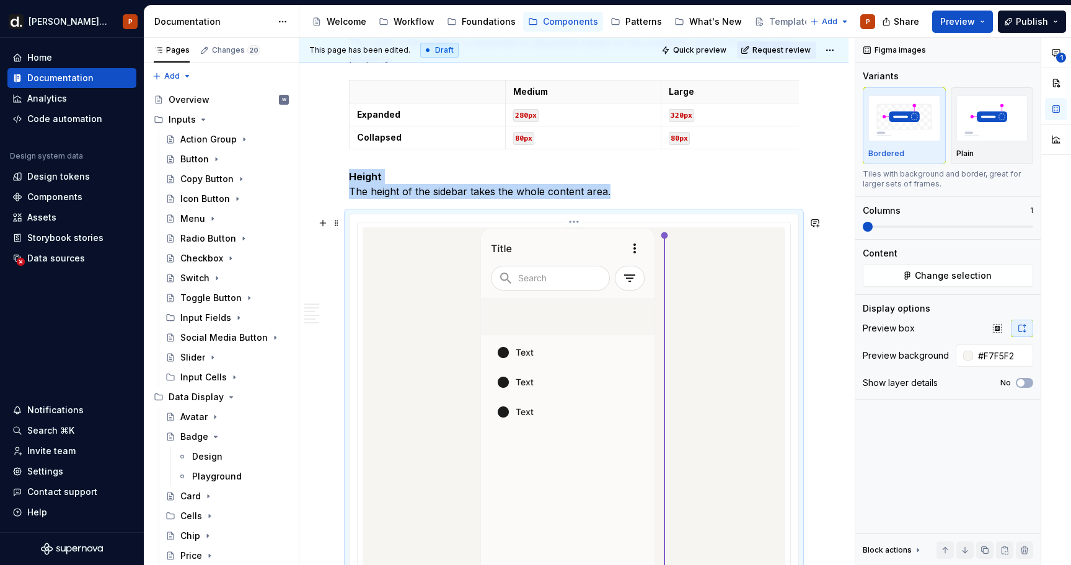
click at [435, 322] on div at bounding box center [574, 511] width 423 height 568
click at [586, 273] on img at bounding box center [574, 511] width 188 height 568
click at [581, 227] on html "[PERSON_NAME] UI P Home Documentation Analytics Code automation Design system d…" at bounding box center [535, 282] width 1071 height 565
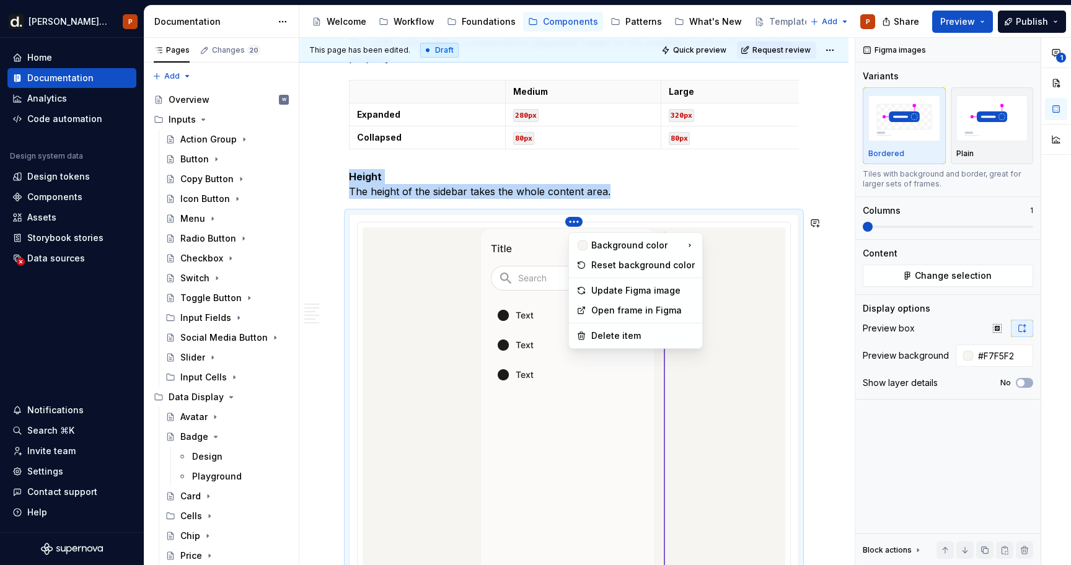
click at [479, 305] on html "[PERSON_NAME] UI P Home Documentation Analytics Code automation Design system d…" at bounding box center [535, 282] width 1071 height 565
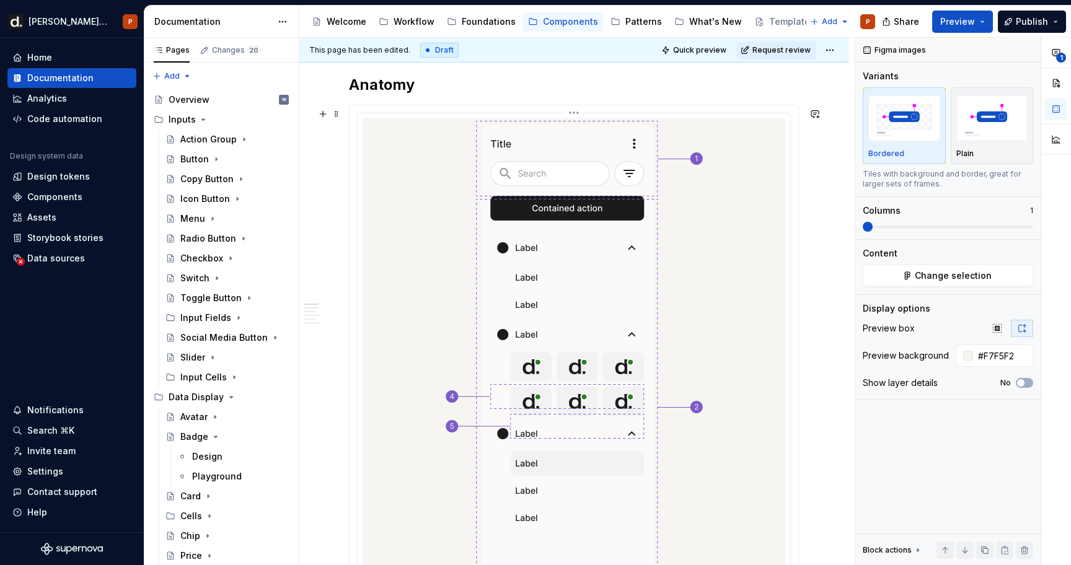
scroll to position [593, 0]
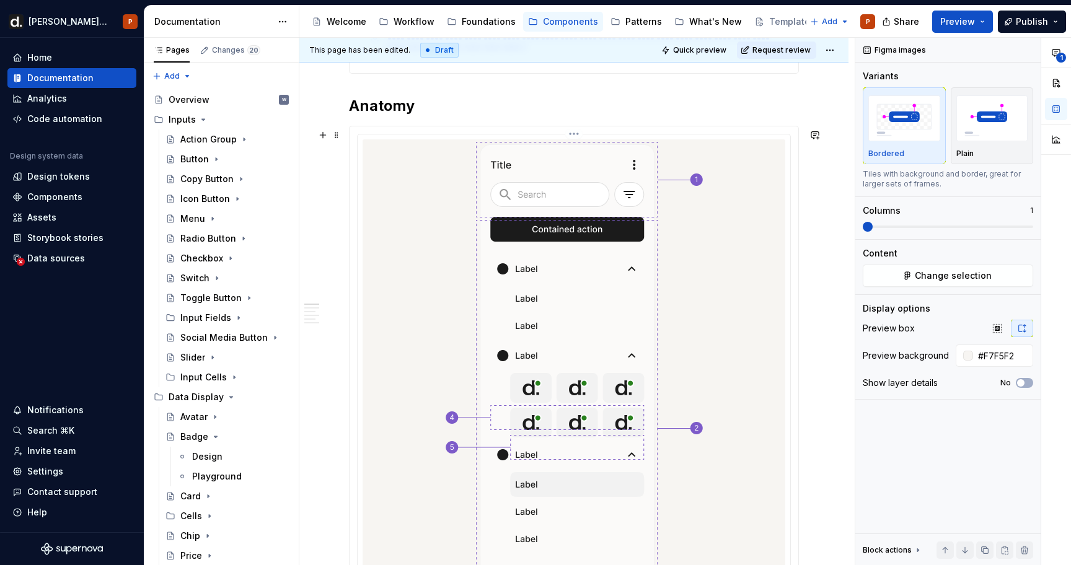
type textarea "*"
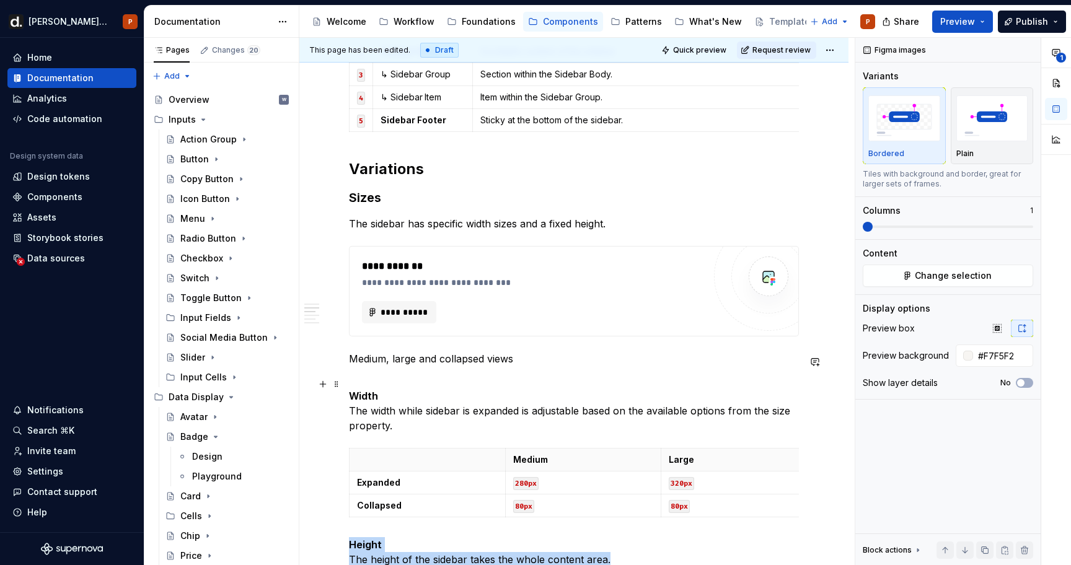
scroll to position [1349, 0]
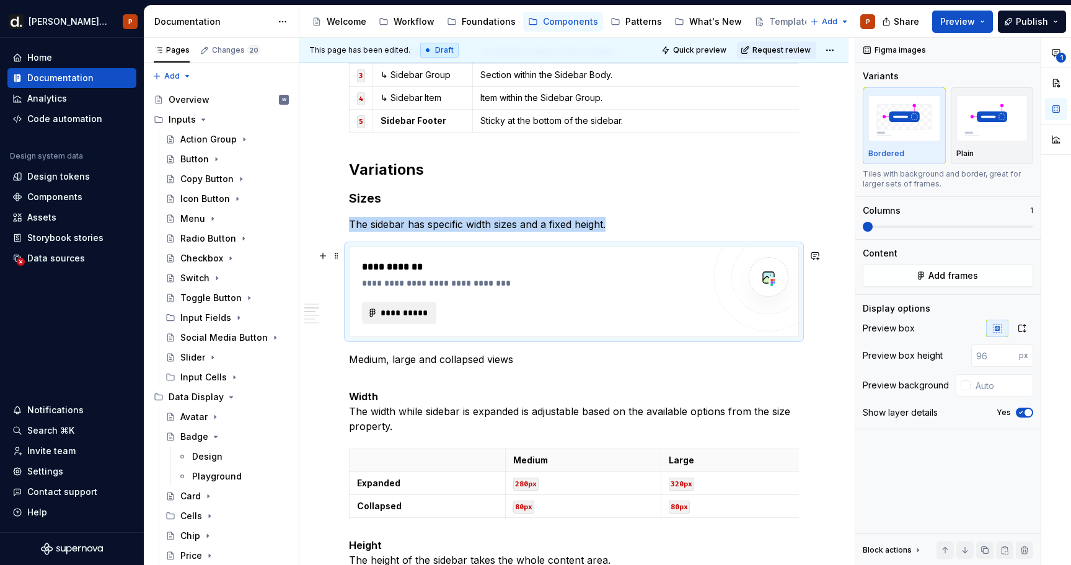
click at [432, 317] on button "**********" at bounding box center [399, 313] width 74 height 22
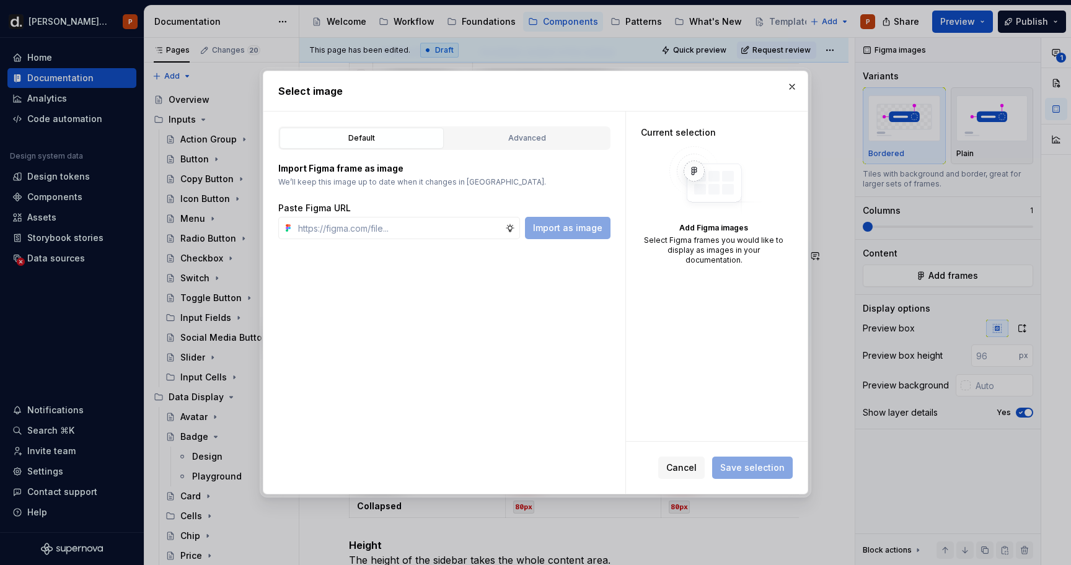
type textarea "*"
type input "[URL][DOMAIN_NAME]"
type textarea "*"
type input "[URL][DOMAIN_NAME]"
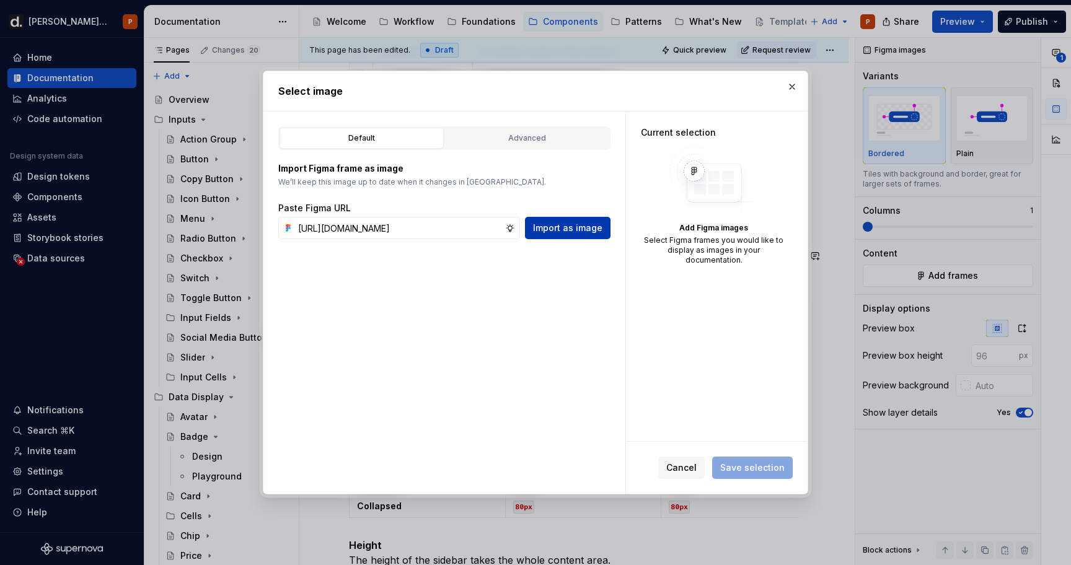
click at [549, 223] on span "Import as image" at bounding box center [567, 228] width 69 height 12
type textarea "*"
click at [795, 81] on button "button" at bounding box center [791, 86] width 17 height 17
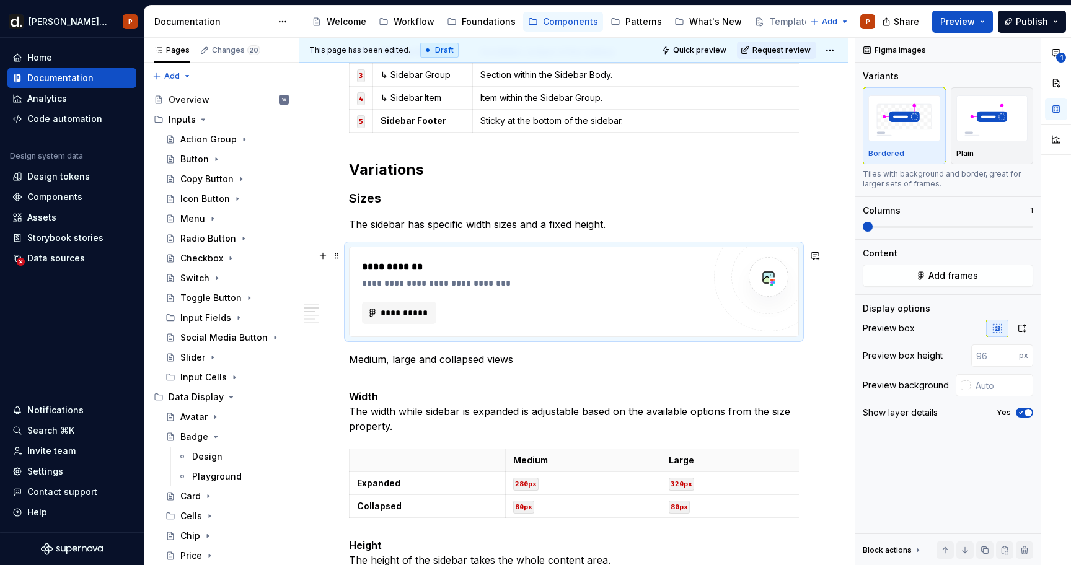
click at [518, 306] on div "**********" at bounding box center [533, 313] width 342 height 22
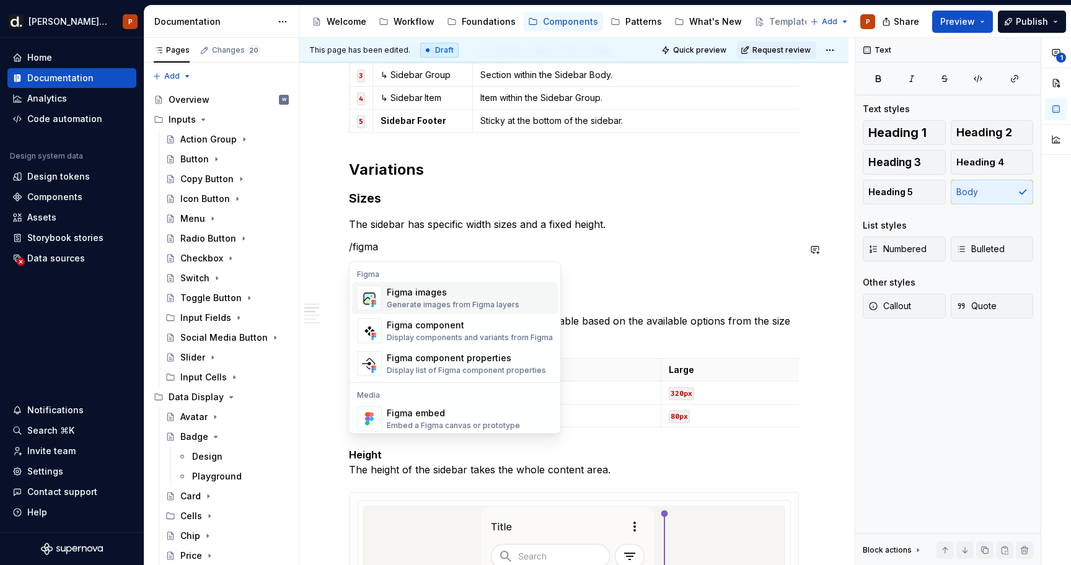
click at [436, 293] on div "Figma images" at bounding box center [453, 292] width 133 height 12
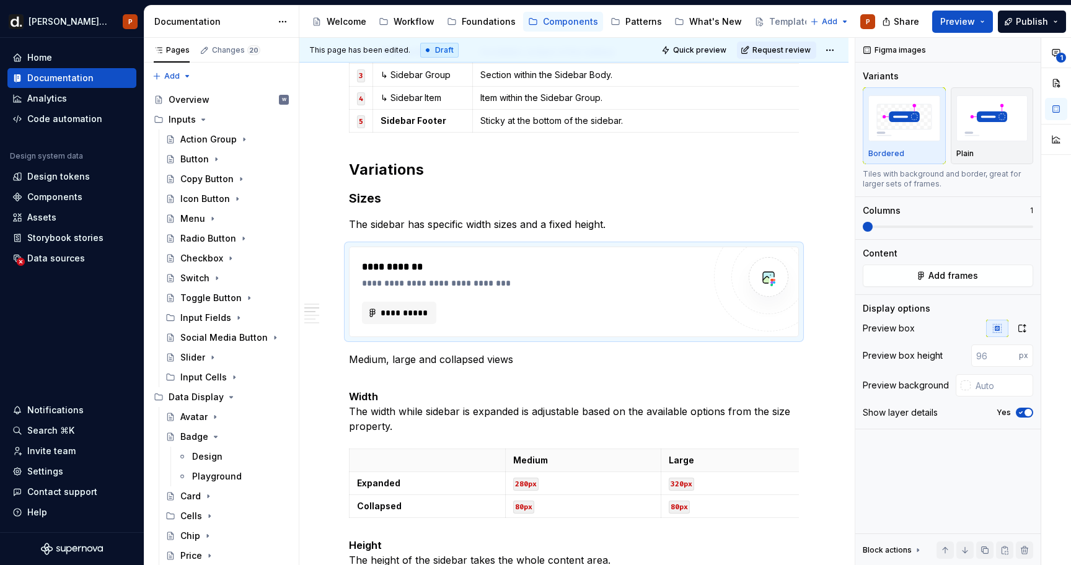
type textarea "*"
click at [430, 316] on button "**********" at bounding box center [399, 313] width 74 height 22
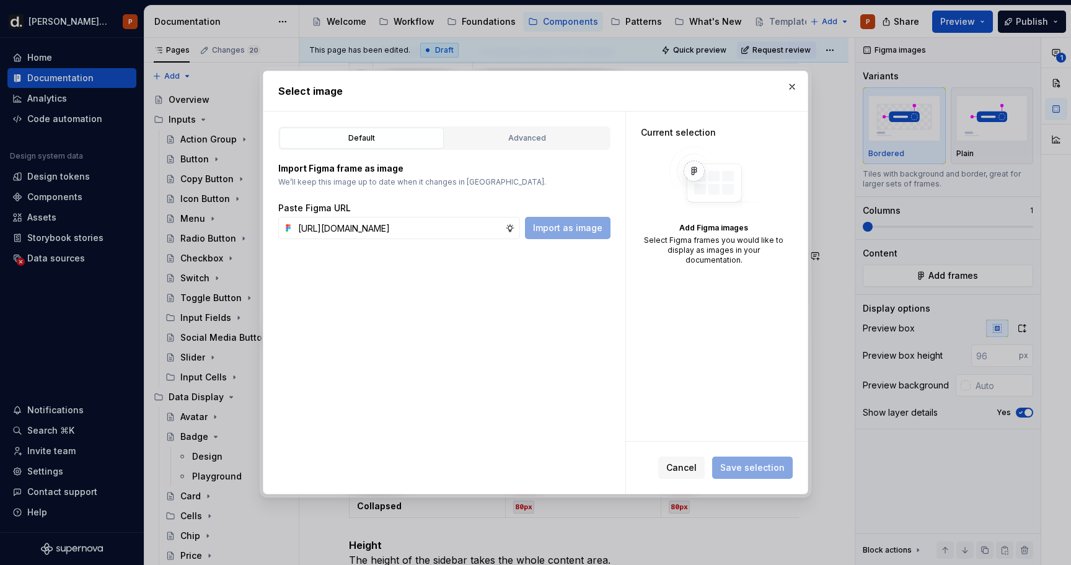
scroll to position [0, 374]
type input "[URL][DOMAIN_NAME]"
click at [571, 231] on span "Import as image" at bounding box center [567, 228] width 69 height 12
click at [480, 229] on input "text" at bounding box center [399, 228] width 212 height 22
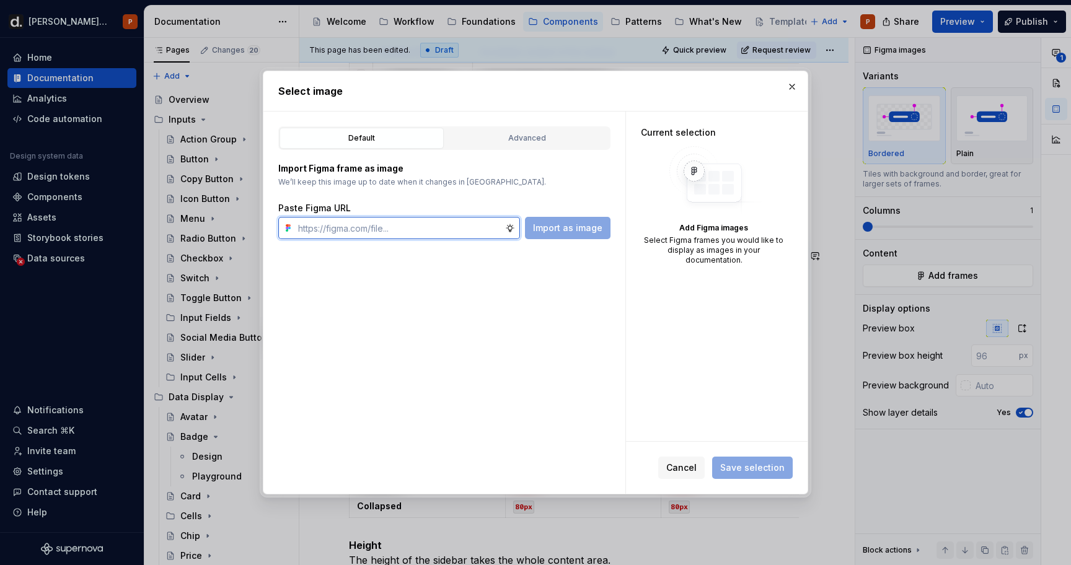
paste input "[URL][DOMAIN_NAME]"
type input "[URL][DOMAIN_NAME]"
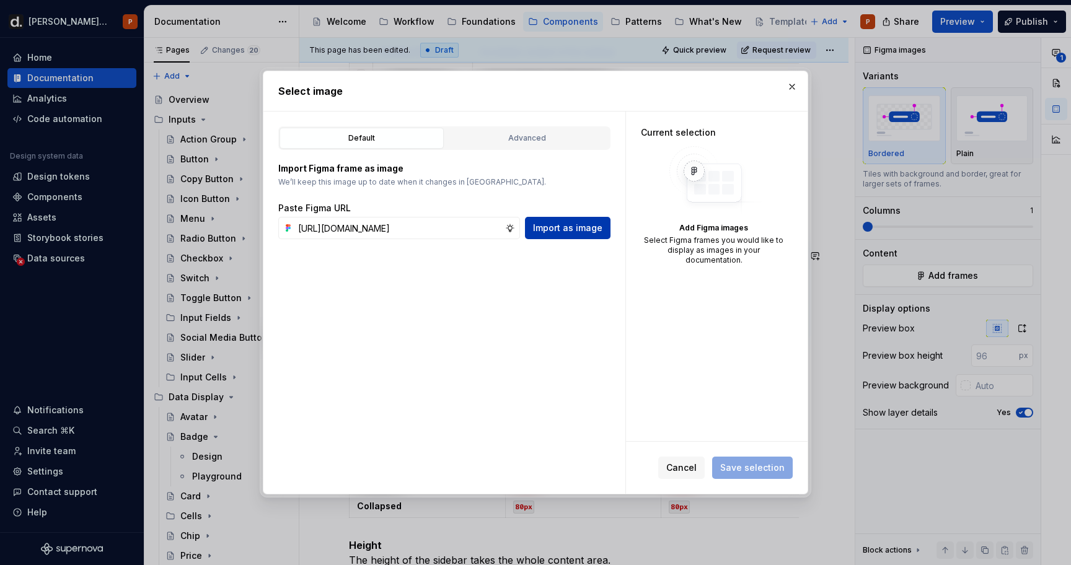
scroll to position [0, 0]
click at [555, 227] on span "Import as image" at bounding box center [567, 228] width 69 height 12
click at [794, 89] on button "button" at bounding box center [791, 86] width 17 height 17
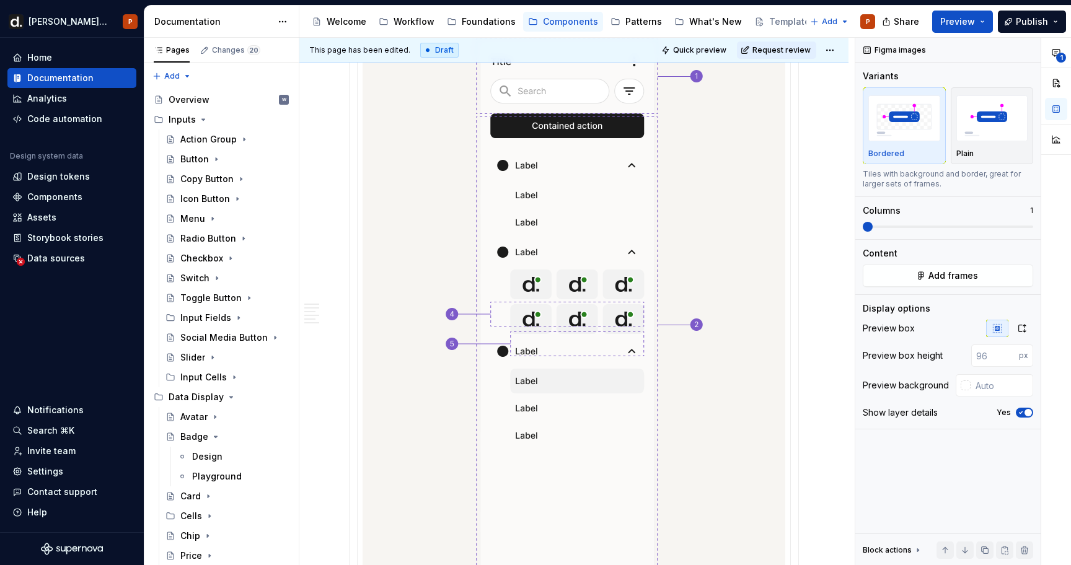
scroll to position [694, 0]
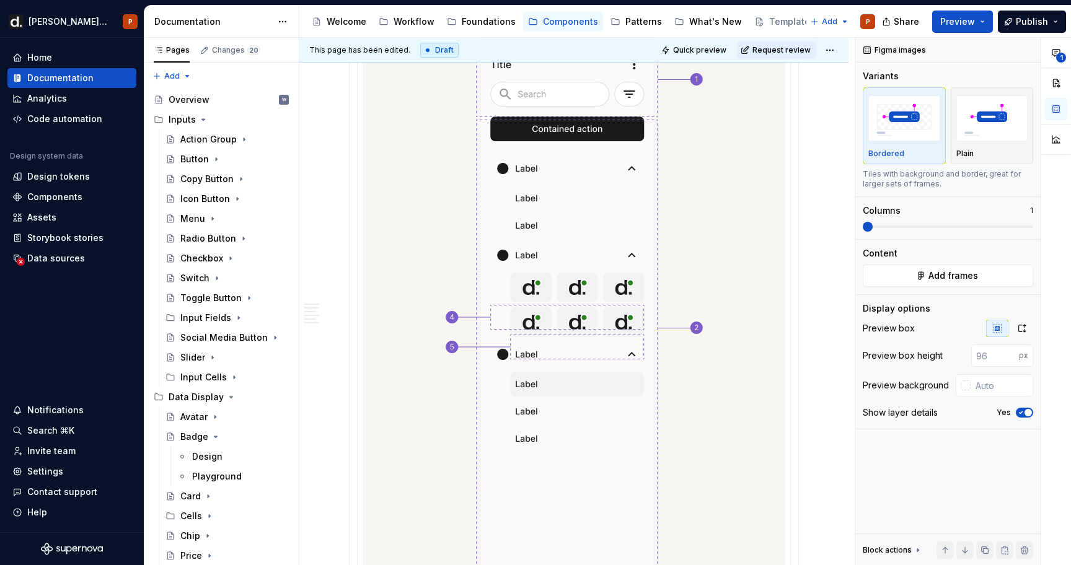
type input "#F7F5F2"
click at [514, 287] on img at bounding box center [574, 340] width 263 height 603
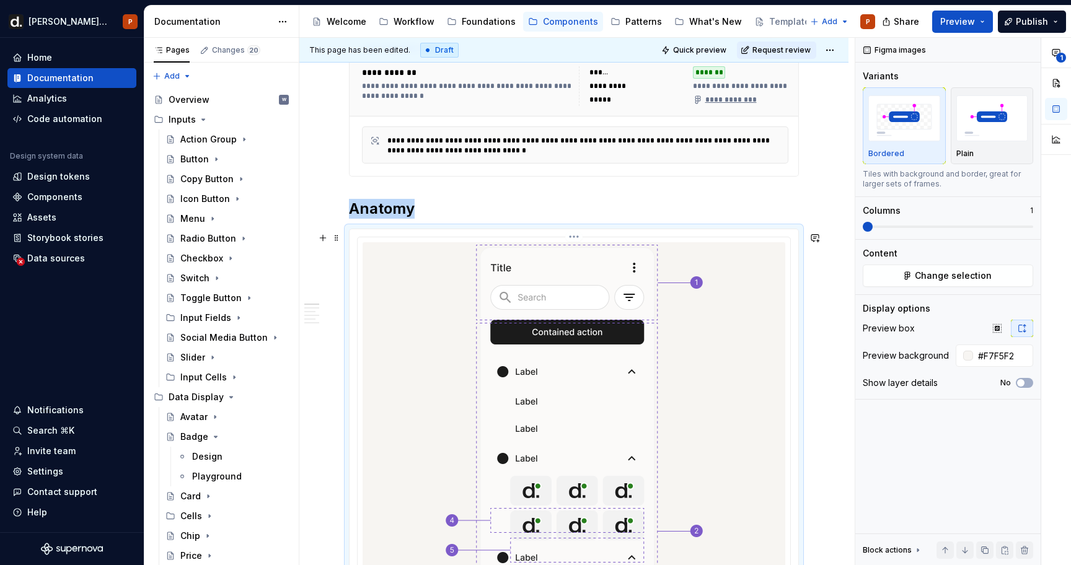
scroll to position [490, 0]
click at [573, 234] on div at bounding box center [574, 545] width 449 height 631
click at [573, 241] on html "[PERSON_NAME] UI P Home Documentation Analytics Code automation Design system d…" at bounding box center [535, 282] width 1071 height 565
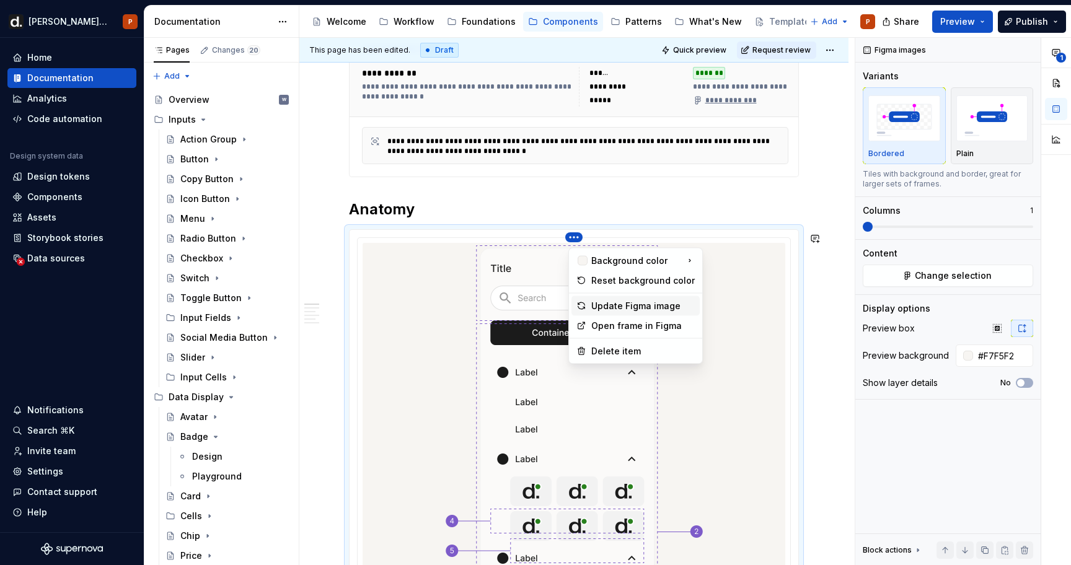
click at [622, 311] on div "Update Figma image" at bounding box center [643, 306] width 104 height 12
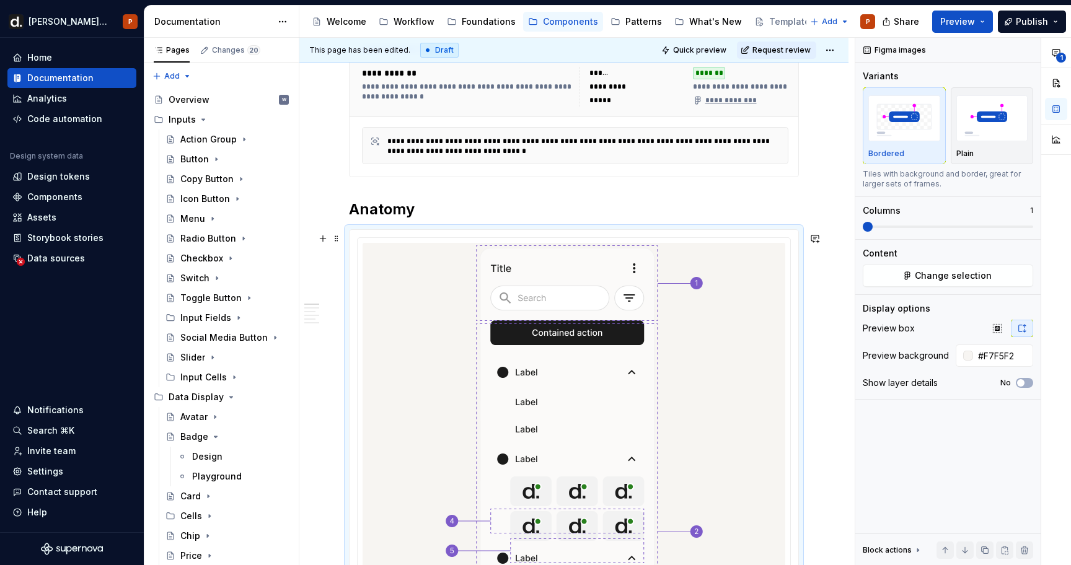
click at [585, 239] on div at bounding box center [574, 545] width 449 height 631
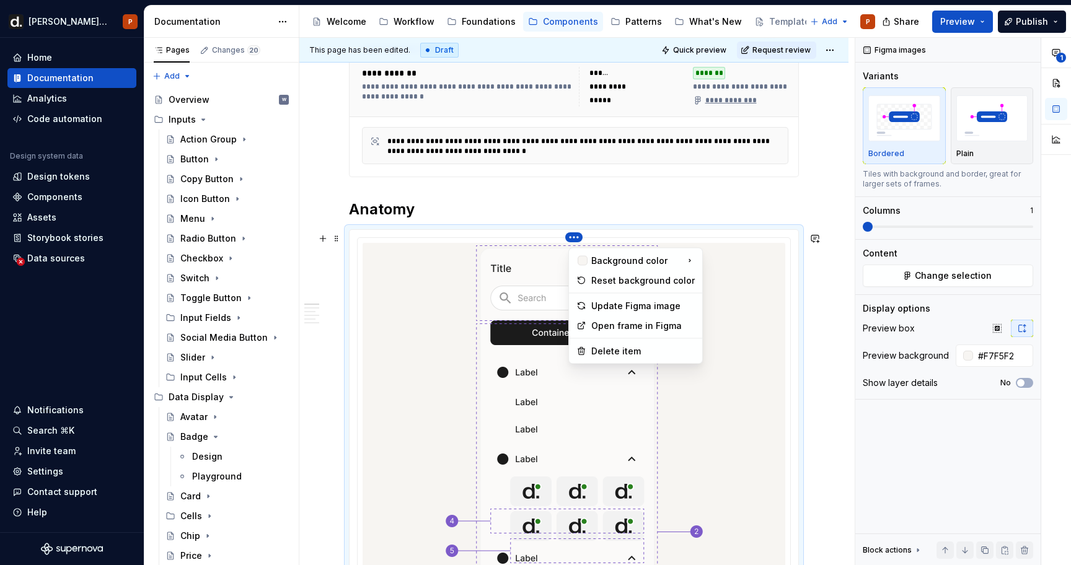
click at [570, 241] on html "[PERSON_NAME] UI P Home Documentation Analytics Code automation Design system d…" at bounding box center [535, 282] width 1071 height 565
click at [599, 331] on div "Open frame in Figma" at bounding box center [643, 326] width 104 height 12
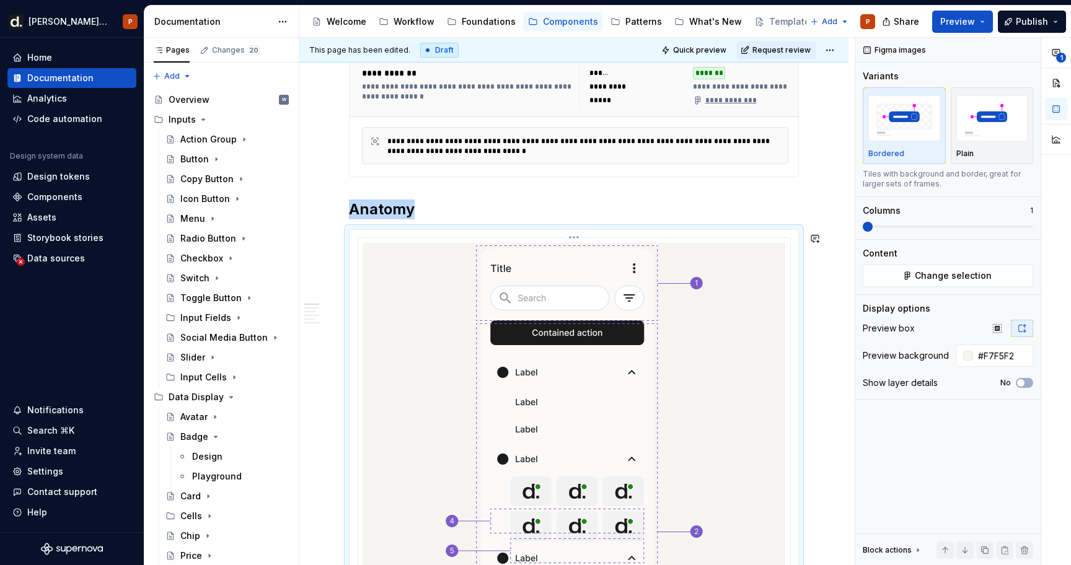
type textarea "*"
click at [580, 237] on div at bounding box center [574, 545] width 449 height 631
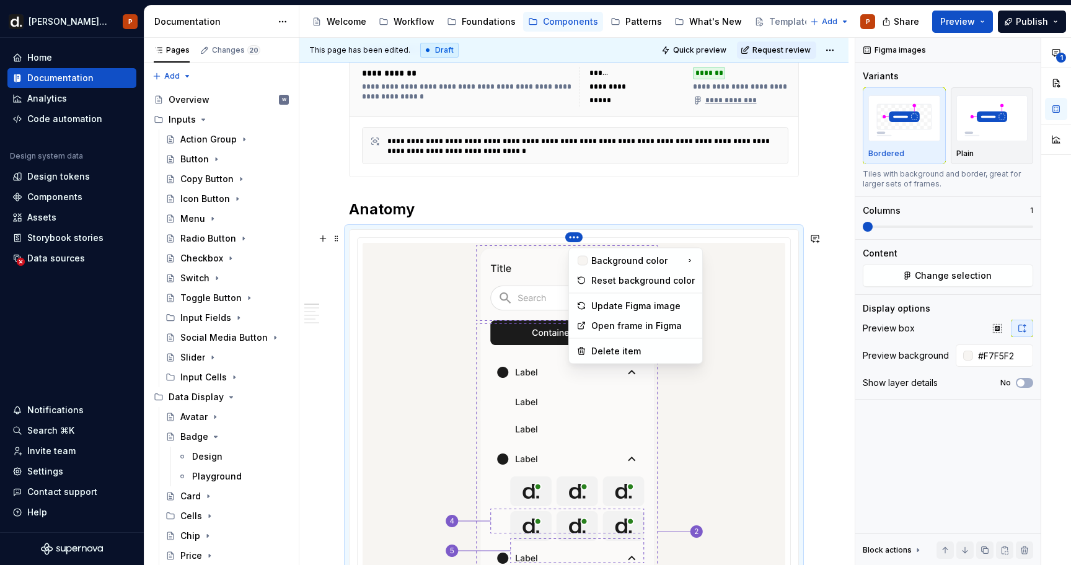
click at [569, 243] on html "[PERSON_NAME] UI P Home Documentation Analytics Code automation Design system d…" at bounding box center [535, 282] width 1071 height 565
click at [586, 309] on div "Update Figma image" at bounding box center [636, 306] width 128 height 20
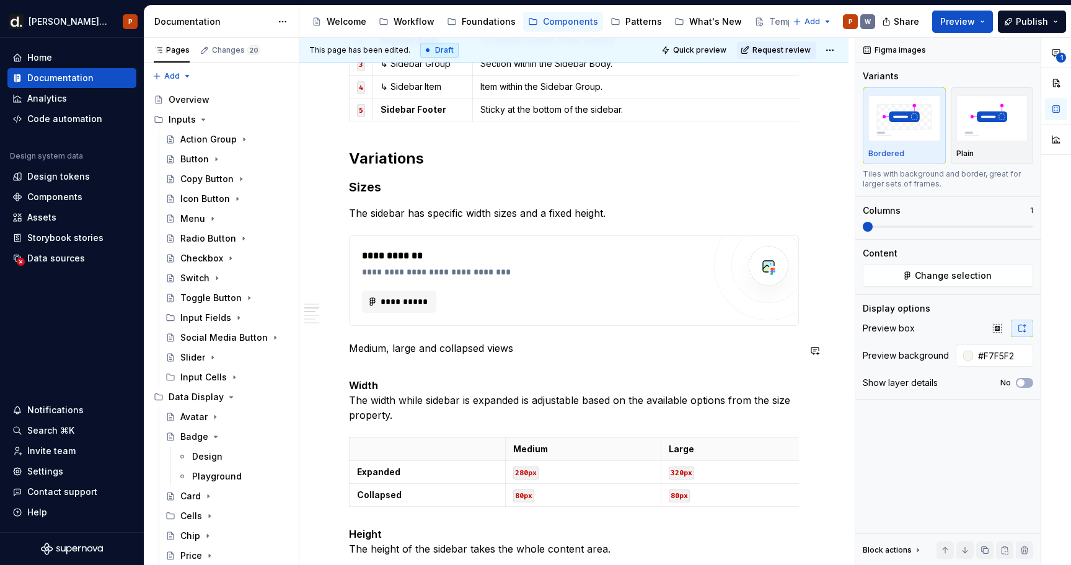
scroll to position [1561, 0]
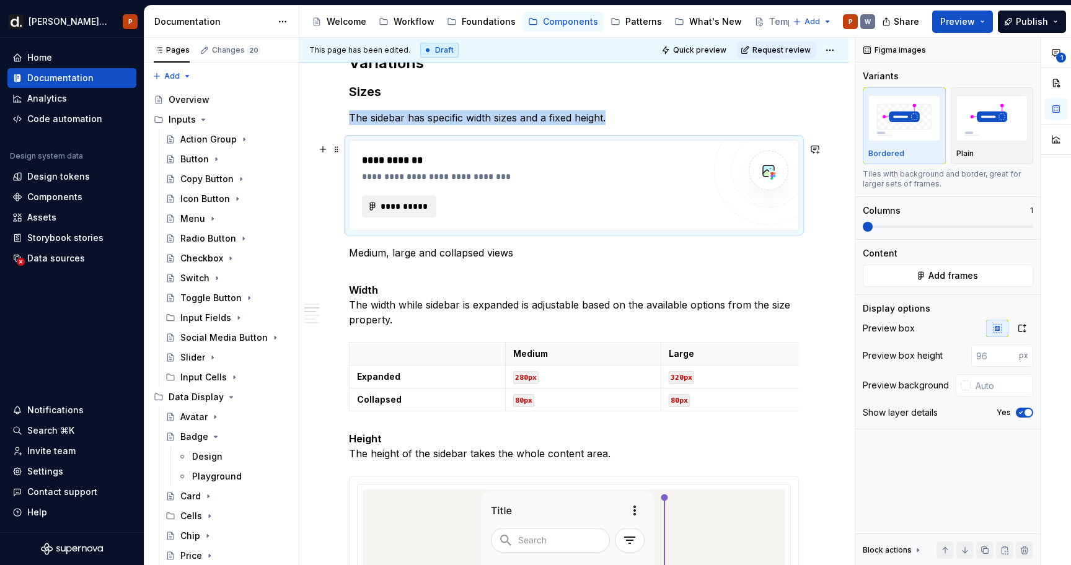
click at [408, 215] on button "**********" at bounding box center [399, 206] width 74 height 22
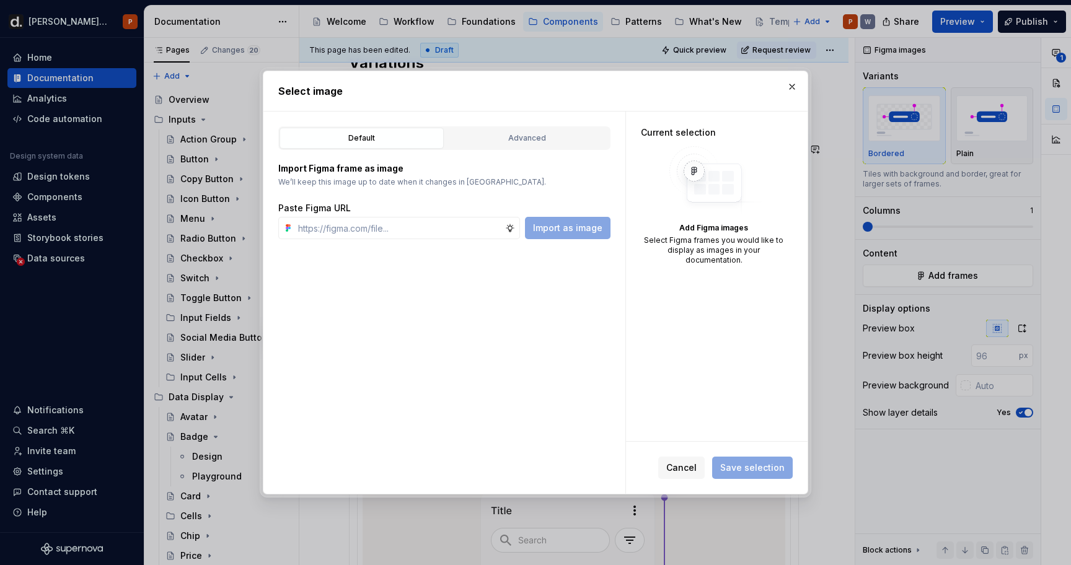
type textarea "*"
type input "[URL][DOMAIN_NAME]"
type textarea "*"
type input "[URL][DOMAIN_NAME]"
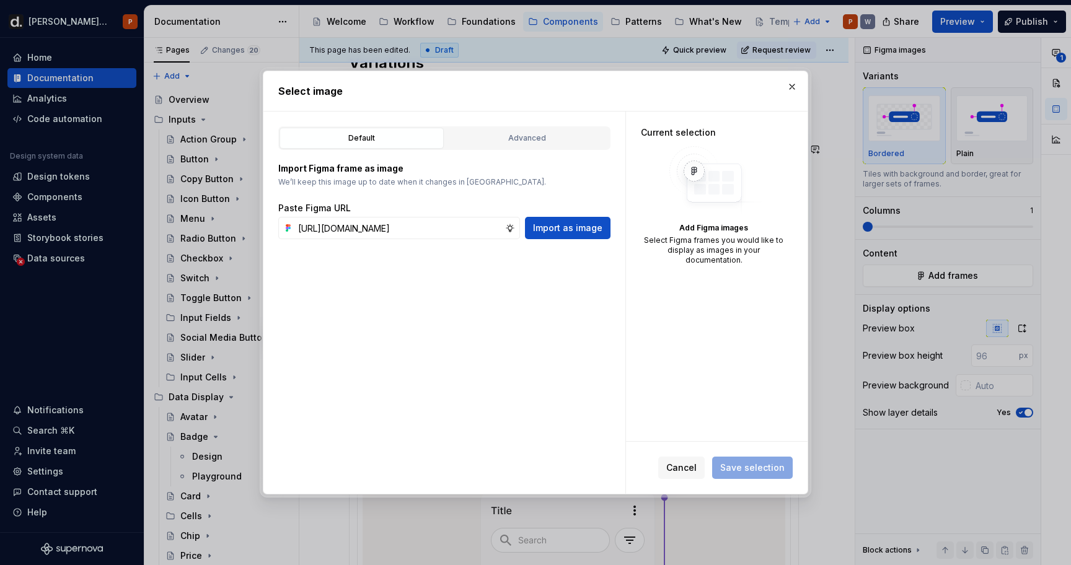
click at [539, 240] on div "Default Advanced Import Figma frame as image We’ll keep this image up to date w…" at bounding box center [444, 303] width 362 height 382
type textarea "*"
click at [543, 227] on span "Import as image" at bounding box center [567, 228] width 69 height 12
click at [681, 462] on span "Cancel" at bounding box center [681, 468] width 30 height 12
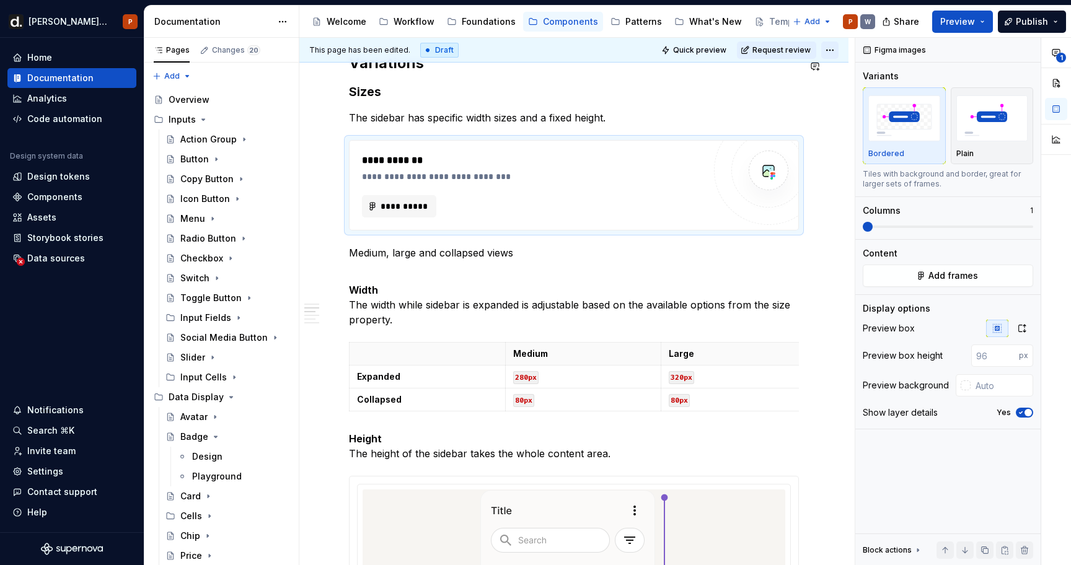
click at [837, 54] on html "[PERSON_NAME] UI P Home Documentation Analytics Code automation Design system d…" at bounding box center [535, 282] width 1071 height 565
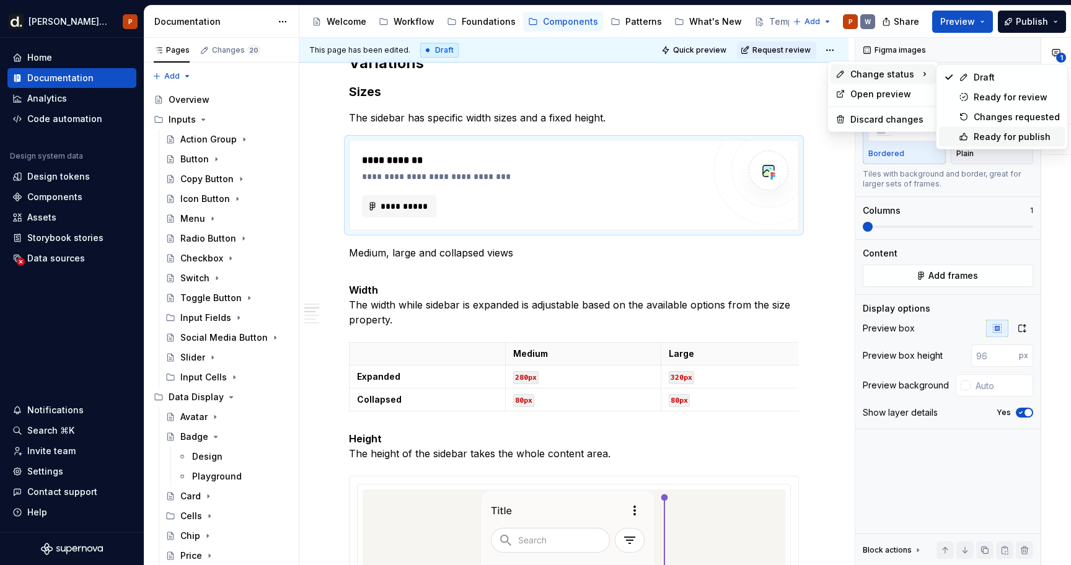
click at [985, 141] on div "Ready for publish" at bounding box center [1017, 137] width 86 height 12
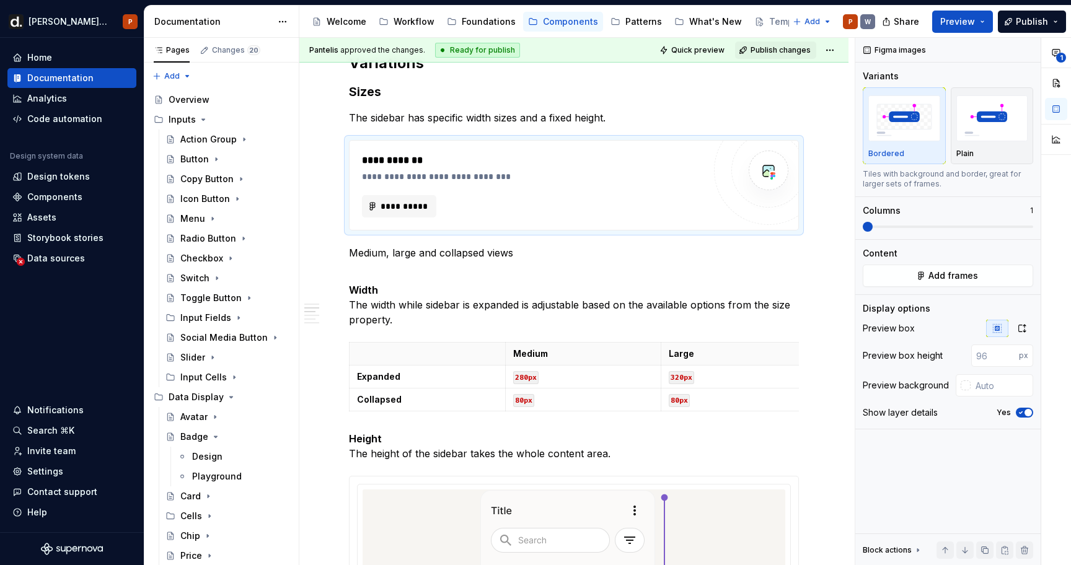
scroll to position [1309, 0]
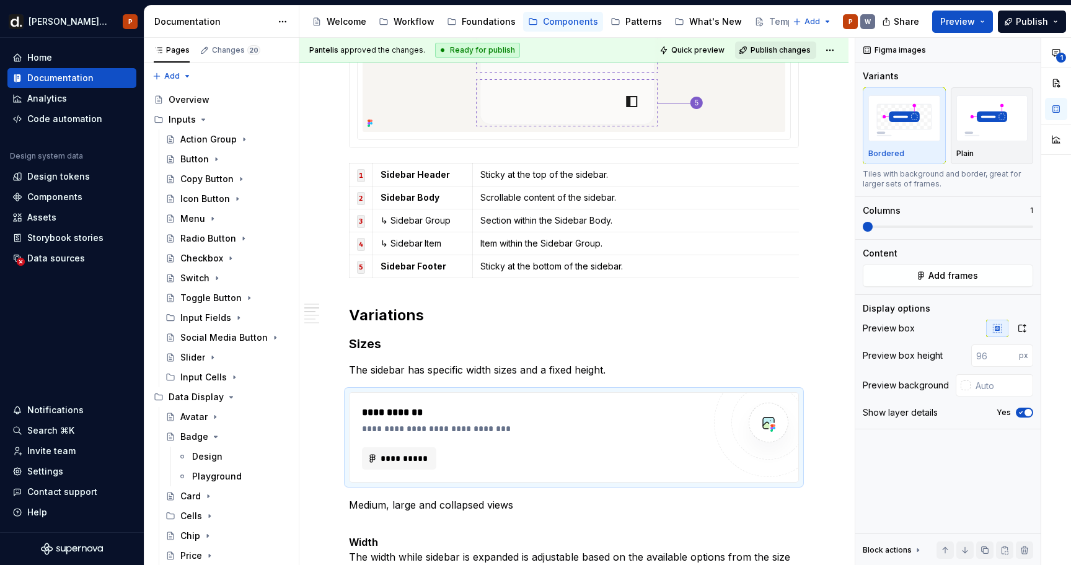
click at [799, 50] on span "Publish changes" at bounding box center [781, 50] width 60 height 10
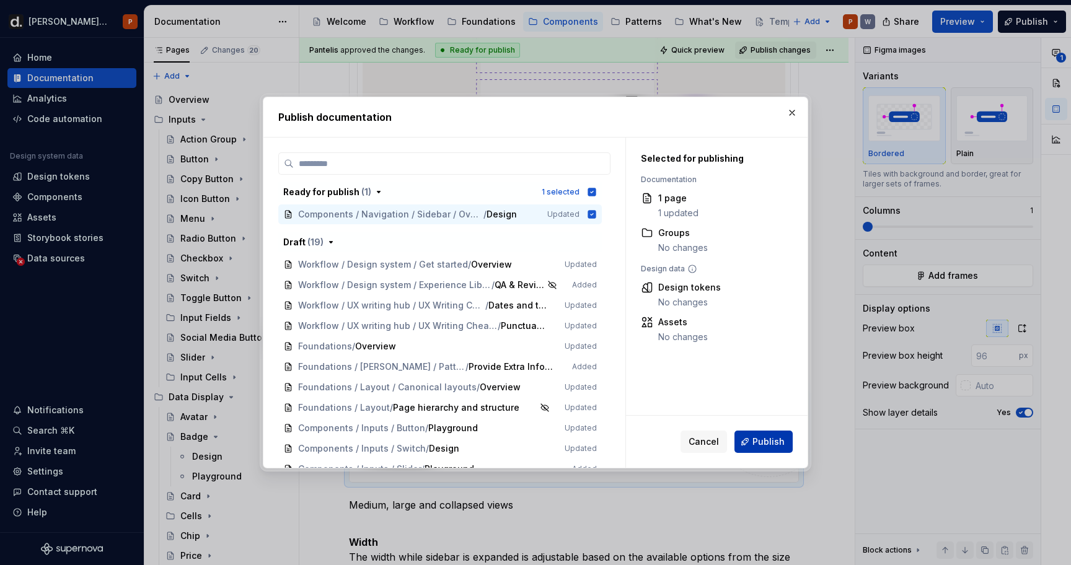
click at [763, 446] on span "Publish" at bounding box center [769, 442] width 32 height 12
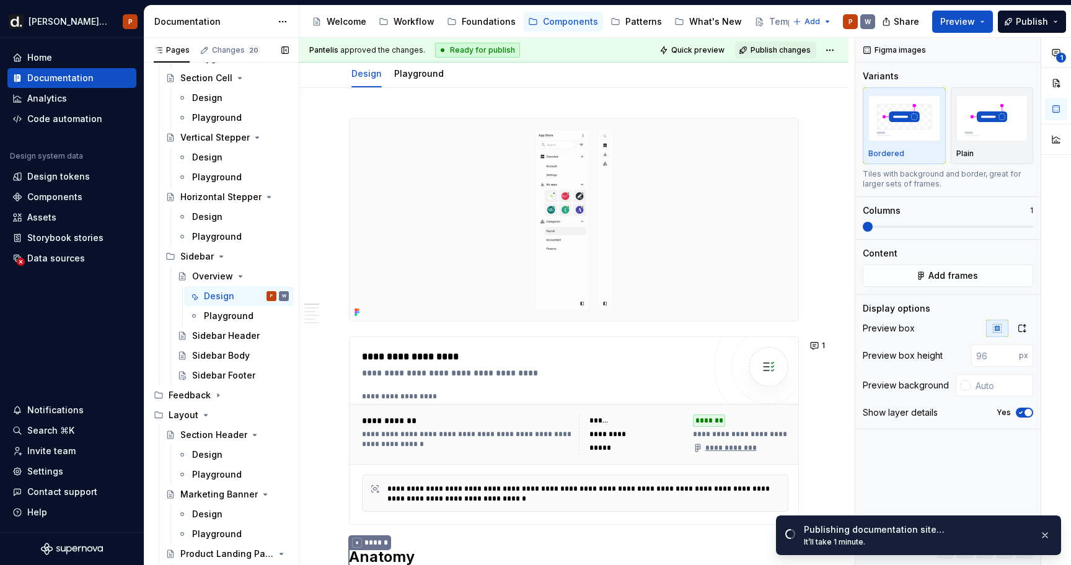
scroll to position [1920, 0]
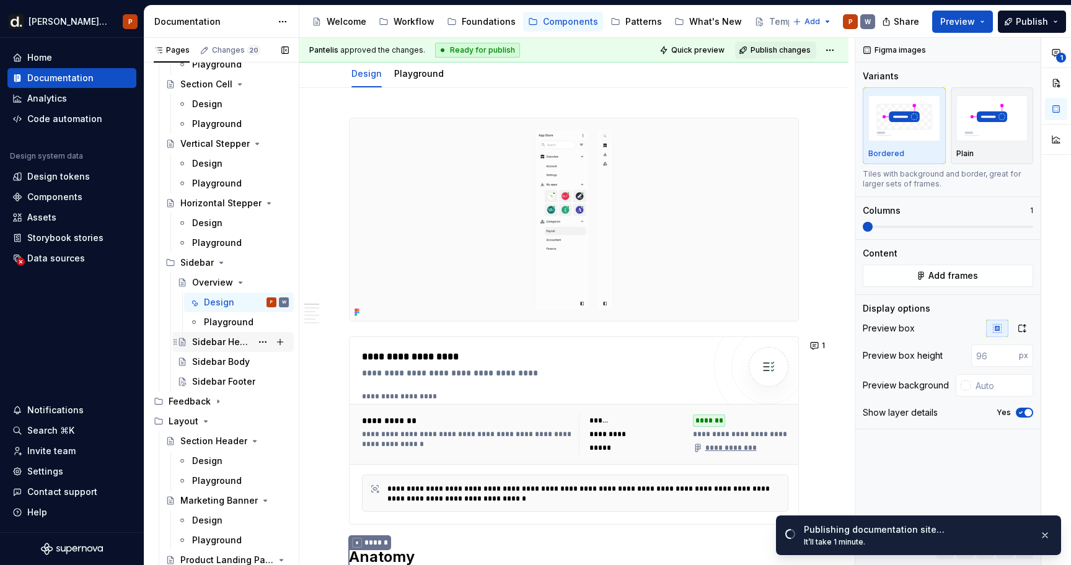
click at [216, 336] on div "Sidebar Header" at bounding box center [222, 342] width 60 height 12
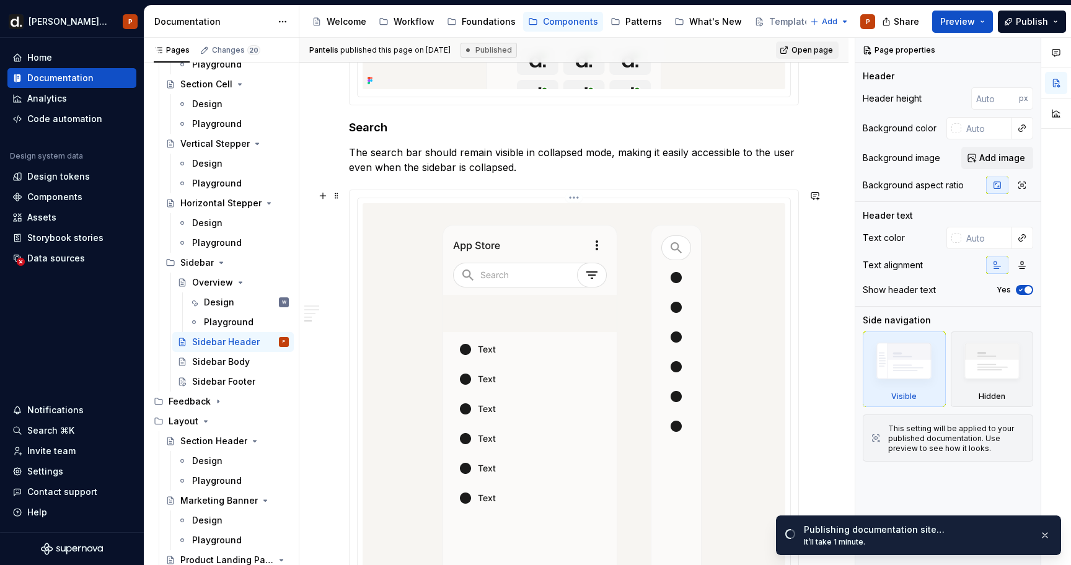
scroll to position [1063, 0]
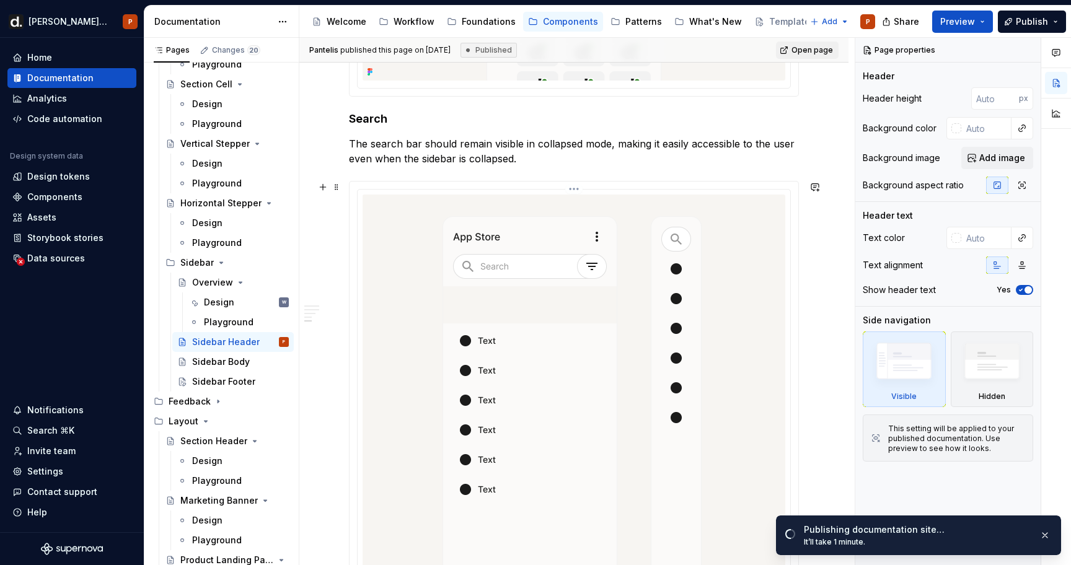
click at [578, 187] on html "[PERSON_NAME] UI P Home Documentation Analytics Code automation Design system d…" at bounding box center [535, 282] width 1071 height 565
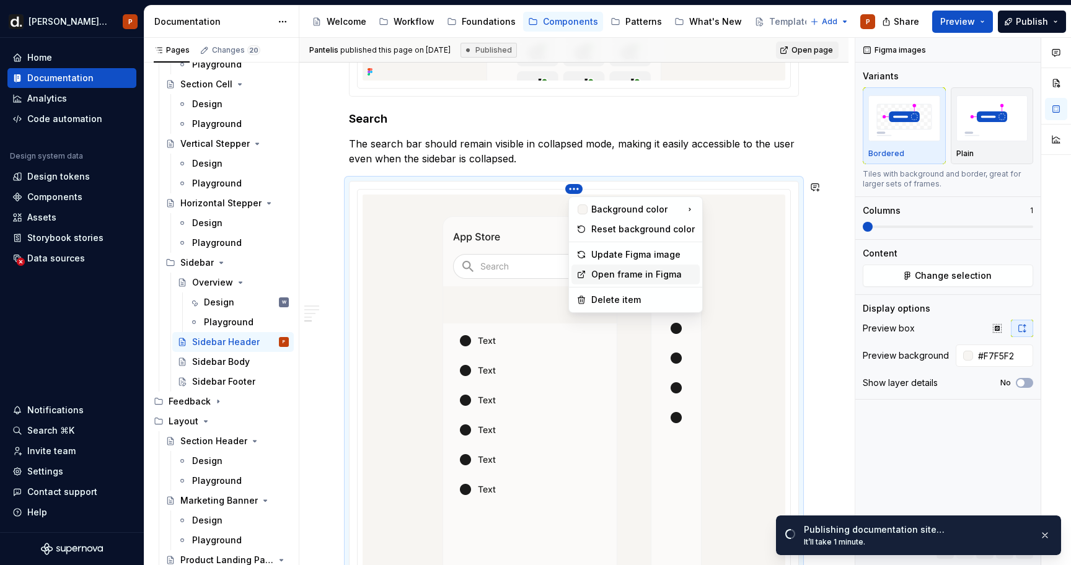
click at [615, 273] on div "Open frame in Figma" at bounding box center [643, 274] width 104 height 12
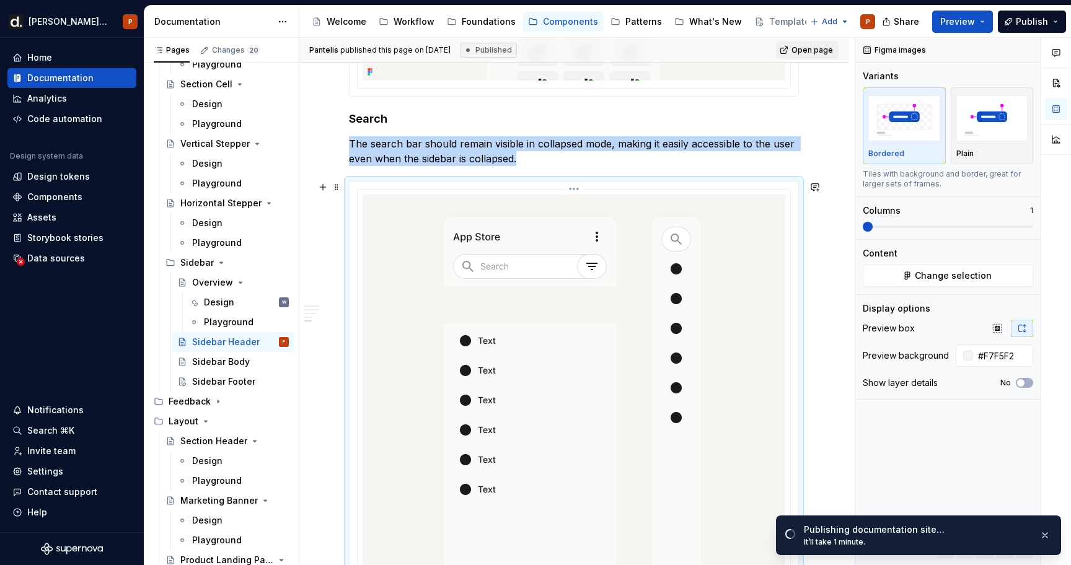
click at [583, 190] on html "[PERSON_NAME] UI P Home Documentation Analytics Code automation Design system d…" at bounding box center [535, 282] width 1071 height 565
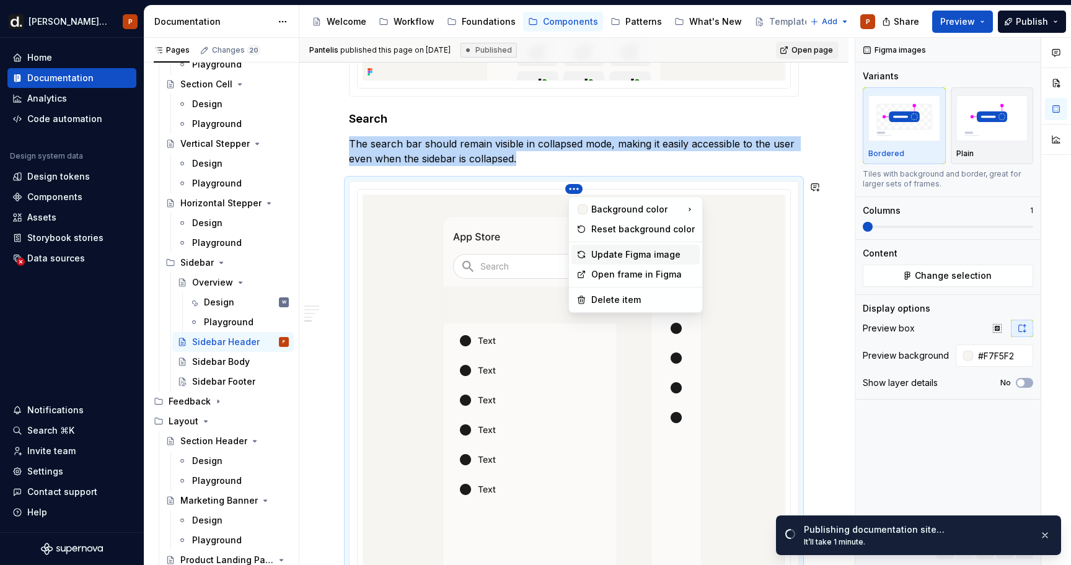
click at [610, 257] on div "Update Figma image" at bounding box center [643, 255] width 104 height 12
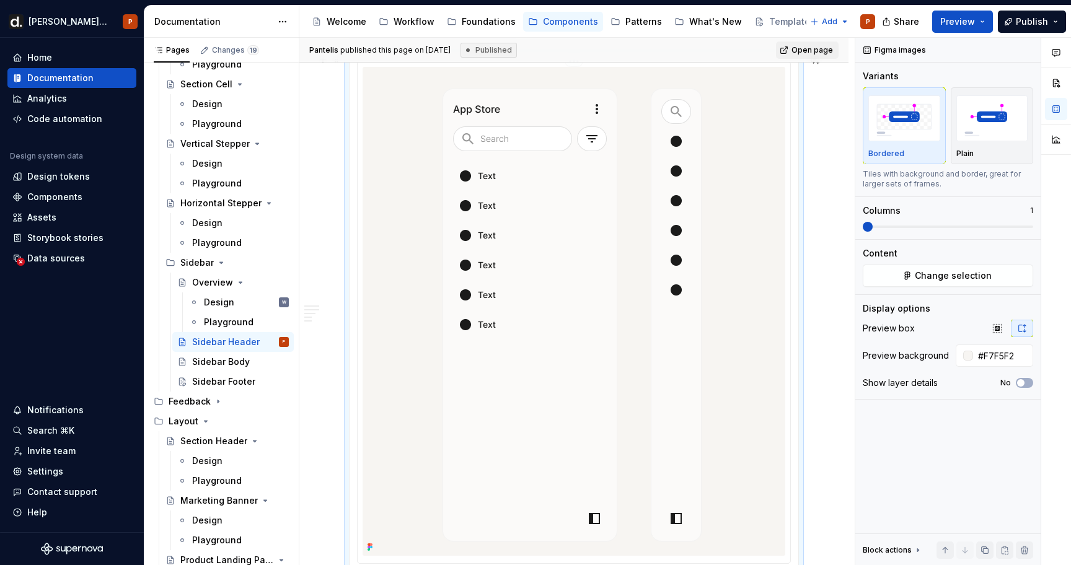
scroll to position [1180, 0]
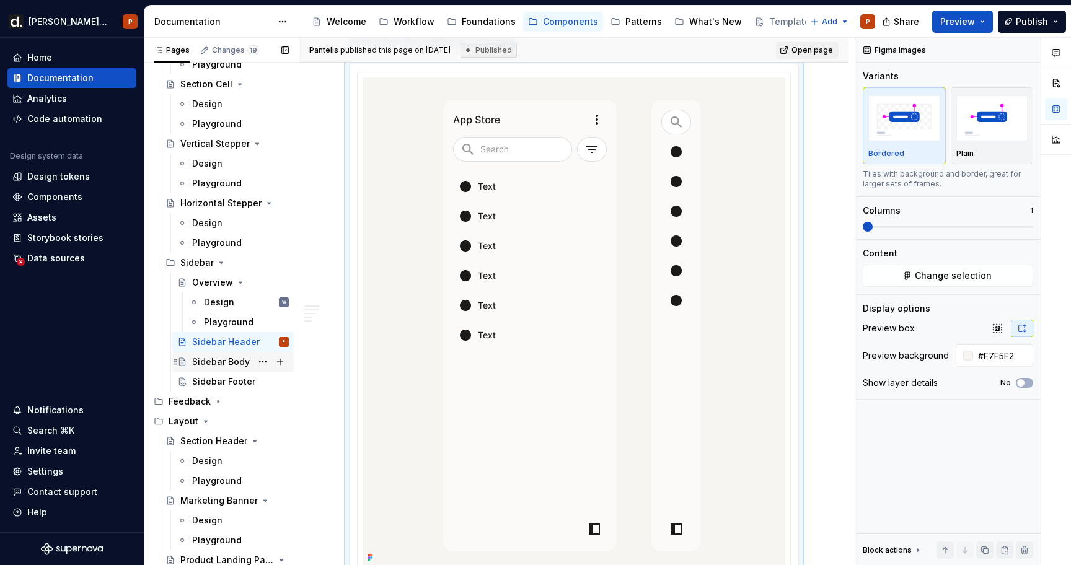
click at [220, 365] on div "Sidebar Body" at bounding box center [221, 362] width 58 height 12
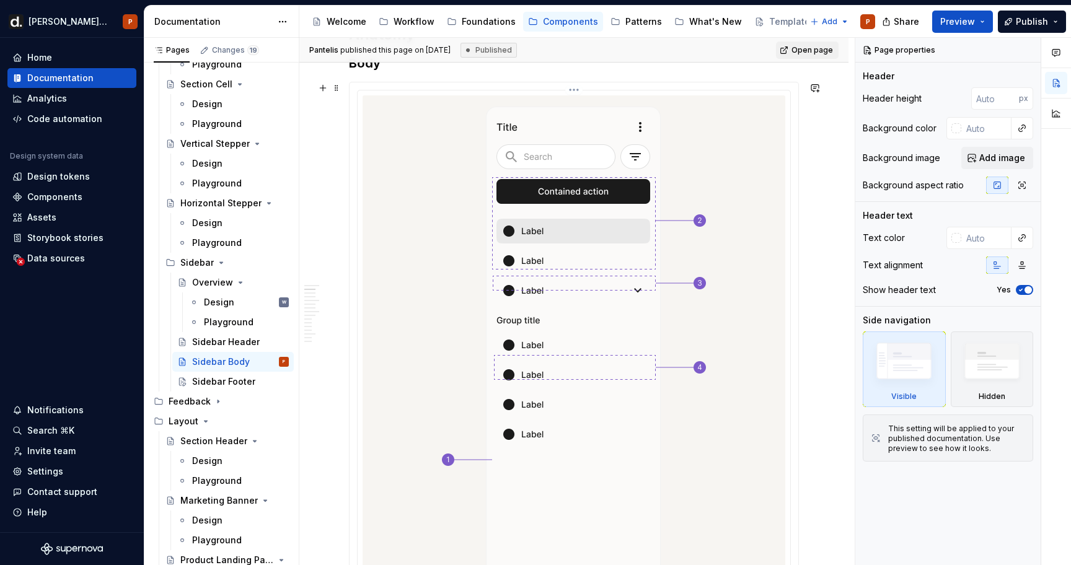
scroll to position [225, 0]
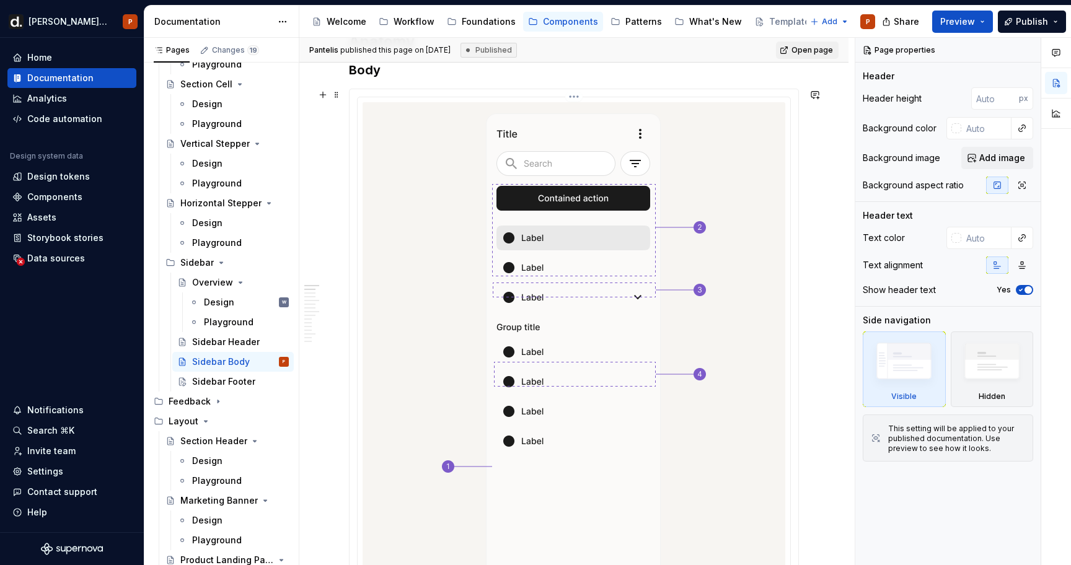
click at [574, 96] on html "[PERSON_NAME] UI P Home Documentation Analytics Code automation Design system d…" at bounding box center [535, 282] width 1071 height 565
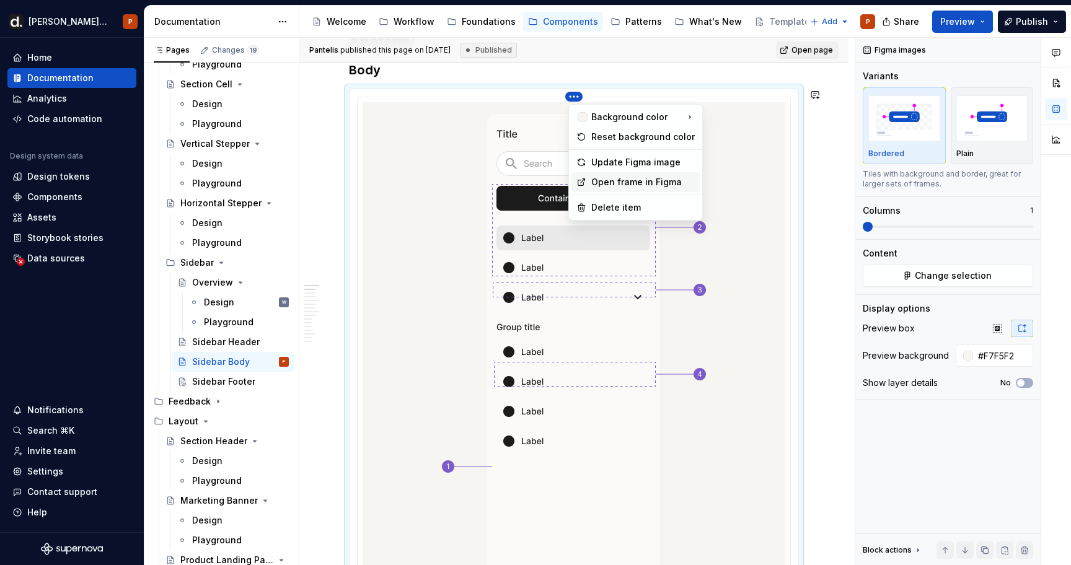
click at [613, 185] on div "Open frame in Figma" at bounding box center [643, 182] width 104 height 12
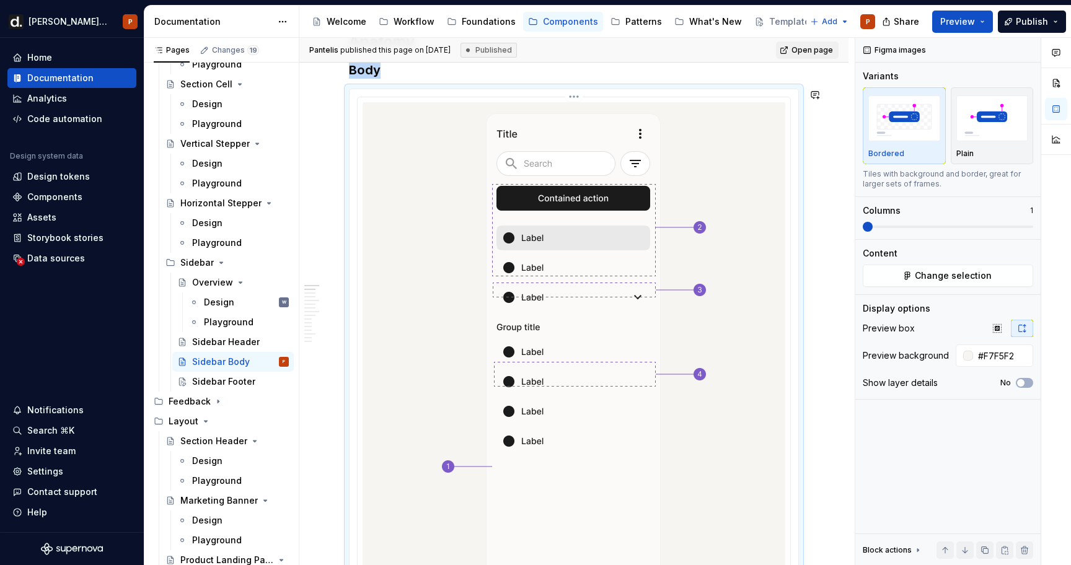
scroll to position [217, 0]
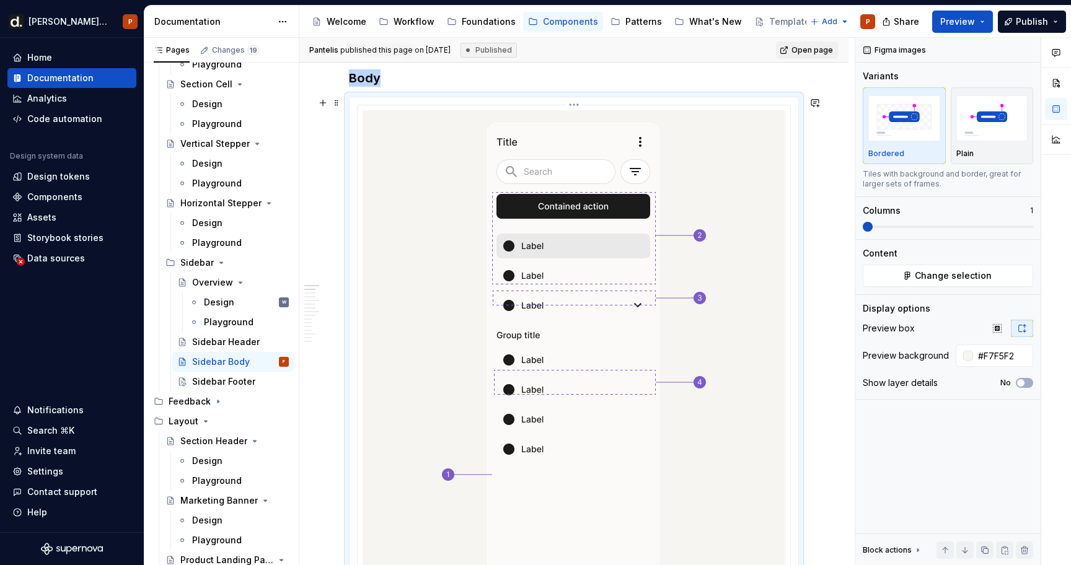
click at [575, 108] on html "[PERSON_NAME] UI P Home Documentation Analytics Code automation Design system d…" at bounding box center [535, 282] width 1071 height 565
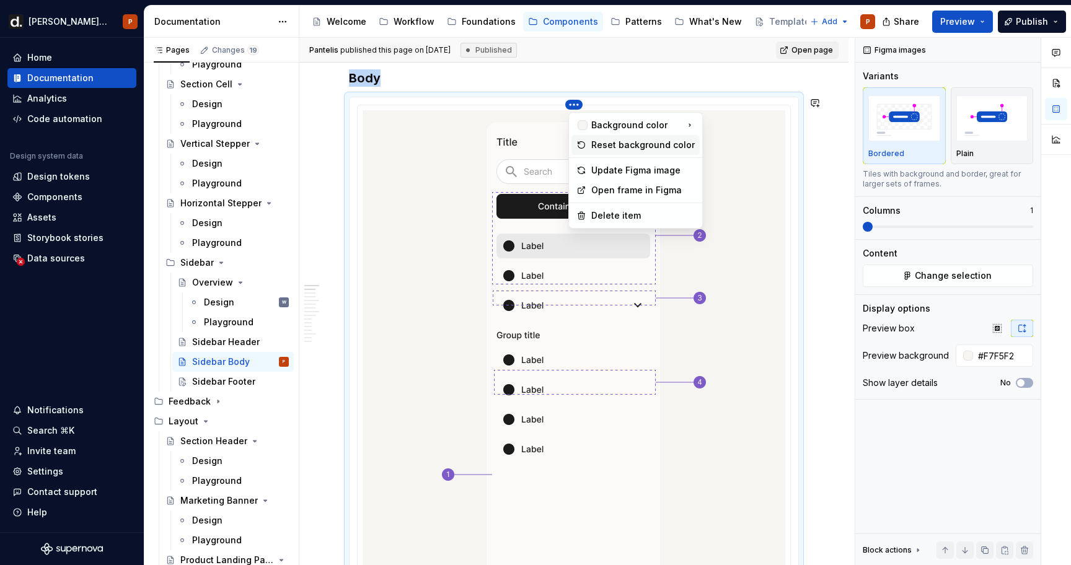
click at [599, 145] on div "Reset background color" at bounding box center [643, 145] width 104 height 12
click at [575, 105] on html "[PERSON_NAME] UI P Home Documentation Analytics Code automation Design system d…" at bounding box center [535, 282] width 1071 height 565
click at [615, 174] on div "Update Figma image" at bounding box center [643, 170] width 104 height 12
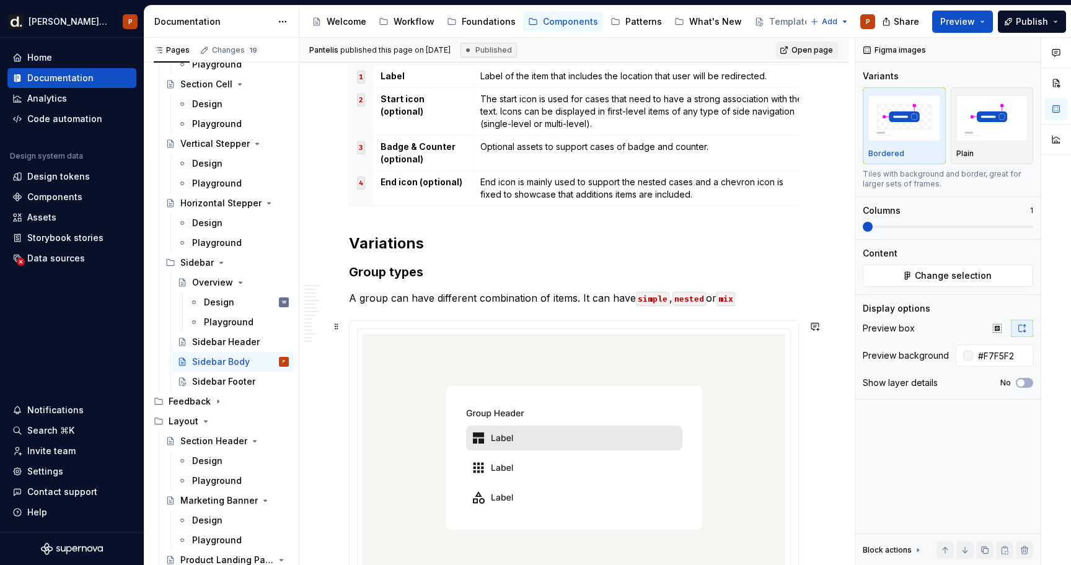
scroll to position [1501, 0]
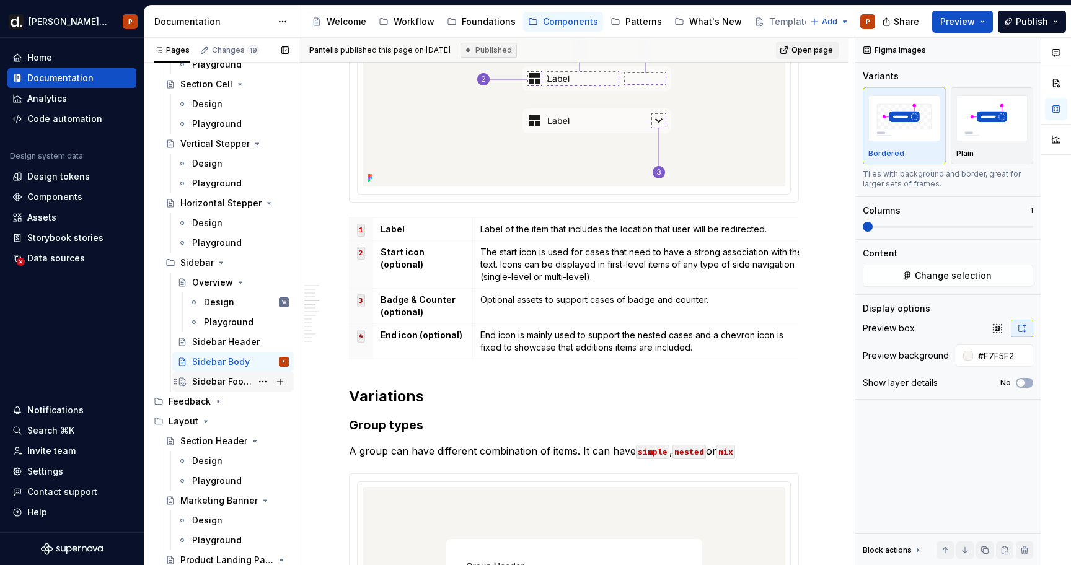
click at [234, 380] on div "Sidebar Footer" at bounding box center [222, 382] width 60 height 12
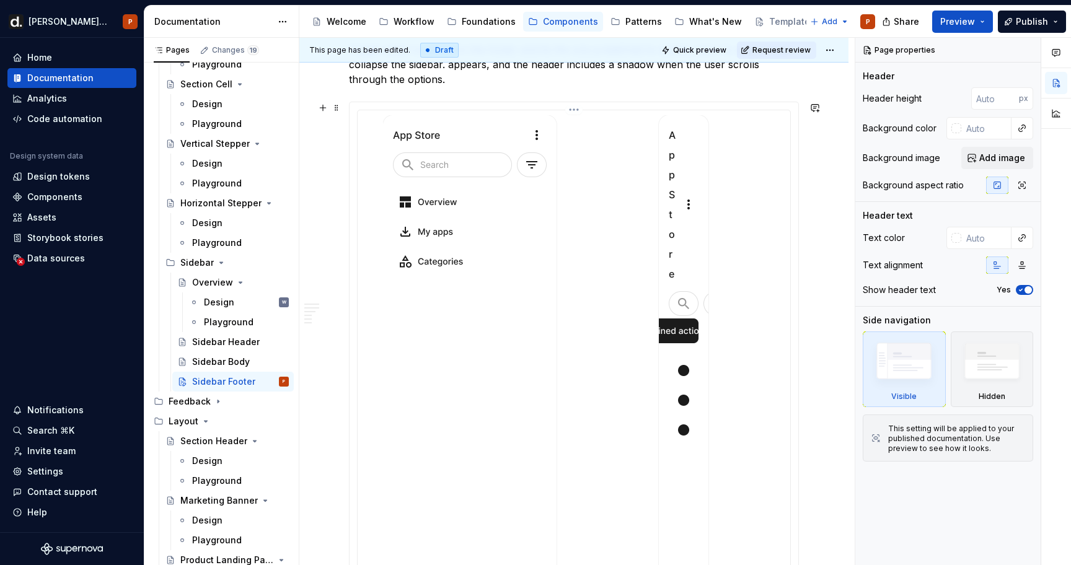
scroll to position [627, 0]
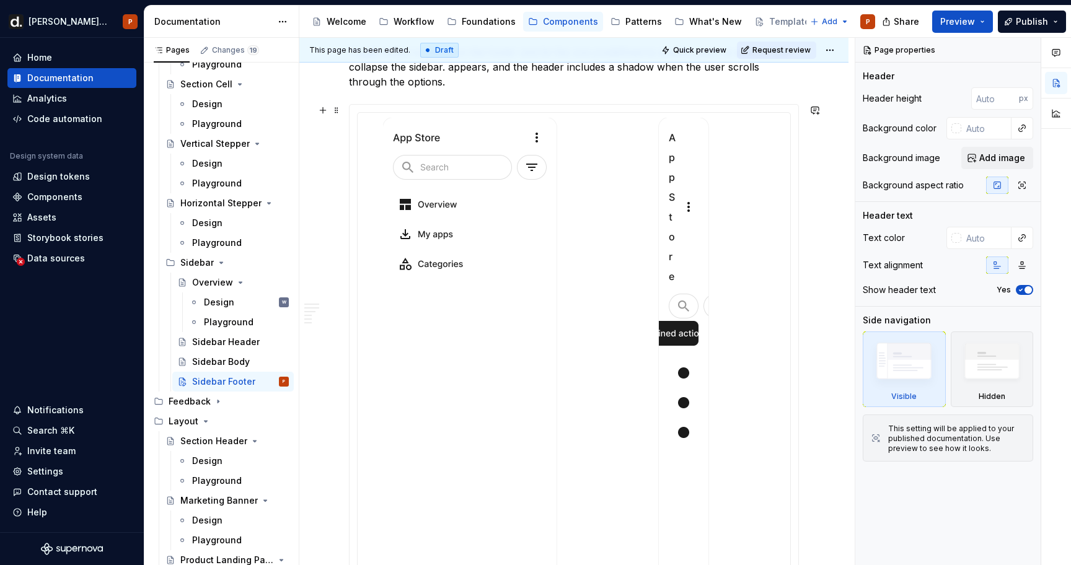
click at [579, 115] on html "[PERSON_NAME] UI P Home Documentation Analytics Code automation Design system d…" at bounding box center [535, 282] width 1071 height 565
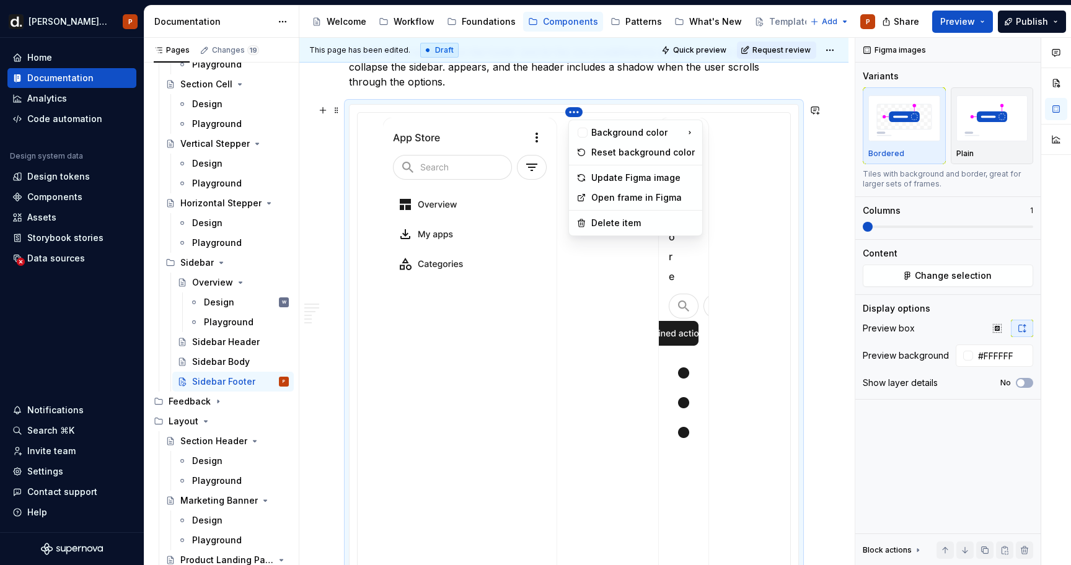
type textarea "*"
click at [608, 183] on div "Update Figma image" at bounding box center [643, 178] width 104 height 12
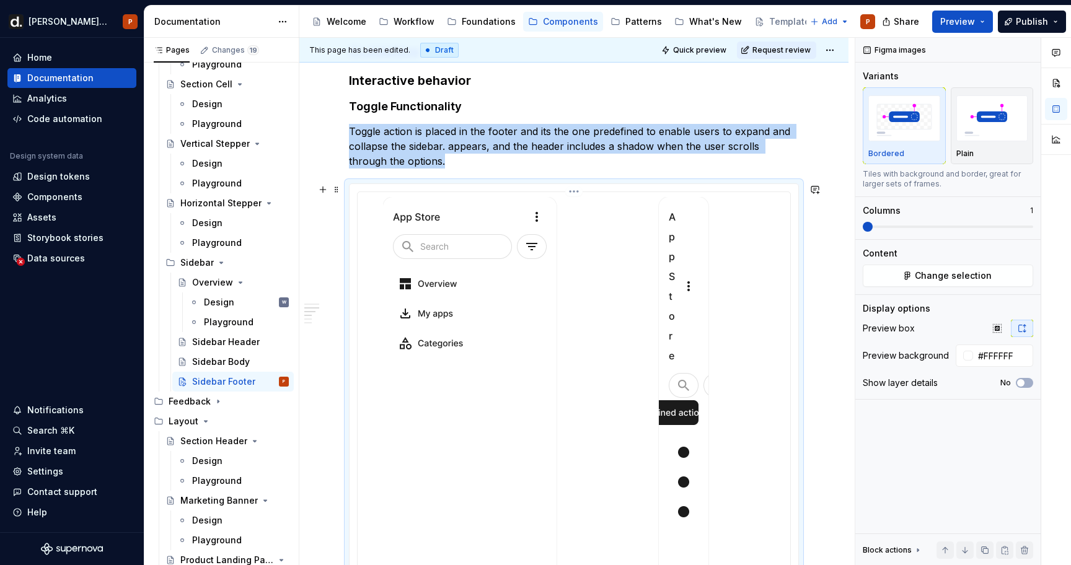
scroll to position [546, 0]
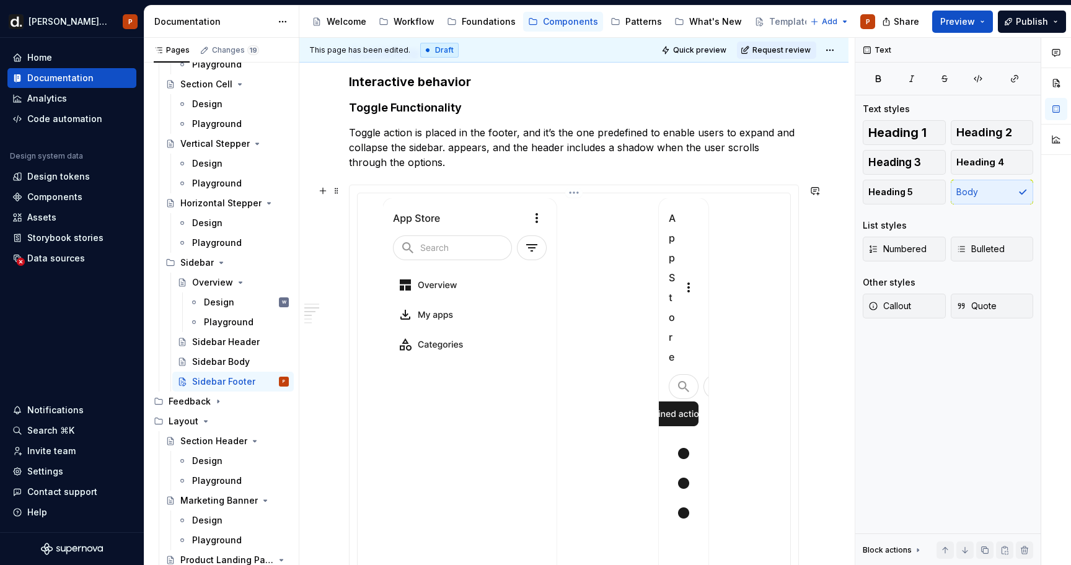
click at [574, 190] on html "[PERSON_NAME] UI P Home Documentation Analytics Code automation Design system d…" at bounding box center [535, 282] width 1071 height 565
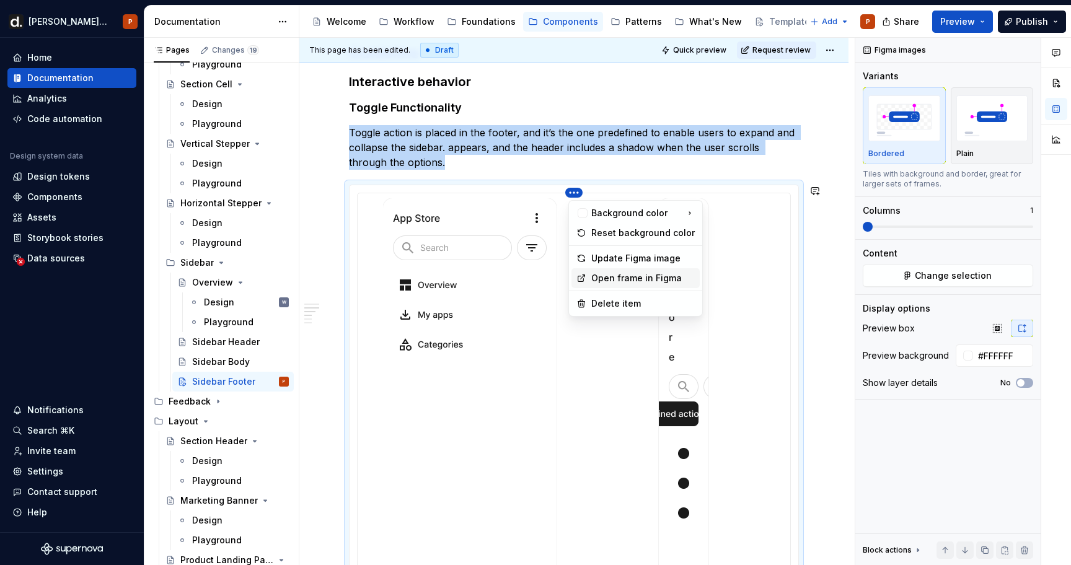
click at [617, 273] on div "Open frame in Figma" at bounding box center [643, 278] width 104 height 12
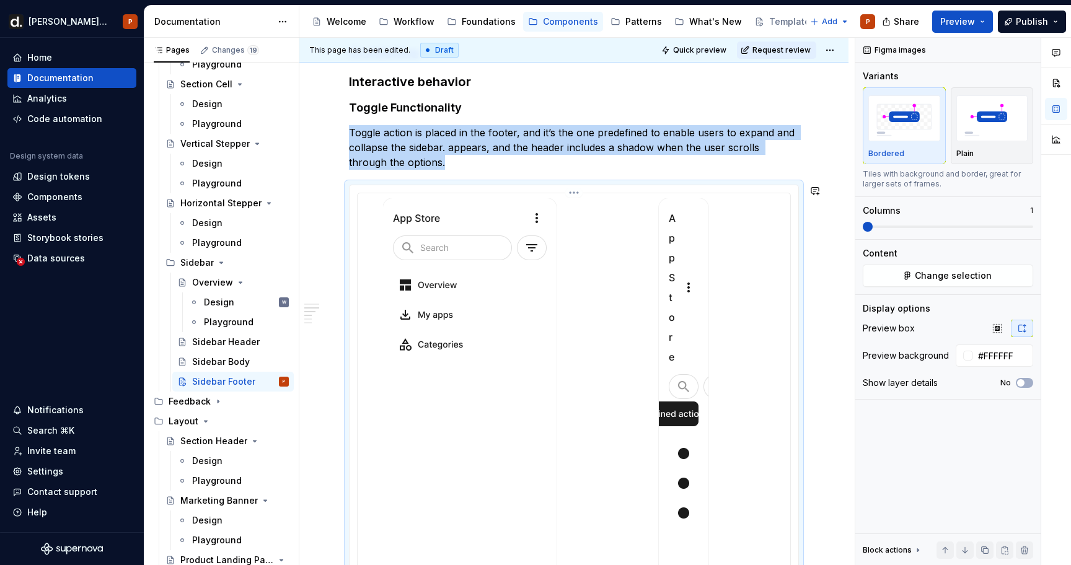
type textarea "*"
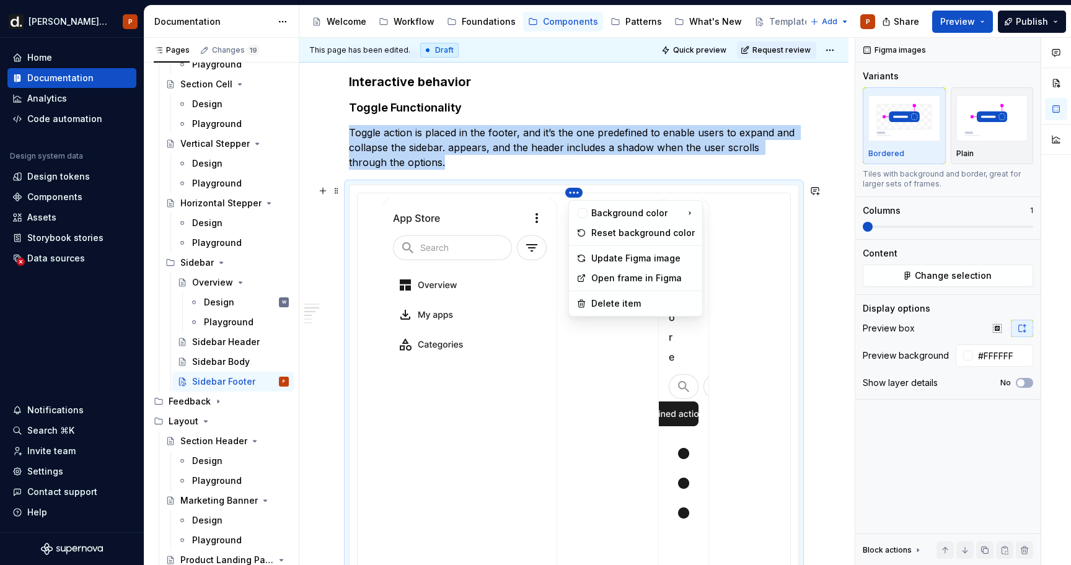
click at [583, 195] on html "[PERSON_NAME] UI P Home Documentation Analytics Code automation Design system d…" at bounding box center [535, 282] width 1071 height 565
click at [603, 256] on div "Update Figma image" at bounding box center [643, 258] width 104 height 12
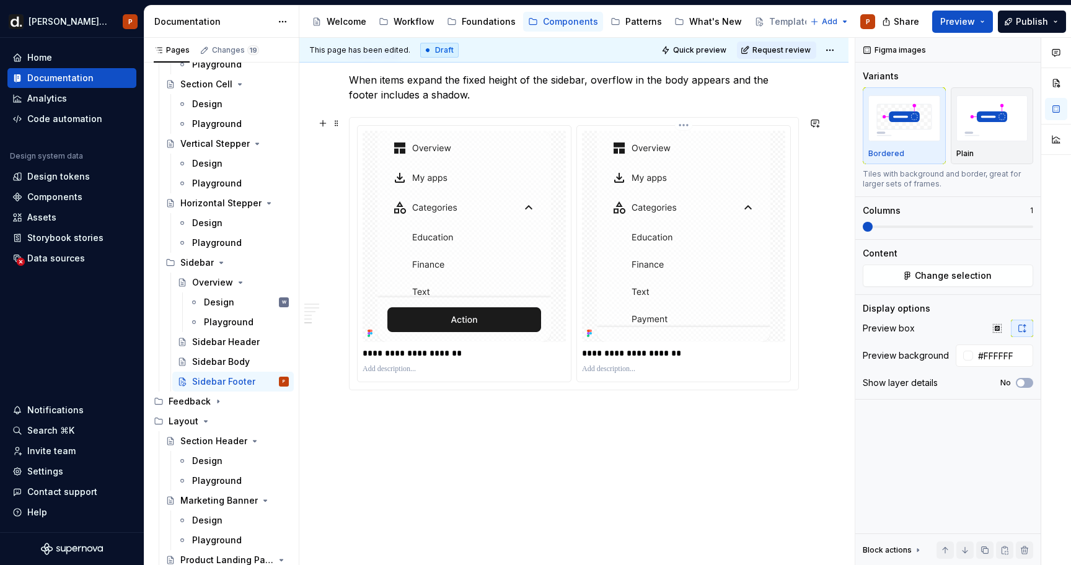
scroll to position [1459, 0]
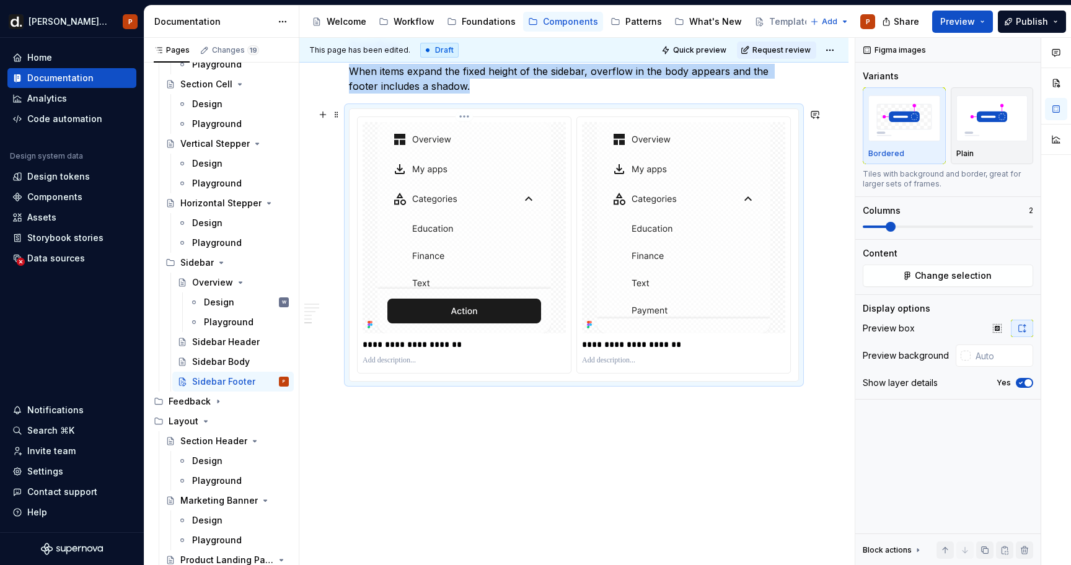
click at [498, 308] on img at bounding box center [464, 227] width 174 height 211
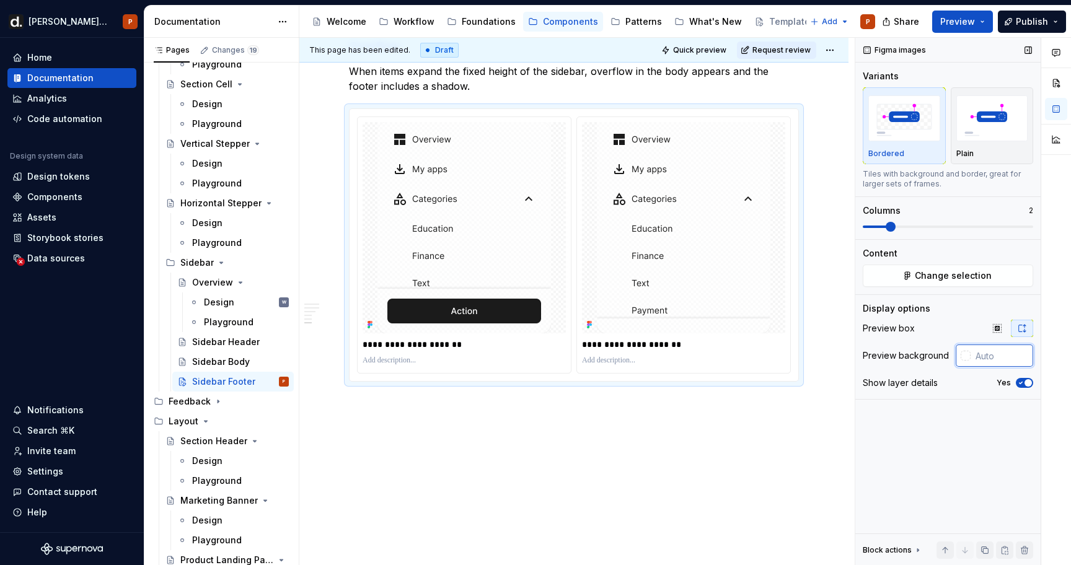
click at [980, 360] on input "text" at bounding box center [1002, 356] width 63 height 22
type input "#FAFAFA"
click at [943, 492] on div "Figma images Variants Bordered Plain Tiles with background and border, great fo…" at bounding box center [947, 302] width 185 height 528
click at [604, 343] on p "**********" at bounding box center [685, 344] width 206 height 12
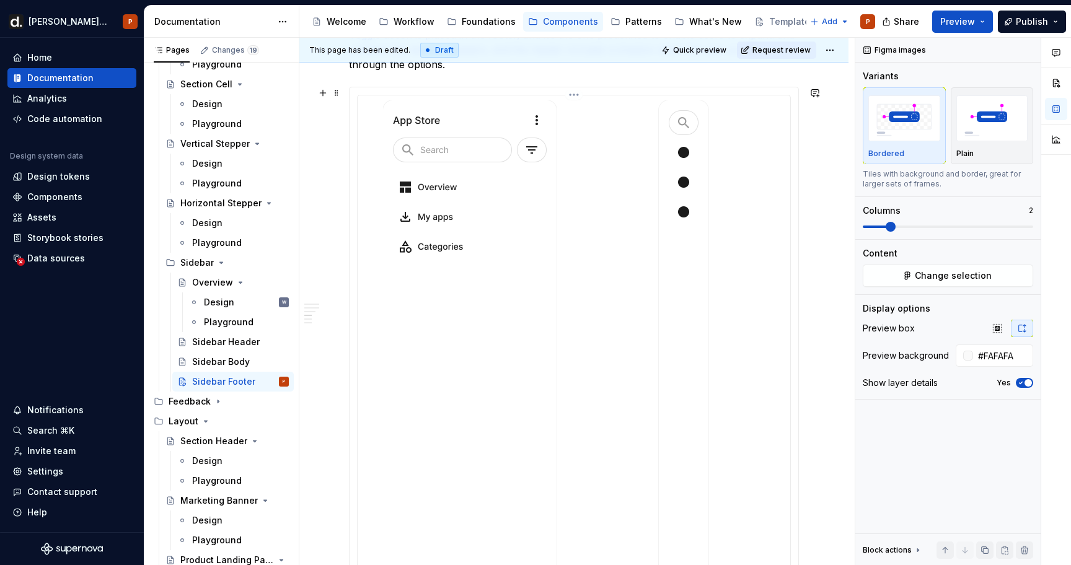
scroll to position [587, 0]
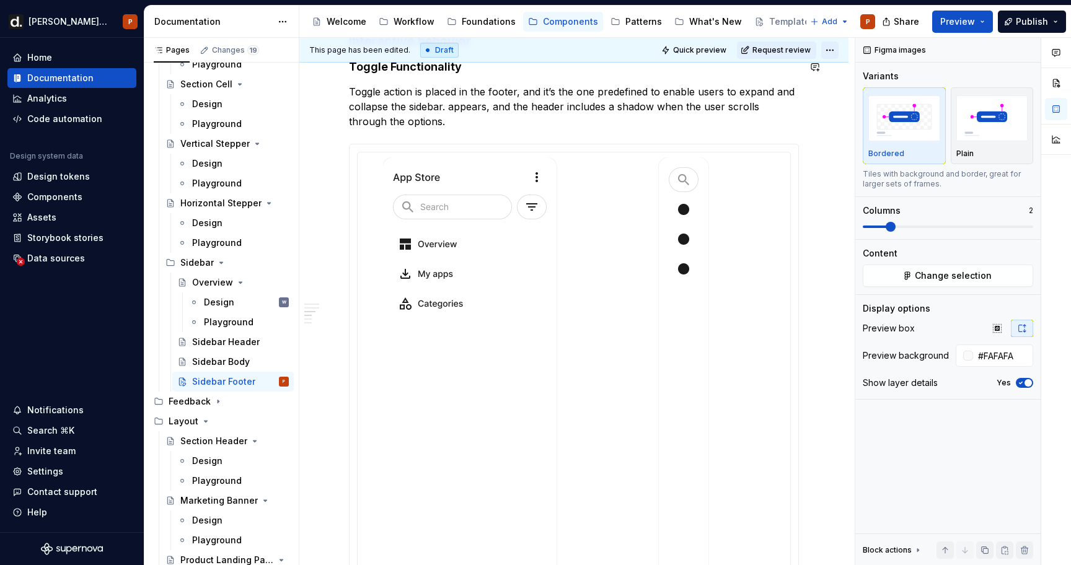
click at [834, 43] on html "[PERSON_NAME] UI P Home Documentation Analytics Code automation Design system d…" at bounding box center [535, 282] width 1071 height 565
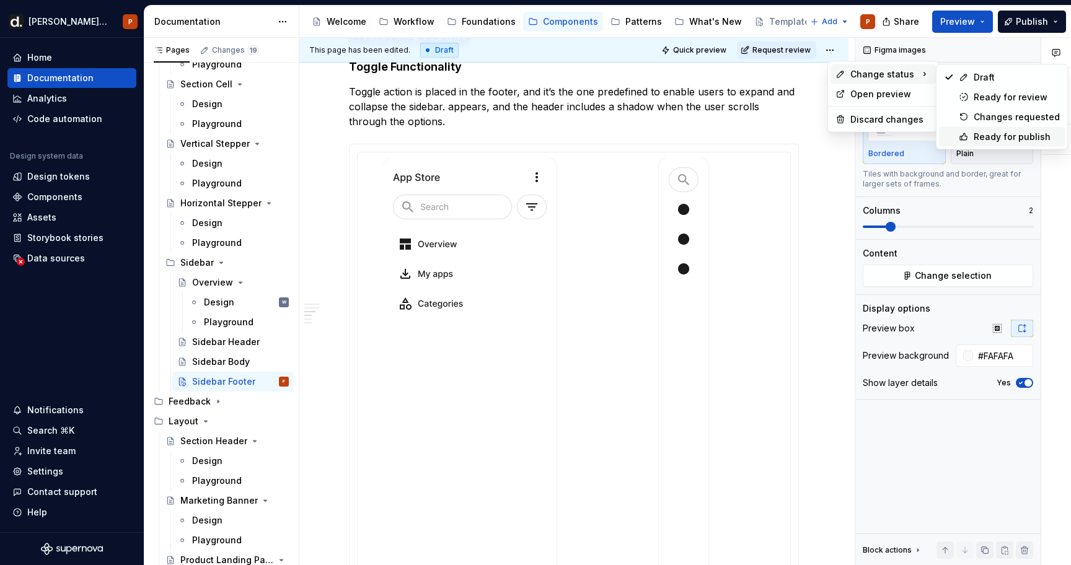
click at [969, 130] on div "Ready for publish" at bounding box center [1002, 137] width 126 height 20
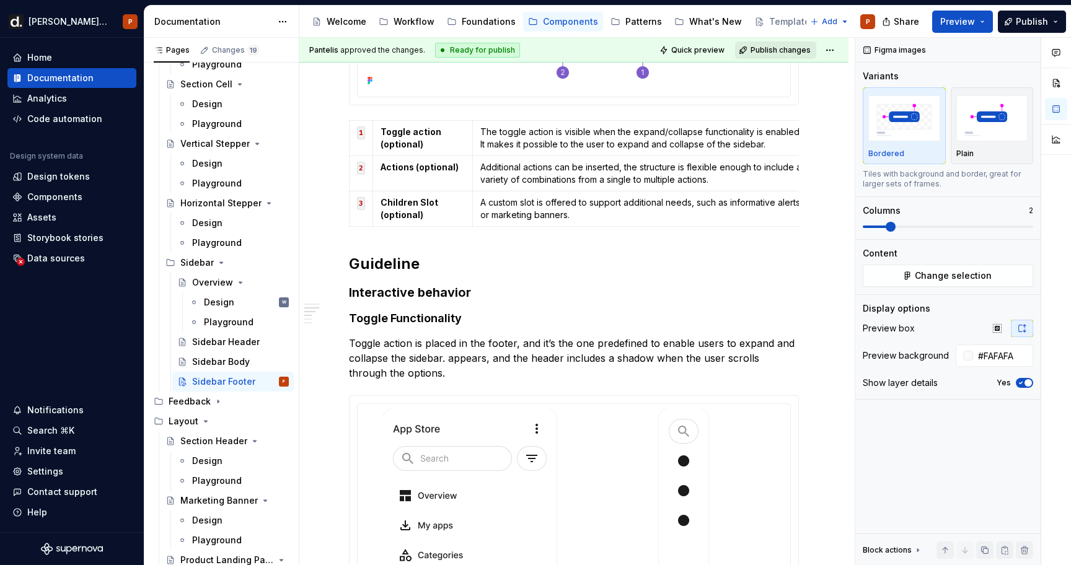
click at [798, 46] on span "Publish changes" at bounding box center [781, 50] width 60 height 10
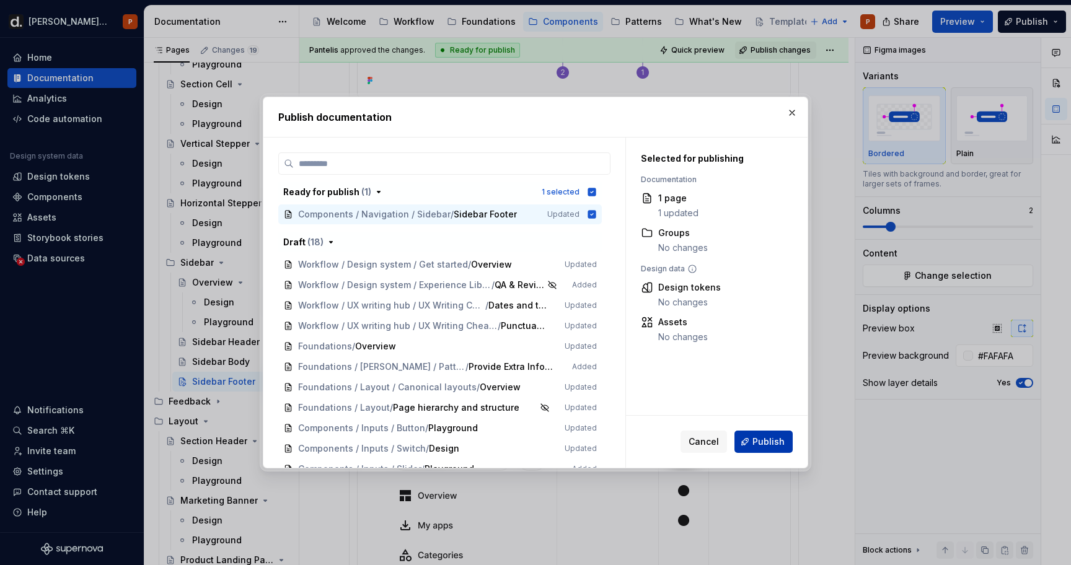
click at [770, 440] on span "Publish" at bounding box center [769, 442] width 32 height 12
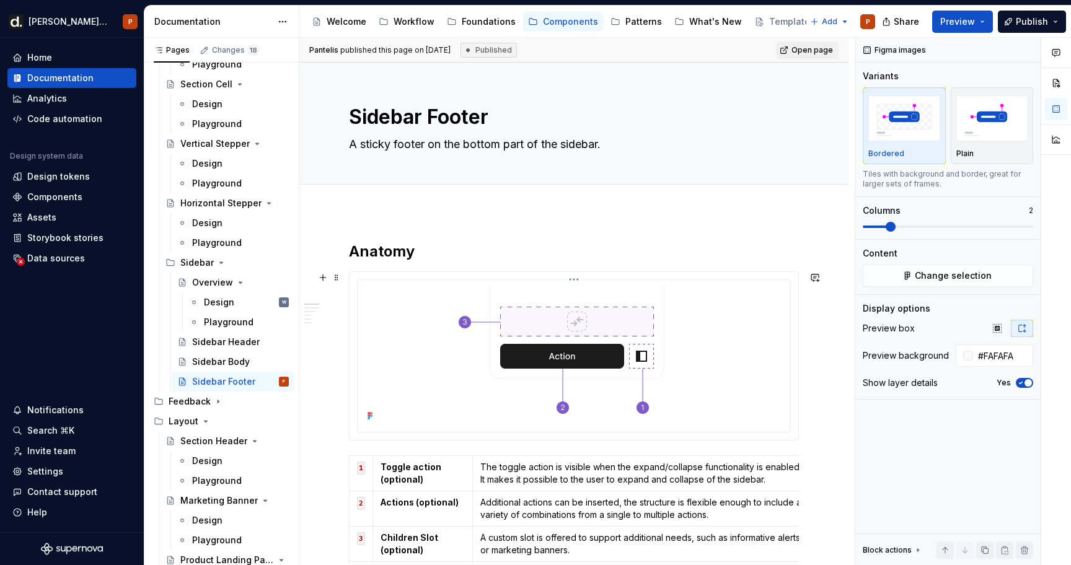
scroll to position [4, 0]
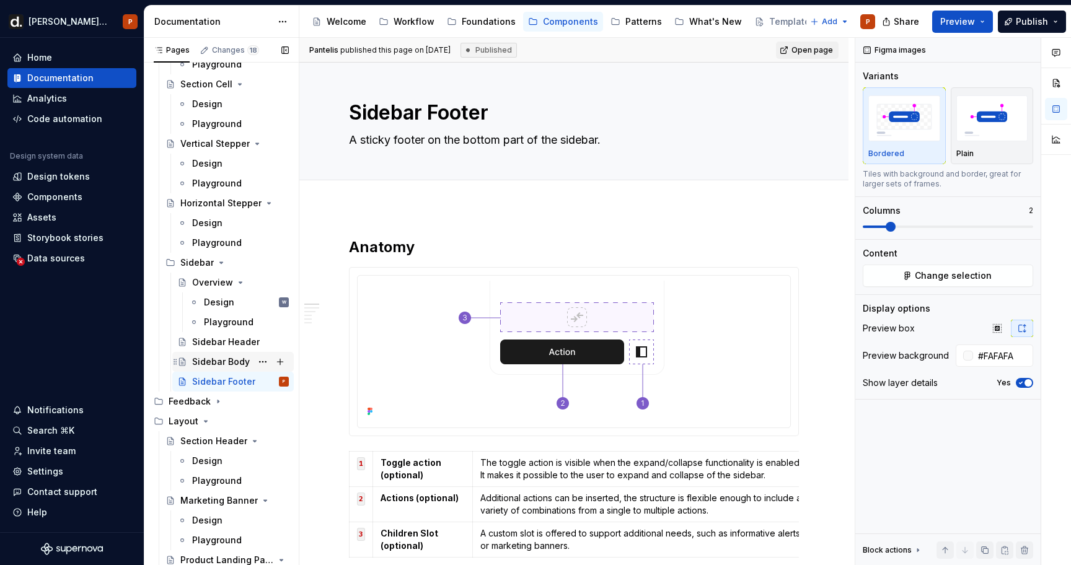
click at [237, 364] on div "Sidebar Body" at bounding box center [221, 362] width 58 height 12
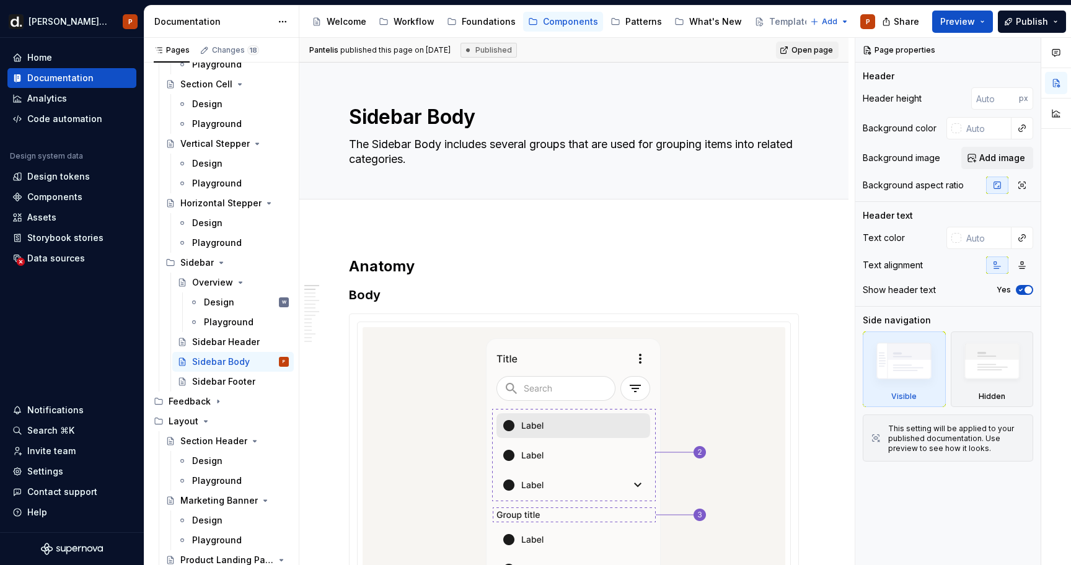
type textarea "*"
